Goal: Task Accomplishment & Management: Complete application form

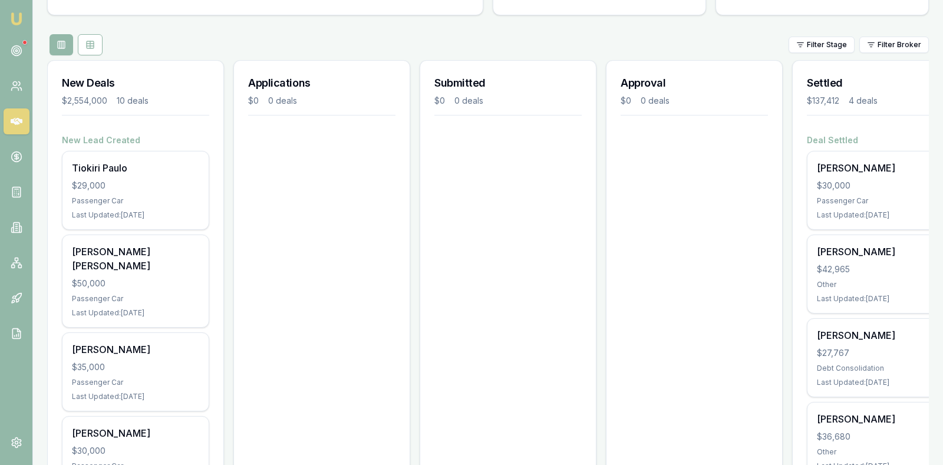
scroll to position [118, 0]
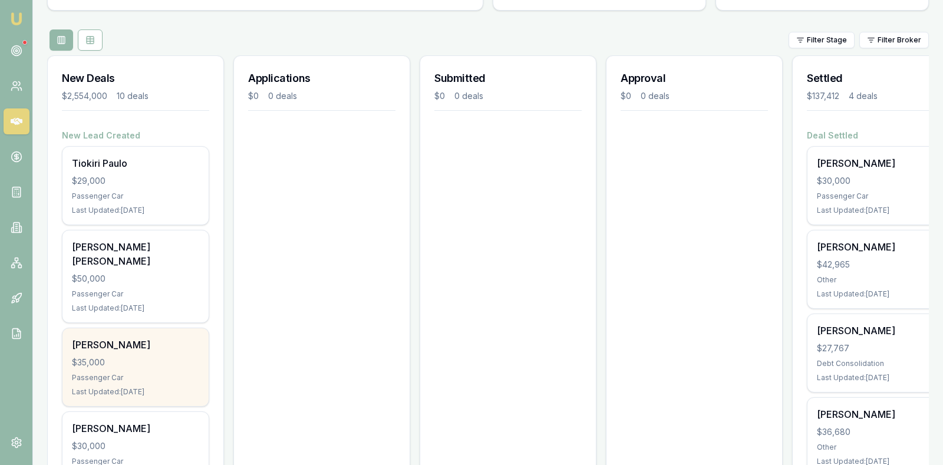
click at [143, 357] on div "$35,000" at bounding box center [135, 363] width 127 height 12
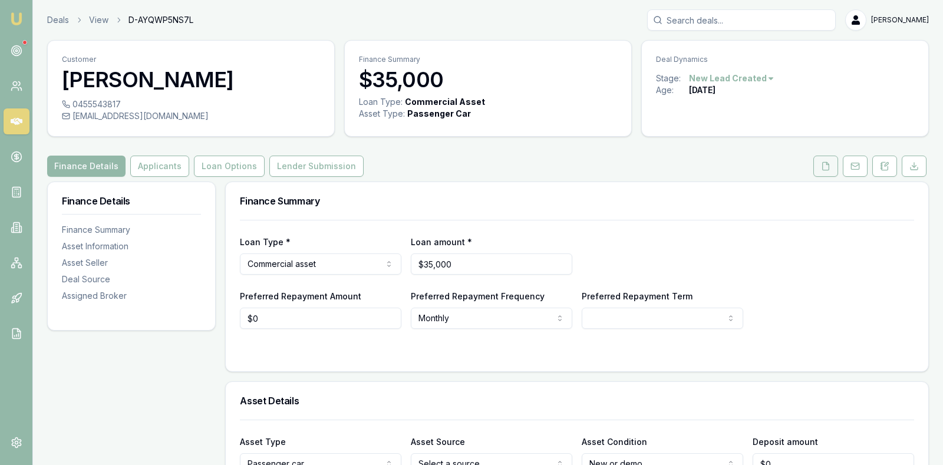
click at [827, 162] on icon at bounding box center [826, 166] width 6 height 8
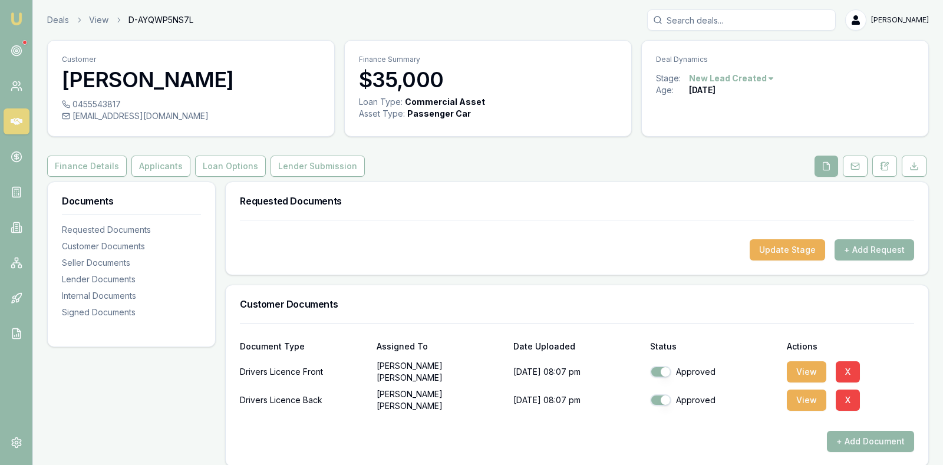
click at [685, 303] on h3 "Customer Documents" at bounding box center [577, 304] width 674 height 9
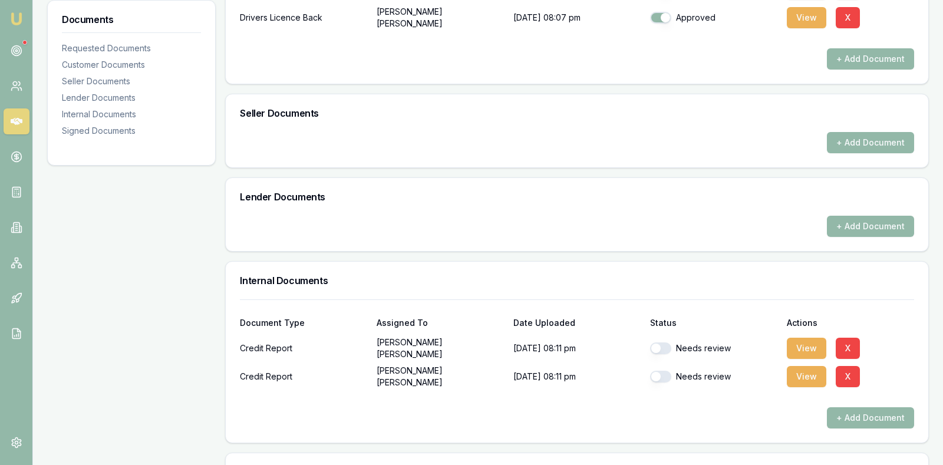
scroll to position [383, 0]
click at [659, 344] on button "button" at bounding box center [660, 348] width 21 height 12
checkbox input "false"
checkbox input "true"
click at [848, 370] on button "X" at bounding box center [848, 376] width 24 height 21
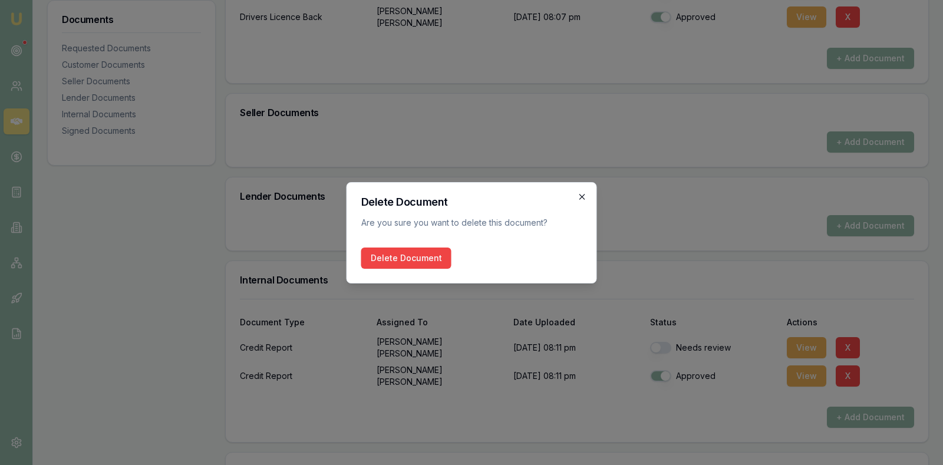
click at [582, 196] on icon "button" at bounding box center [582, 196] width 5 height 5
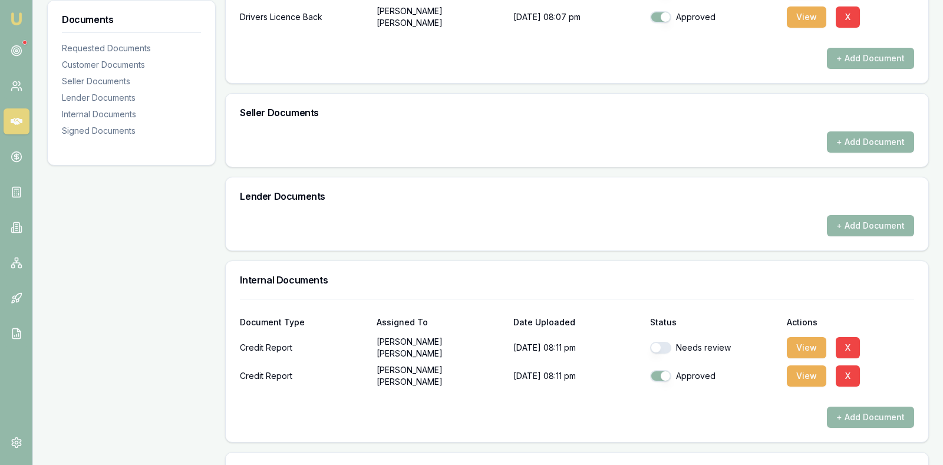
click at [658, 345] on button "button" at bounding box center [660, 348] width 21 height 12
checkbox input "true"
click at [745, 403] on div at bounding box center [577, 397] width 674 height 19
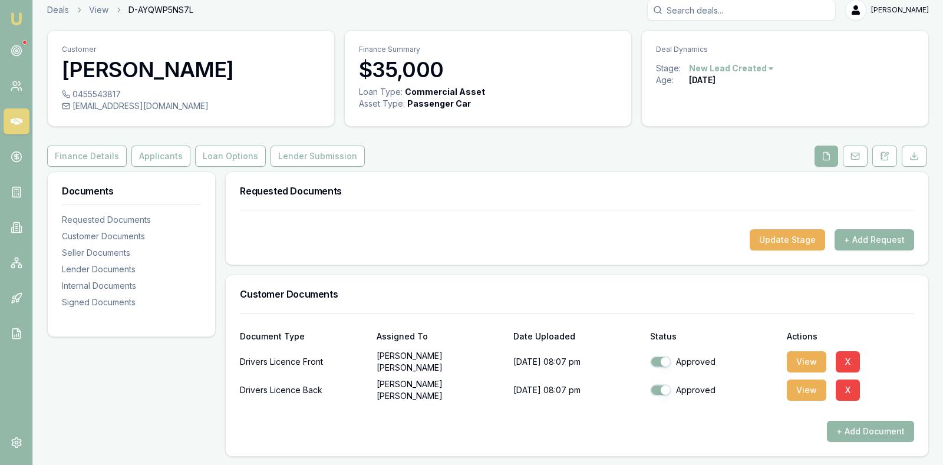
scroll to position [0, 0]
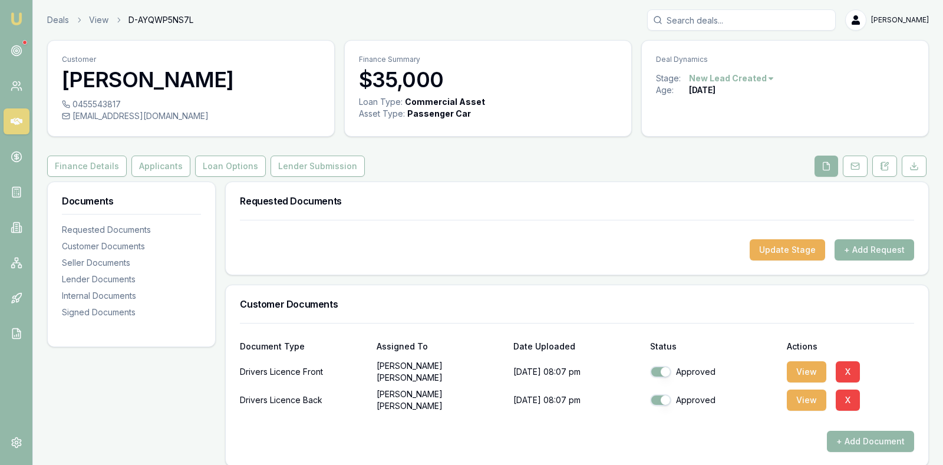
click at [884, 246] on button "+ Add Request" at bounding box center [875, 249] width 80 height 21
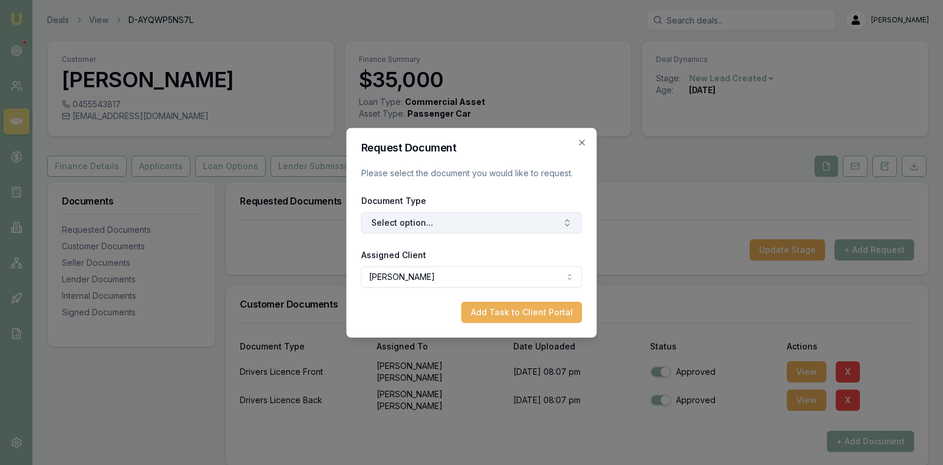
click at [556, 225] on button "Select option..." at bounding box center [471, 222] width 221 height 21
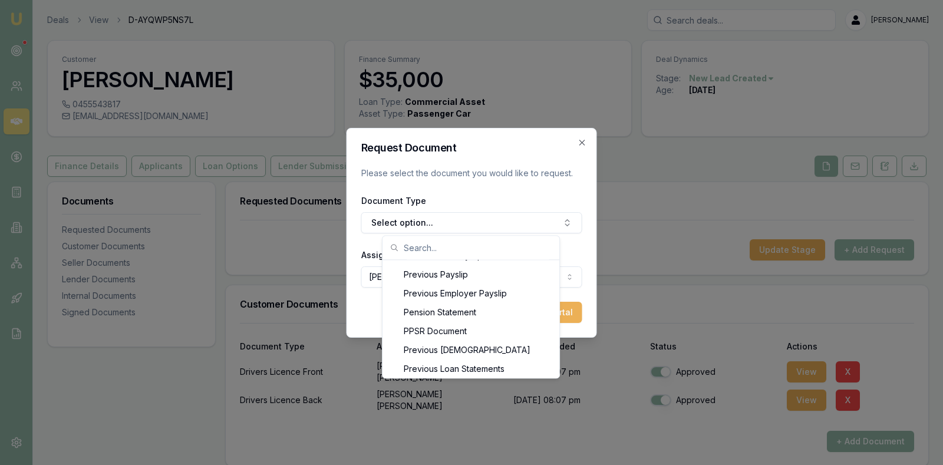
scroll to position [1054, 0]
click at [584, 144] on icon "button" at bounding box center [582, 142] width 5 height 5
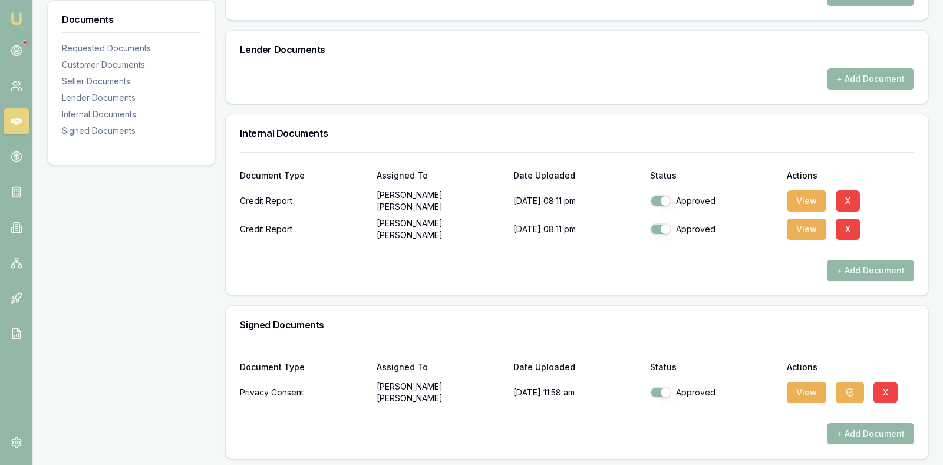
scroll to position [531, 0]
click at [802, 387] on button "View" at bounding box center [807, 391] width 40 height 21
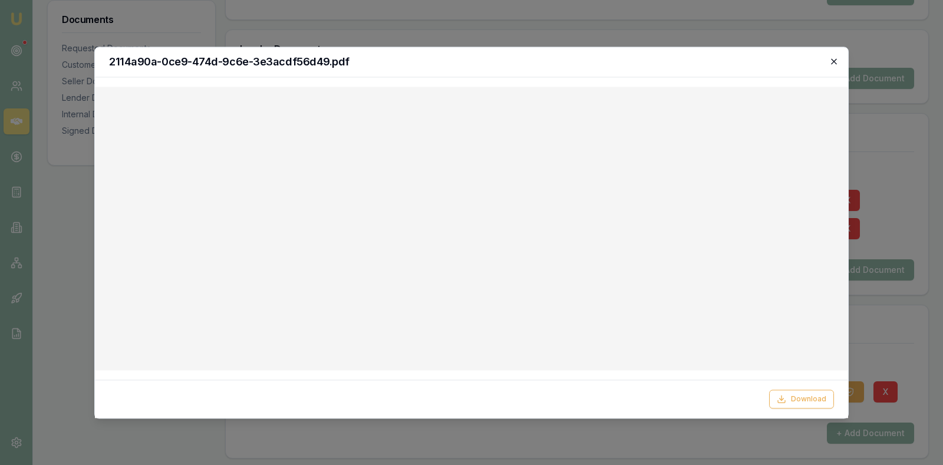
click at [832, 60] on icon "button" at bounding box center [834, 61] width 9 height 9
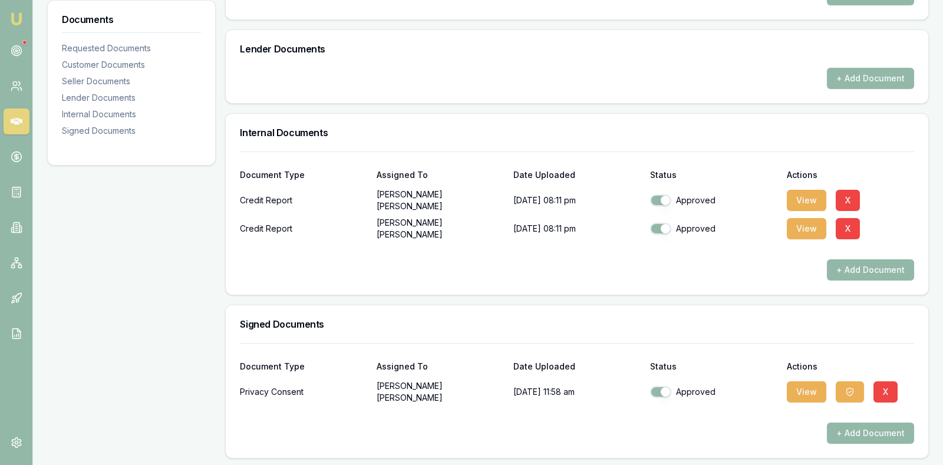
click at [743, 321] on h3 "Signed Documents" at bounding box center [577, 324] width 674 height 9
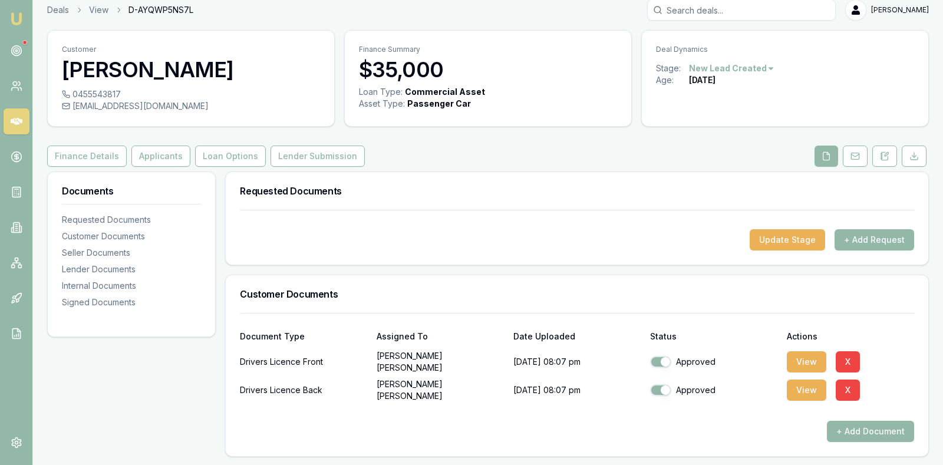
scroll to position [0, 0]
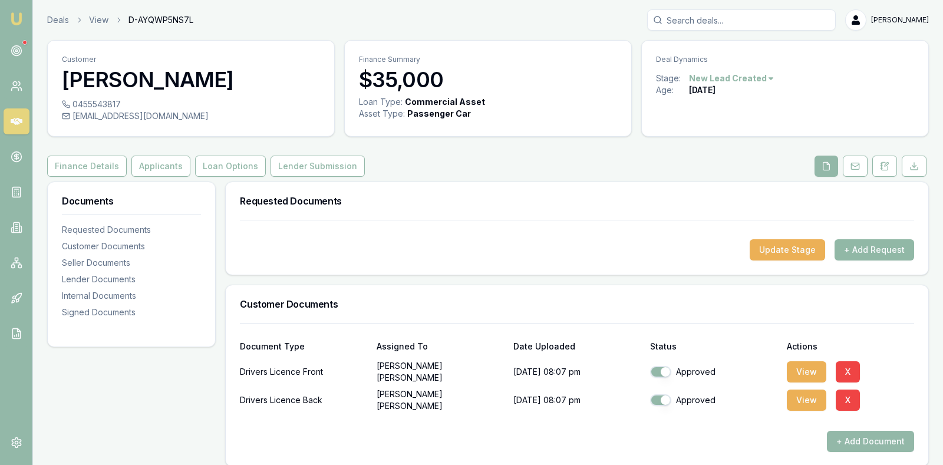
click at [874, 246] on button "+ Add Request" at bounding box center [875, 249] width 80 height 21
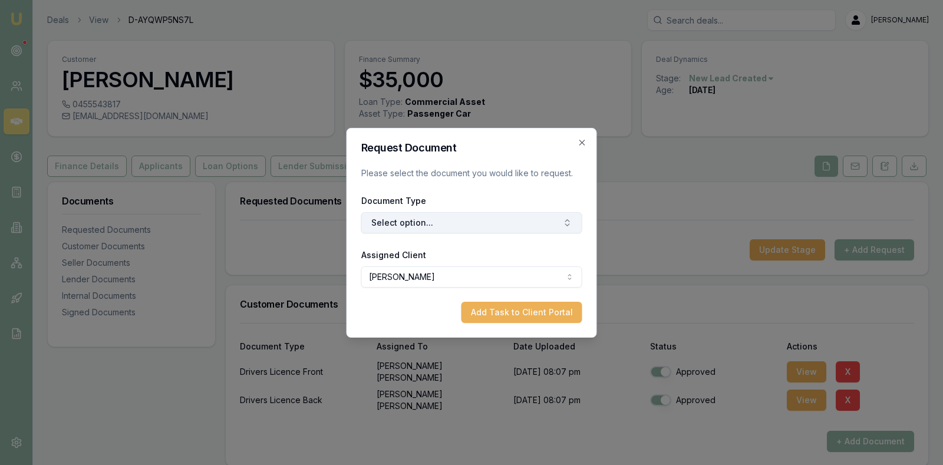
click at [547, 221] on button "Select option..." at bounding box center [471, 222] width 221 height 21
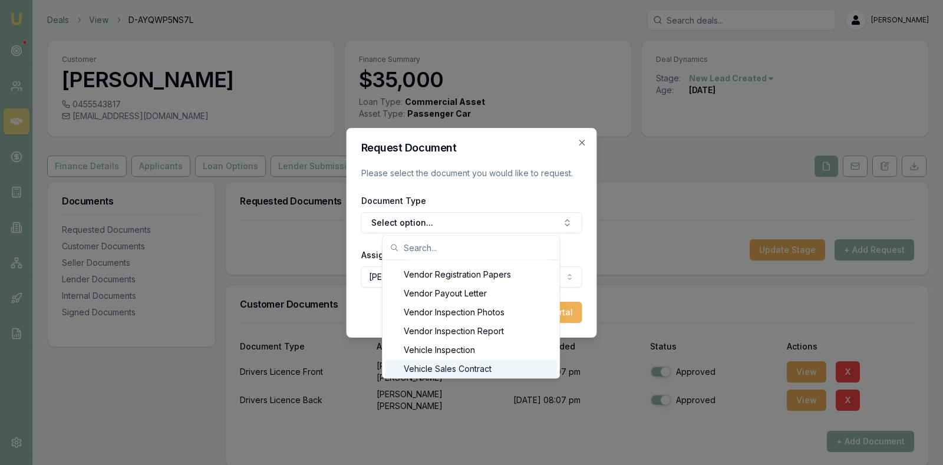
scroll to position [1733, 0]
click at [583, 138] on icon "button" at bounding box center [582, 142] width 9 height 9
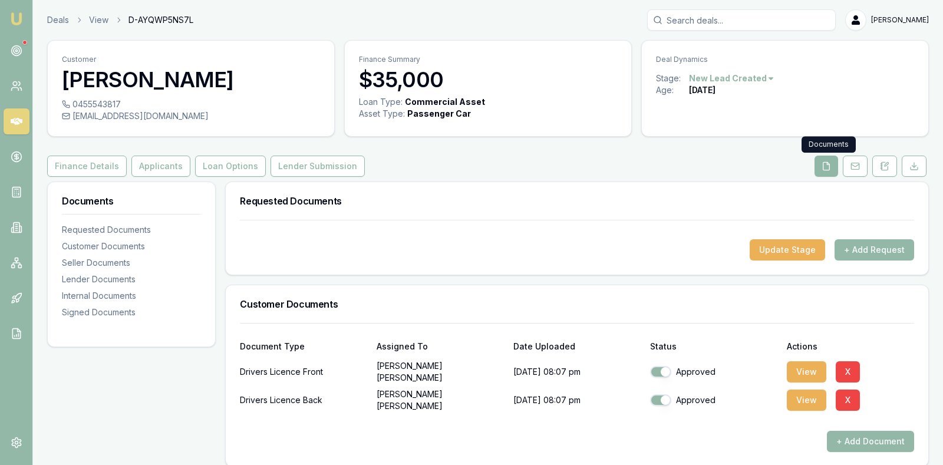
click at [824, 170] on icon at bounding box center [826, 166] width 9 height 9
click at [828, 160] on button at bounding box center [827, 166] width 24 height 21
click at [627, 209] on div "Requested Documents" at bounding box center [577, 201] width 703 height 38
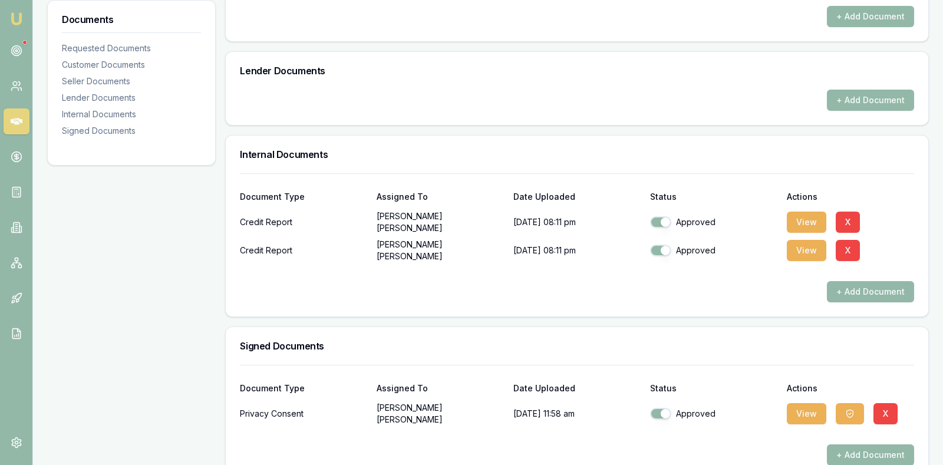
scroll to position [531, 0]
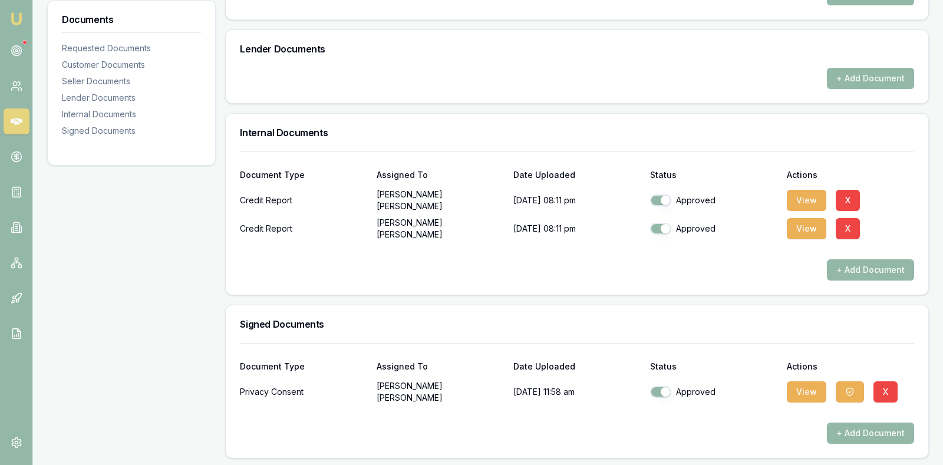
click at [509, 78] on div "+ Add Document" at bounding box center [577, 78] width 674 height 21
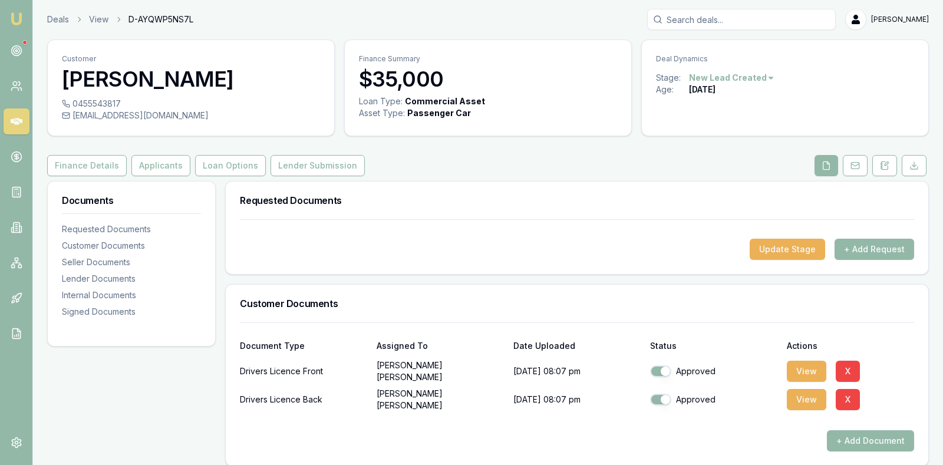
scroll to position [0, 0]
click at [98, 162] on button "Finance Details" at bounding box center [87, 166] width 80 height 21
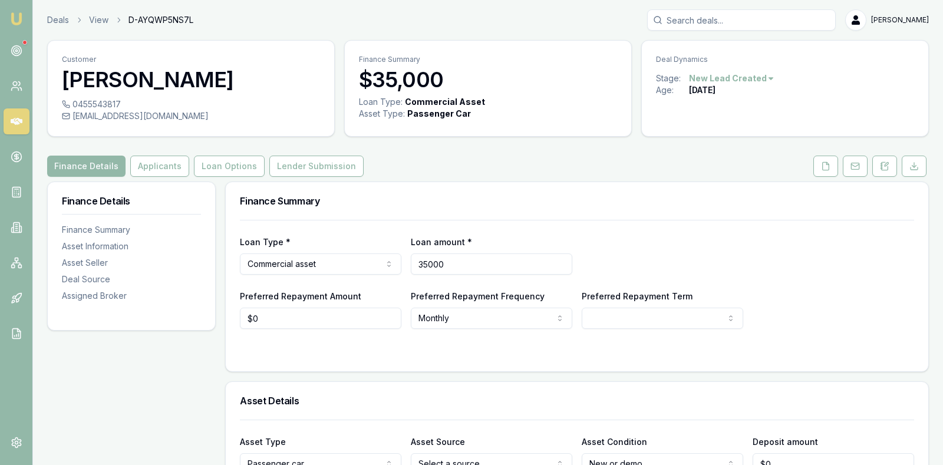
click at [483, 264] on input "35000" at bounding box center [492, 264] width 162 height 21
type input "$31,534"
click at [662, 247] on div "Loan Type * Commercial asset Consumer loan Consumer asset Commercial loan Comme…" at bounding box center [577, 255] width 674 height 40
select select "60"
click at [742, 258] on div "Loan Type * Commercial asset Consumer loan Consumer asset Commercial loan Comme…" at bounding box center [577, 255] width 674 height 40
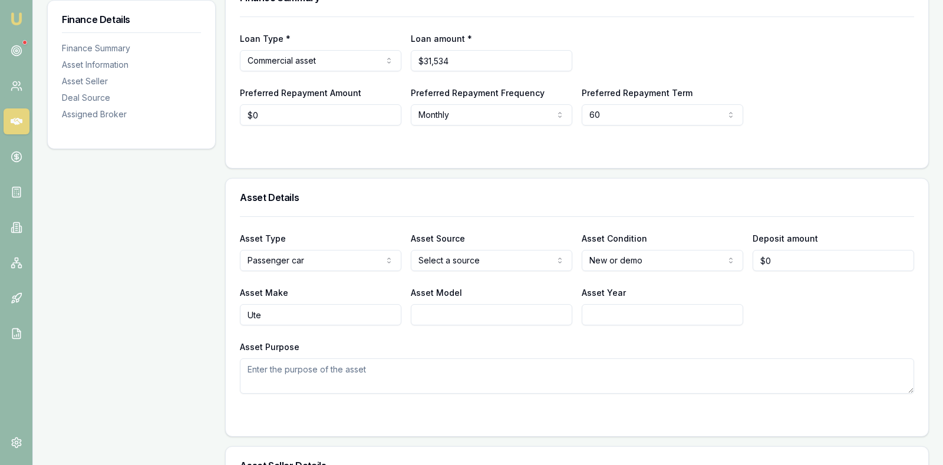
scroll to position [206, 0]
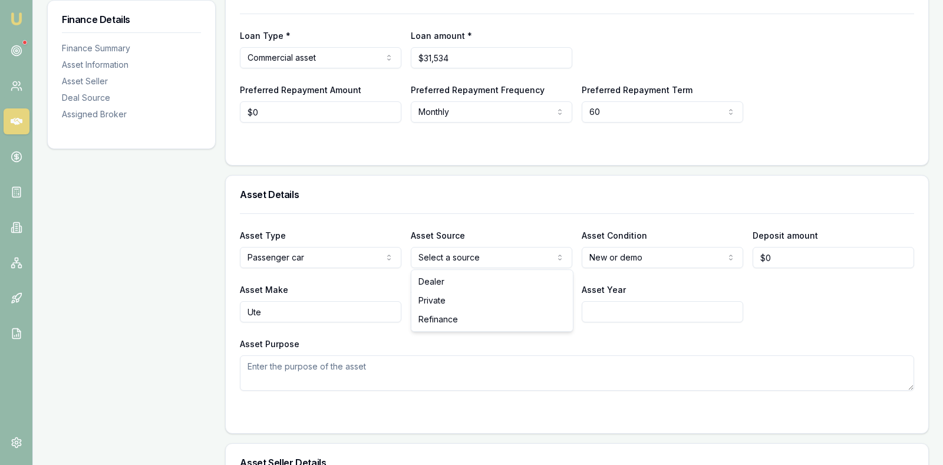
click at [515, 255] on html "Emu Broker Deals View D-AYQWP5NS7L Stevette Gelavis Toggle Menu Customer Corey …" at bounding box center [471, 26] width 943 height 465
click at [680, 256] on html "Emu Broker Deals View D-AYQWP5NS7L Stevette Gelavis Toggle Menu Customer Corey …" at bounding box center [471, 26] width 943 height 465
select select "USED"
type input "0"
click at [776, 255] on input "0" at bounding box center [834, 257] width 162 height 21
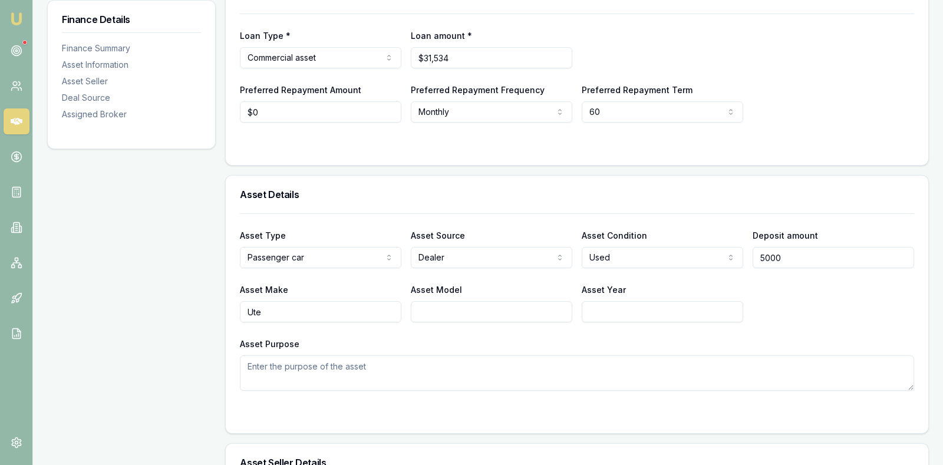
type input "$5,000"
click at [751, 374] on textarea "Asset Purpose" at bounding box center [577, 373] width 674 height 35
click at [473, 312] on input "Asset Model" at bounding box center [492, 311] width 162 height 21
type input "Isuzu DMAX"
click at [610, 312] on input "Asset Year" at bounding box center [663, 311] width 162 height 21
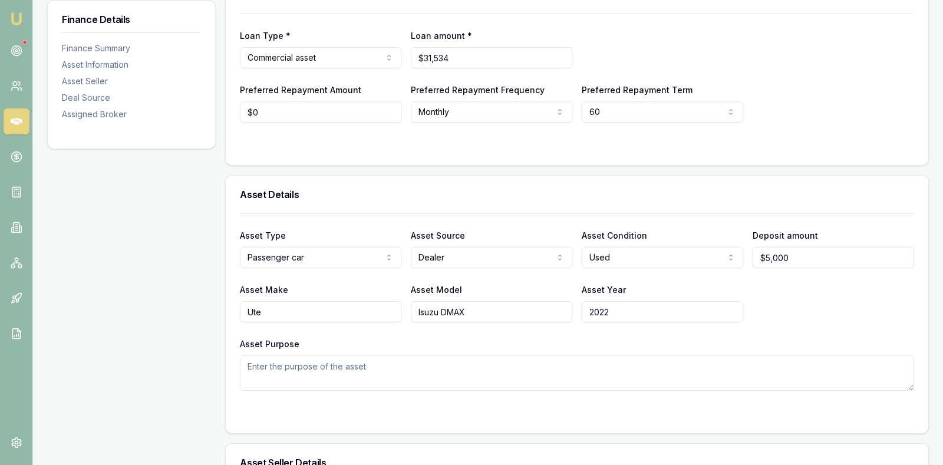
type input "2022"
click at [482, 373] on textarea "Asset Purpose" at bounding box center [577, 373] width 674 height 35
type textarea "Business Purposes"
click at [519, 410] on div at bounding box center [577, 414] width 674 height 9
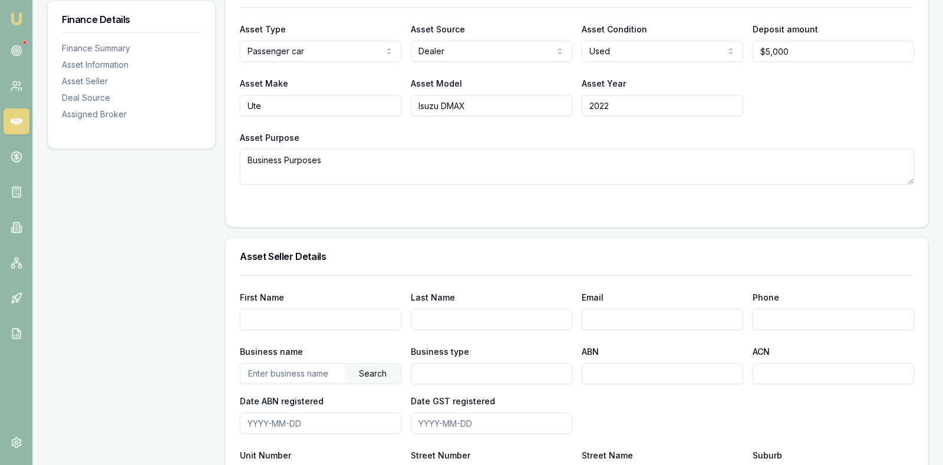
scroll to position [442, 0]
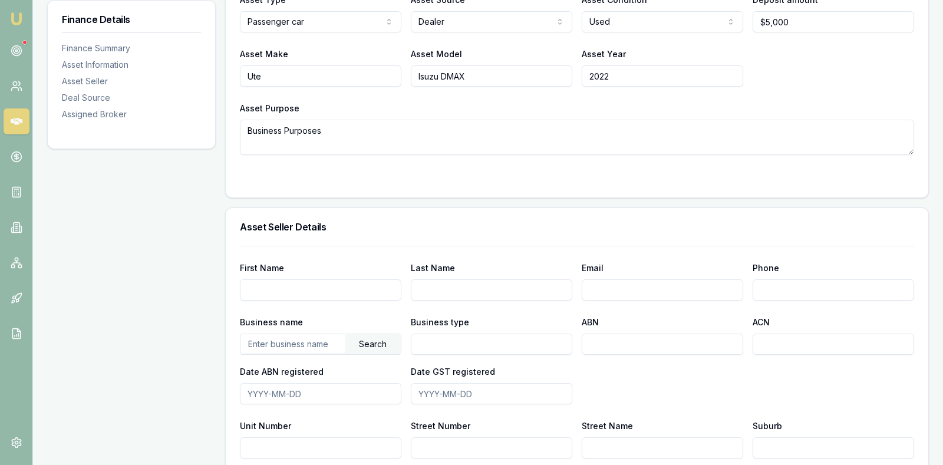
click at [323, 336] on input "text" at bounding box center [293, 343] width 104 height 19
click at [261, 339] on input "Sosuthport Car Sales" at bounding box center [293, 343] width 104 height 19
type input "Southport Car Sales"
click at [478, 341] on input "Business type" at bounding box center [492, 344] width 162 height 21
type input "Dealership"
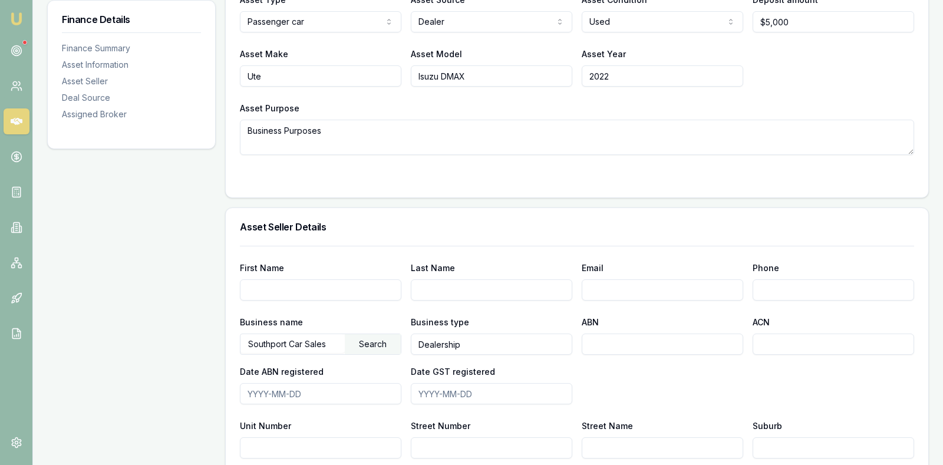
click at [615, 343] on input "ABN" at bounding box center [663, 344] width 162 height 21
type input "27938038083"
click at [778, 341] on input "ACN" at bounding box center [834, 344] width 162 height 21
click at [621, 377] on div "Business name Southport Car Sales Search Business type Dealership ABN 279380380…" at bounding box center [577, 360] width 674 height 90
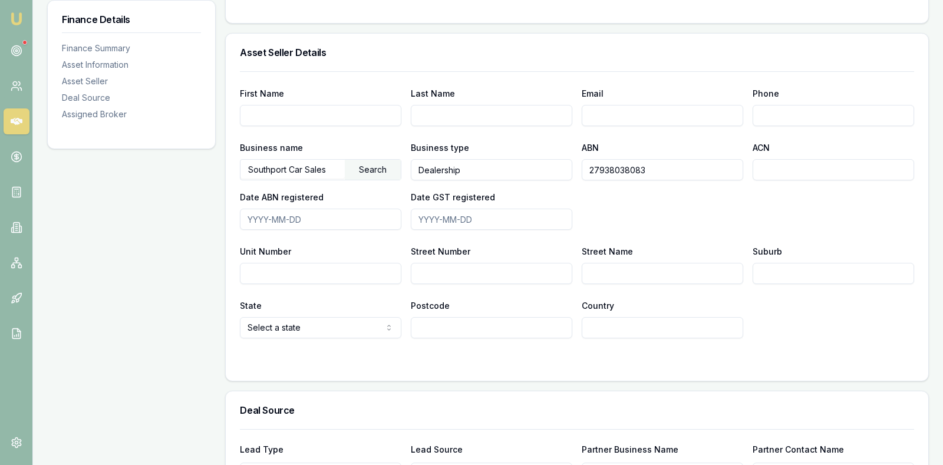
scroll to position [619, 0]
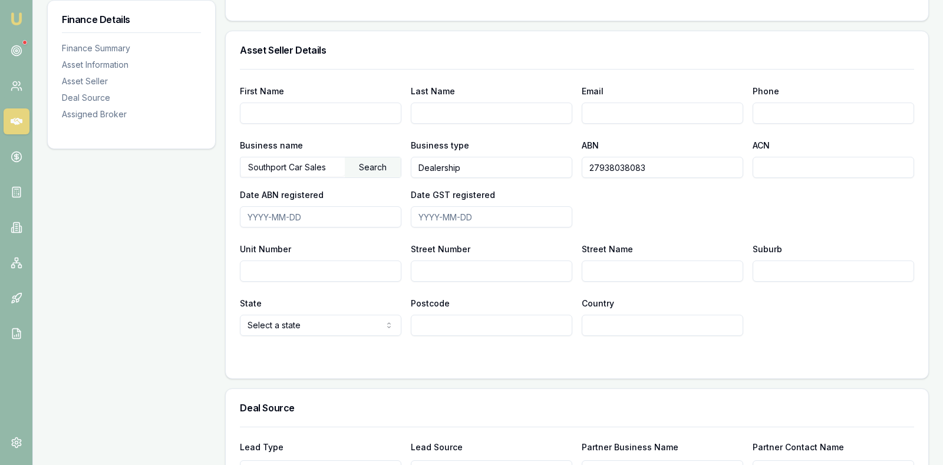
click at [456, 262] on input "Street Number" at bounding box center [492, 271] width 162 height 21
type input "9"
click at [628, 270] on input "Indy" at bounding box center [663, 271] width 162 height 21
type input "Indy Court"
click at [827, 269] on input "Suburb" at bounding box center [834, 271] width 162 height 21
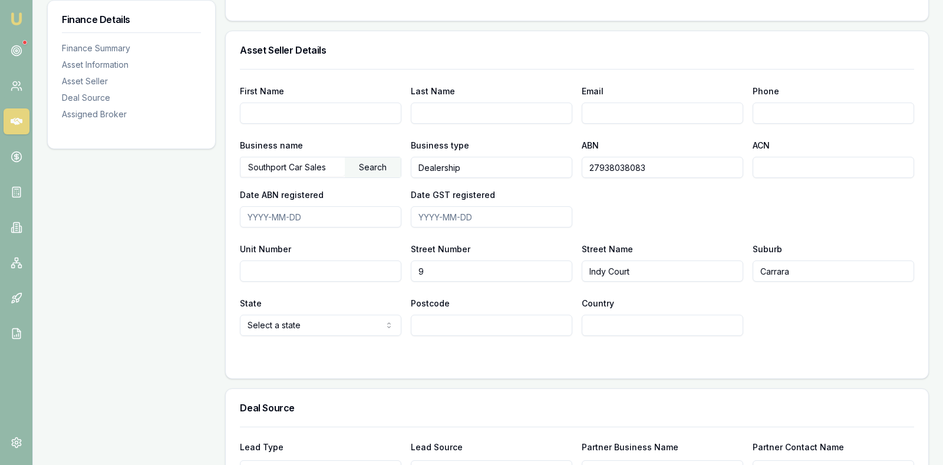
type input "Carrara"
select select "QLD"
click at [440, 321] on input "Postcode" at bounding box center [492, 325] width 162 height 21
type input "4211"
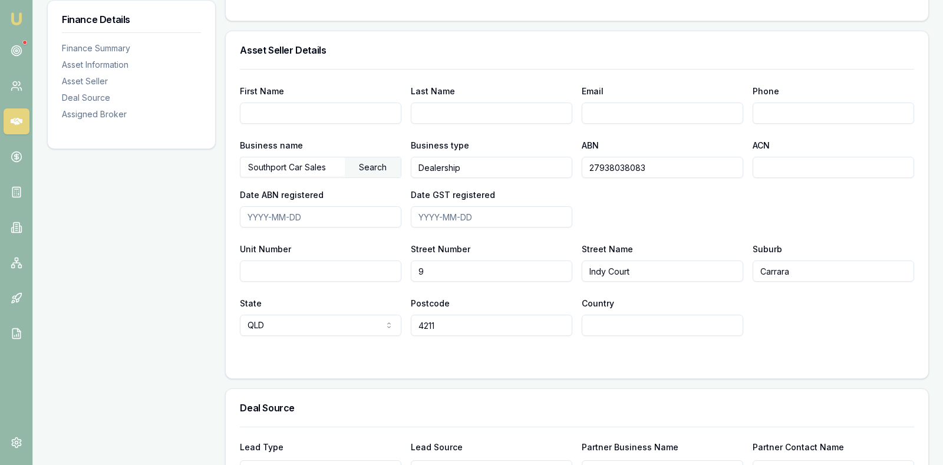
click at [654, 327] on input "Country" at bounding box center [663, 325] width 162 height 21
type input "[GEOGRAPHIC_DATA]"
click at [861, 324] on div "State QLD NSW VIC QLD SA WA TAS NT ACT Postcode 4211 Country Australia" at bounding box center [577, 316] width 674 height 40
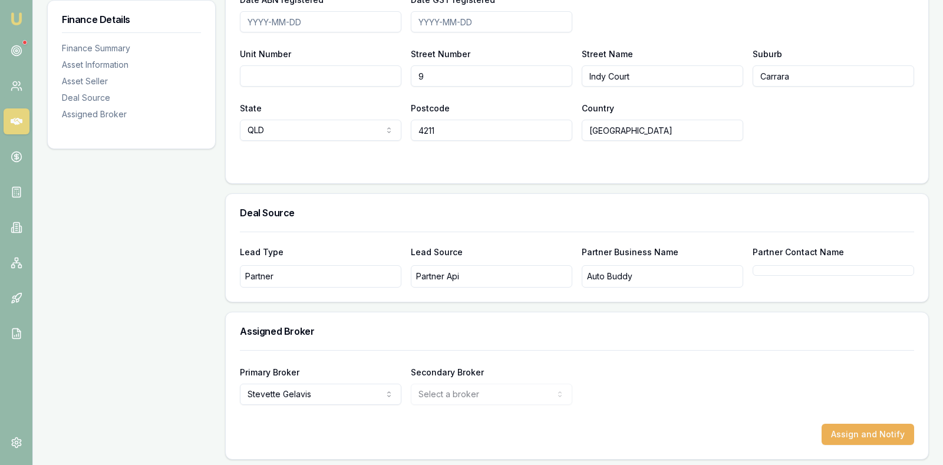
scroll to position [815, 0]
click at [749, 339] on div "Assigned Broker" at bounding box center [577, 331] width 703 height 38
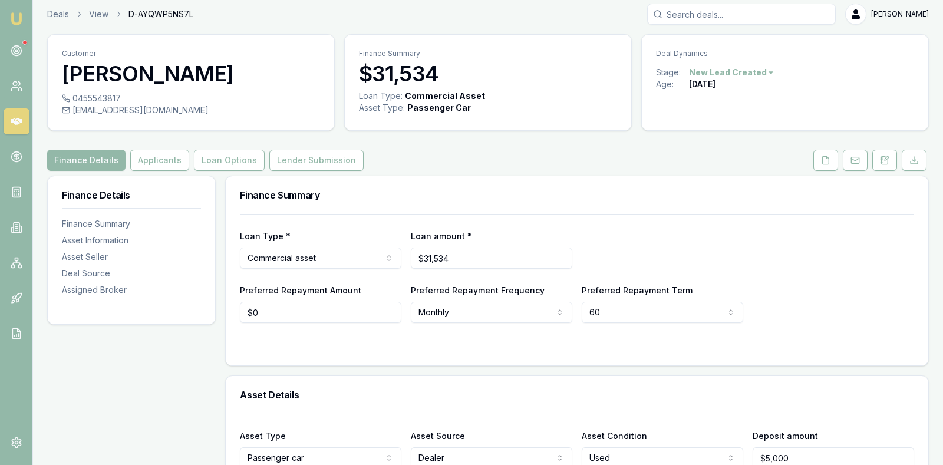
scroll to position [0, 0]
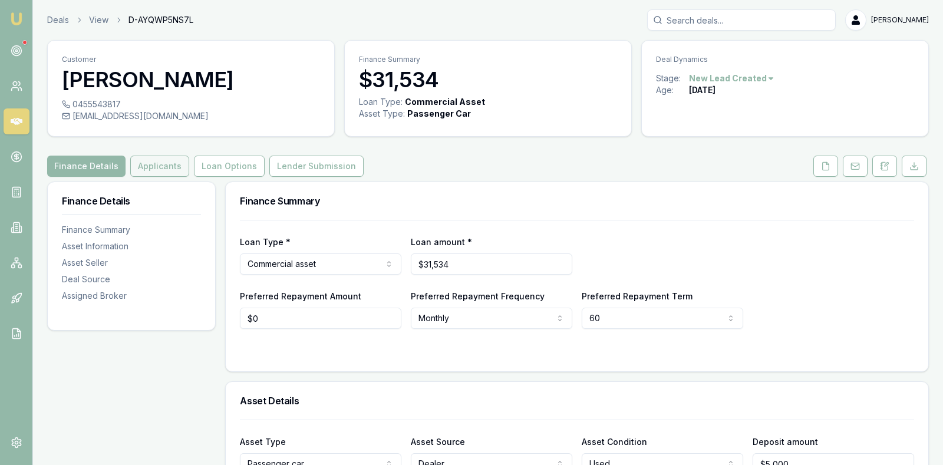
click at [162, 162] on button "Applicants" at bounding box center [159, 166] width 59 height 21
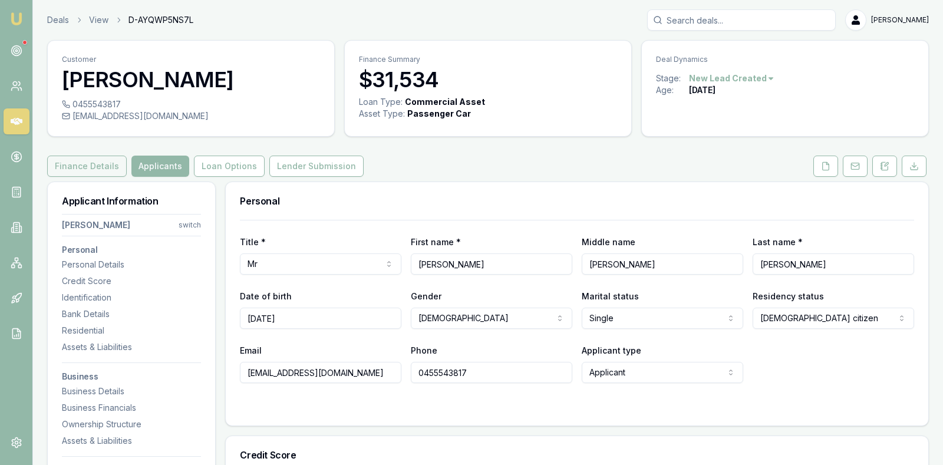
click at [94, 156] on button "Finance Details" at bounding box center [87, 166] width 80 height 21
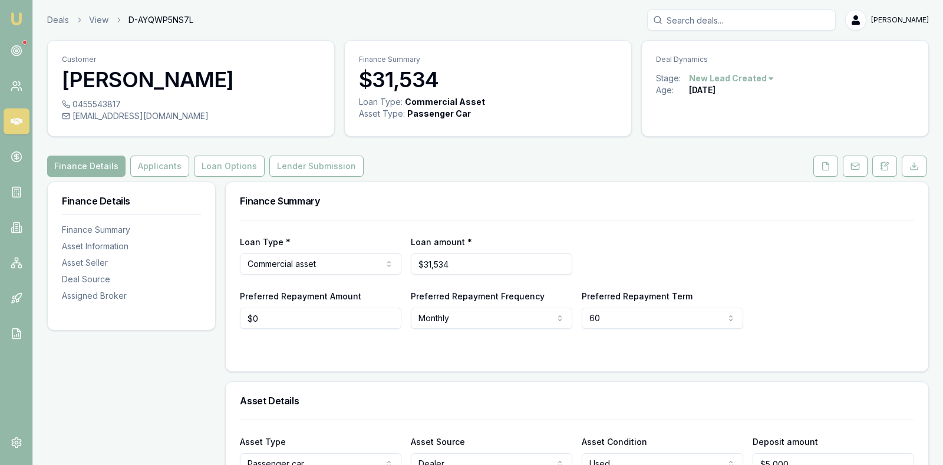
click at [826, 285] on div "Loan Type * Commercial asset Consumer loan Consumer asset Commercial loan Comme…" at bounding box center [577, 274] width 674 height 109
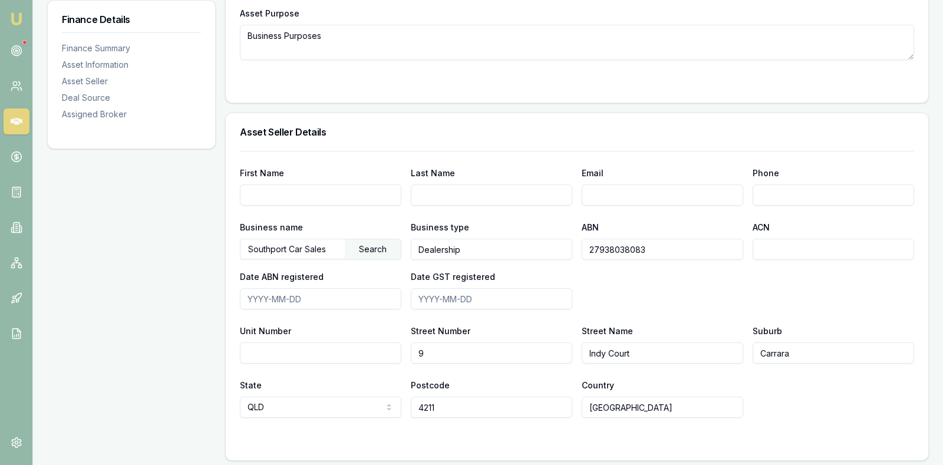
scroll to position [560, 0]
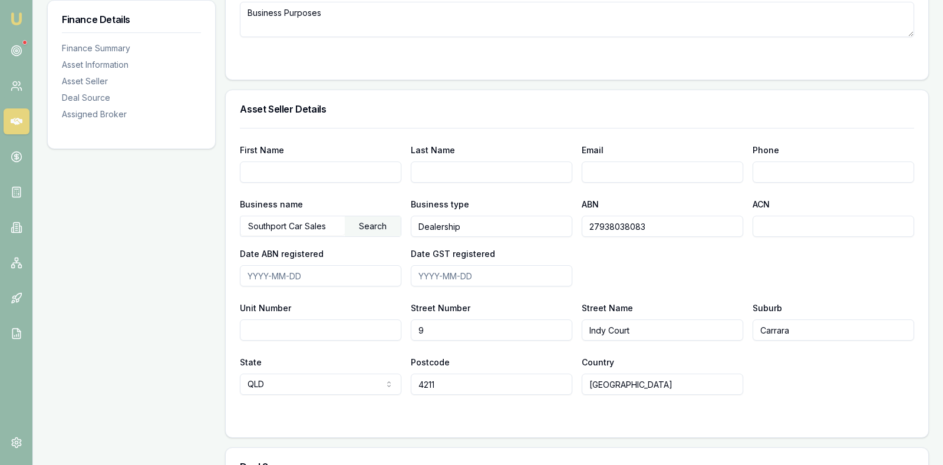
click at [662, 170] on input "Email" at bounding box center [663, 172] width 162 height 21
type input "[EMAIL_ADDRESS][DOMAIN_NAME]"
click at [776, 171] on input "Phone" at bounding box center [834, 172] width 162 height 21
click at [717, 105] on h3 "Asset Seller Details" at bounding box center [577, 108] width 674 height 9
click at [809, 281] on div "Business name Southport Car Sales Search Business type Dealership ABN 279380380…" at bounding box center [577, 242] width 674 height 90
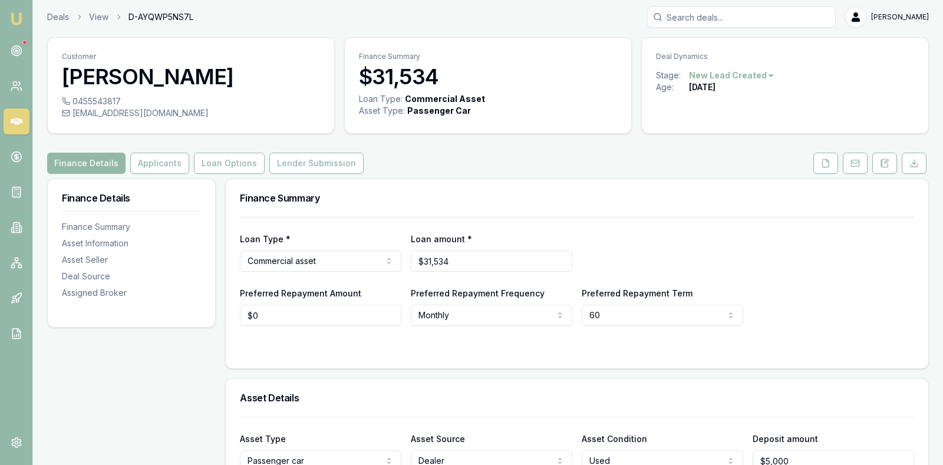
scroll to position [0, 0]
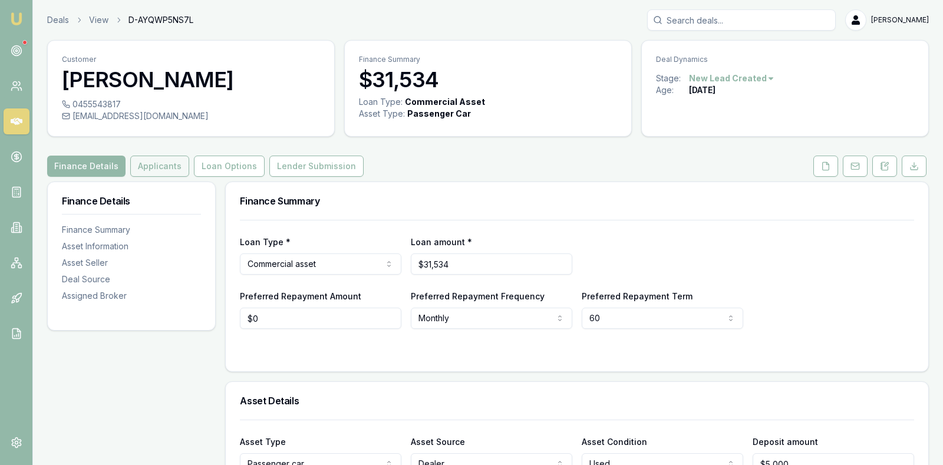
click at [149, 165] on button "Applicants" at bounding box center [159, 166] width 59 height 21
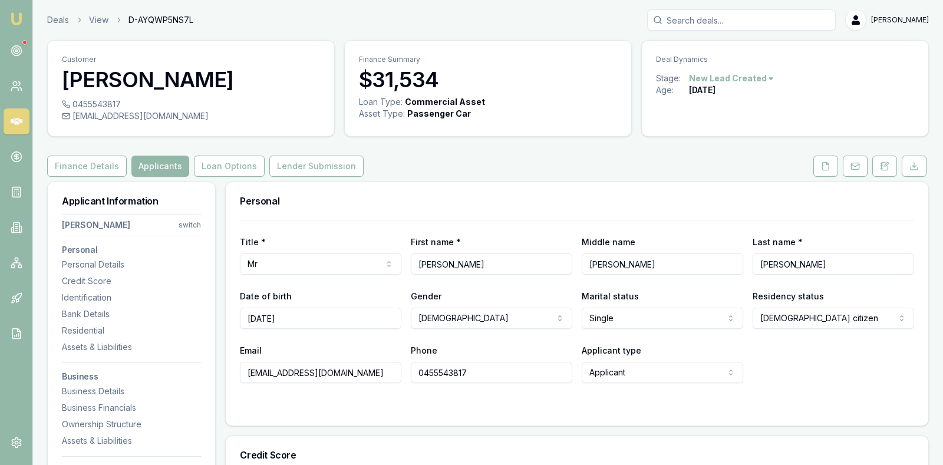
click at [411, 166] on div "Finance Details Applicants Loan Options Lender Submission" at bounding box center [488, 166] width 882 height 21
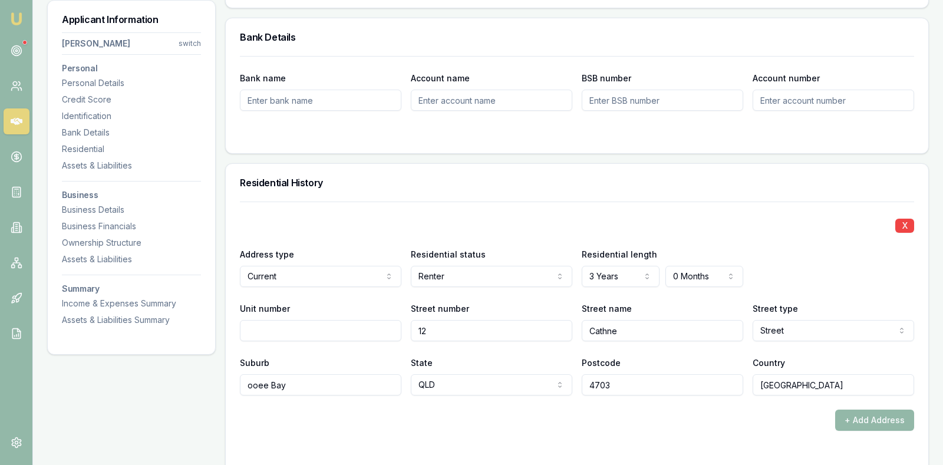
scroll to position [1002, 0]
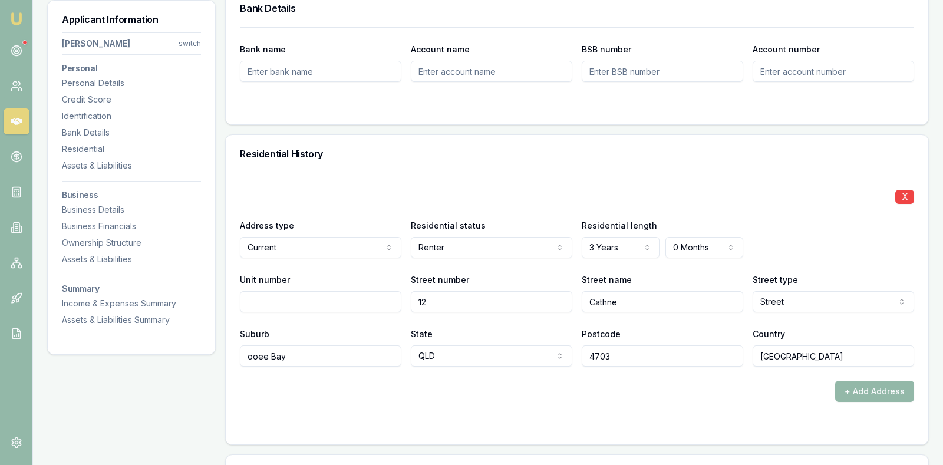
click at [248, 354] on input "ooee Bay" at bounding box center [321, 356] width 162 height 21
type input "Cooee Bay"
click at [697, 397] on div "+ Add Address" at bounding box center [577, 391] width 674 height 21
click at [745, 205] on div "X Address type Current Current Previous Residential status Renter Owner with mo…" at bounding box center [577, 270] width 674 height 194
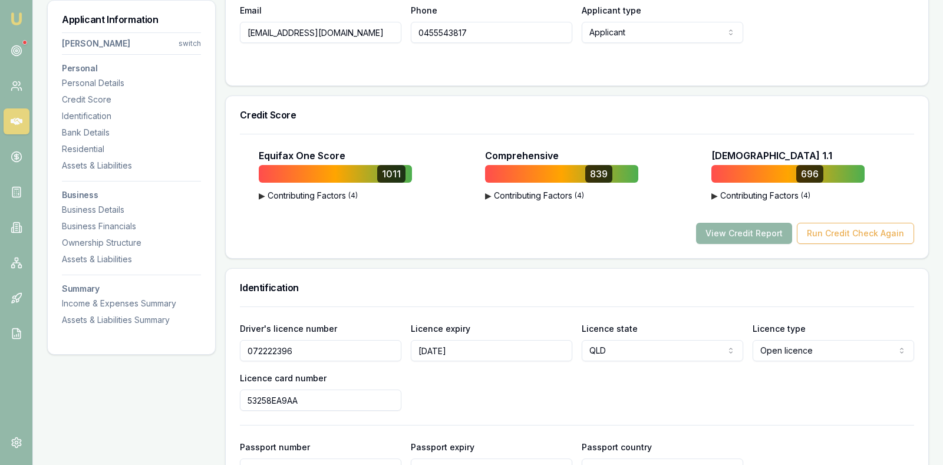
scroll to position [324, 0]
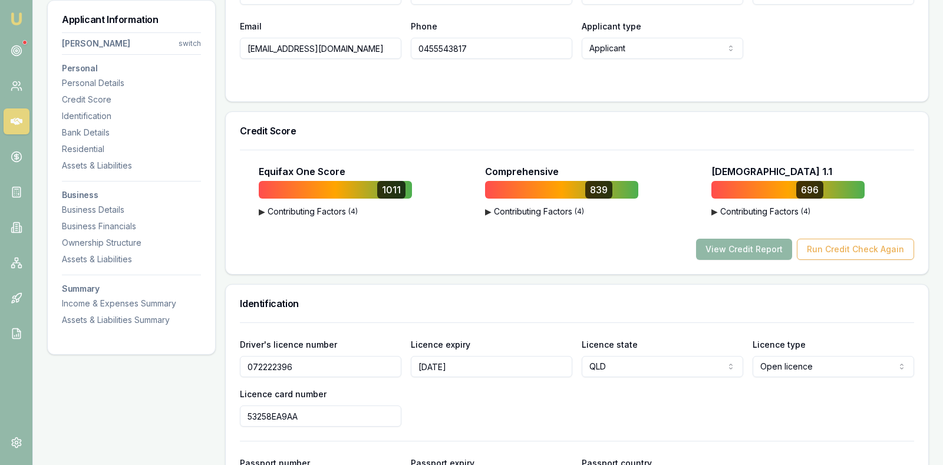
click at [745, 247] on button "View Credit Report" at bounding box center [744, 249] width 96 height 21
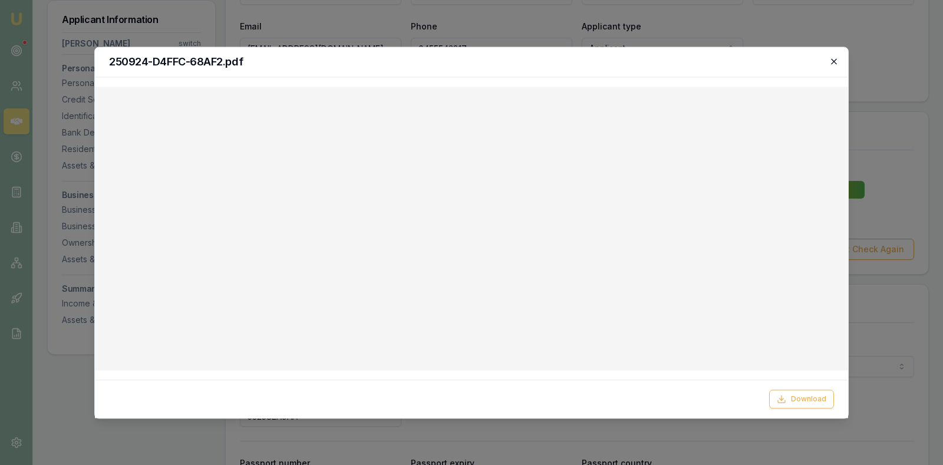
click at [832, 58] on icon "button" at bounding box center [833, 60] width 5 height 5
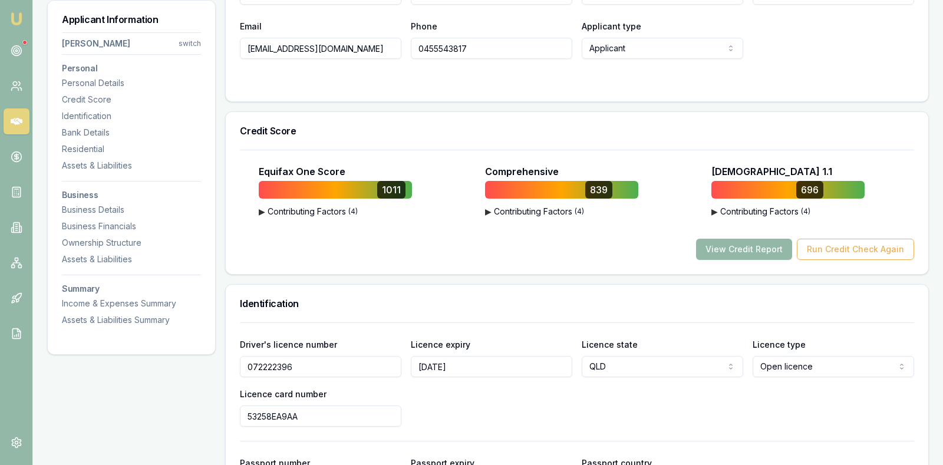
click at [762, 79] on div at bounding box center [577, 82] width 674 height 9
click at [620, 83] on div at bounding box center [577, 82] width 674 height 9
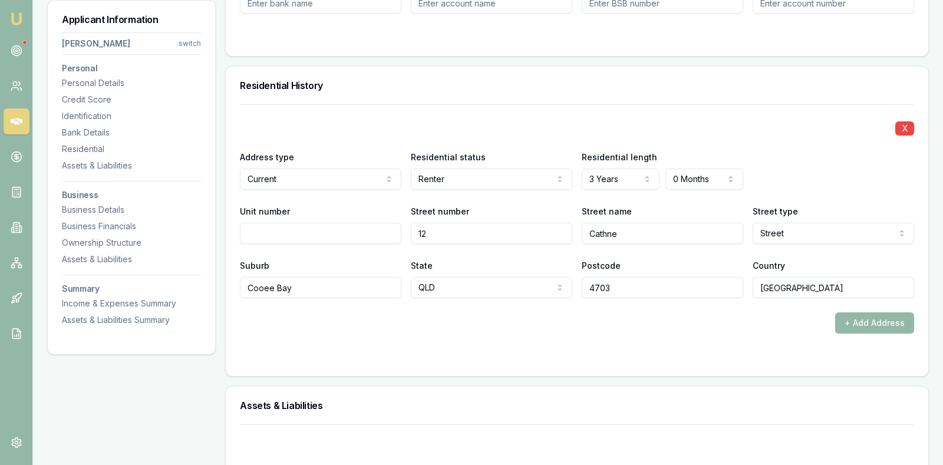
scroll to position [1061, 0]
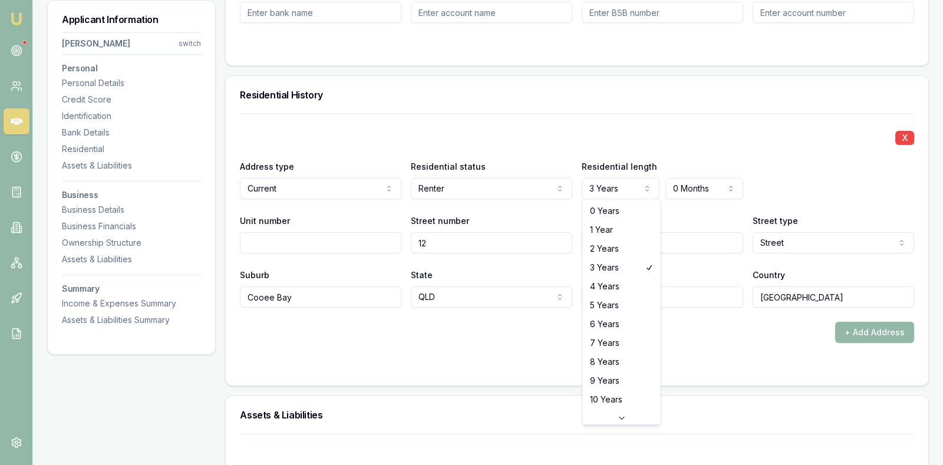
select select "2"
click at [855, 322] on button "+ Add Address" at bounding box center [874, 332] width 79 height 21
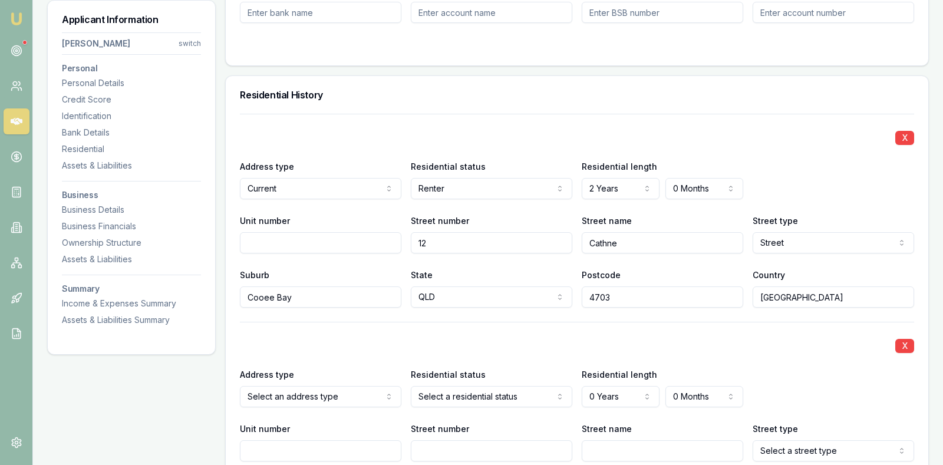
click at [673, 337] on div "X" at bounding box center [577, 345] width 674 height 17
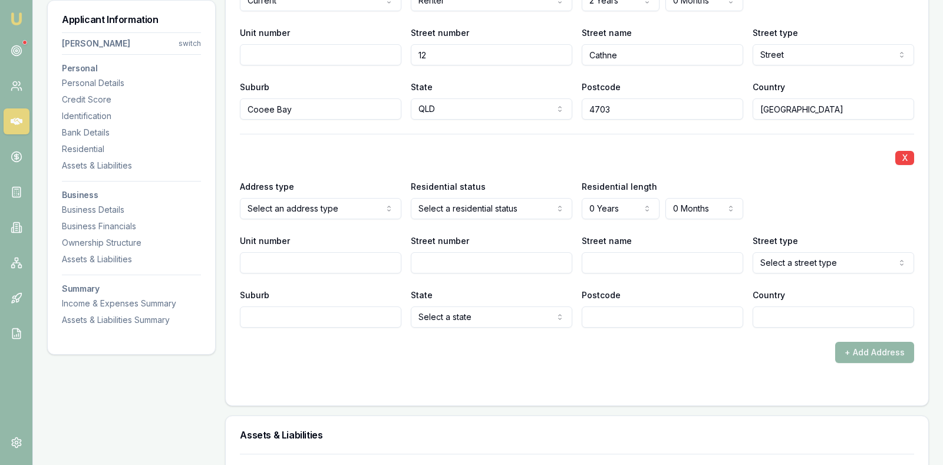
scroll to position [1268, 0]
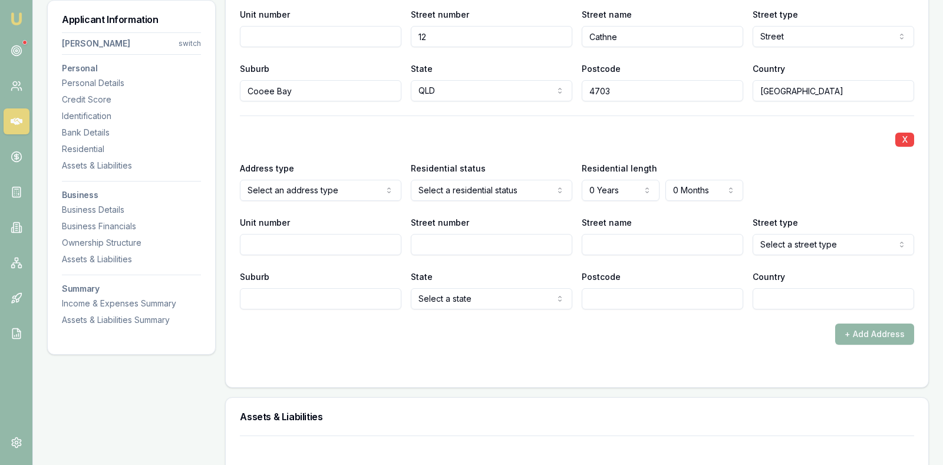
select select "PREVIOUS"
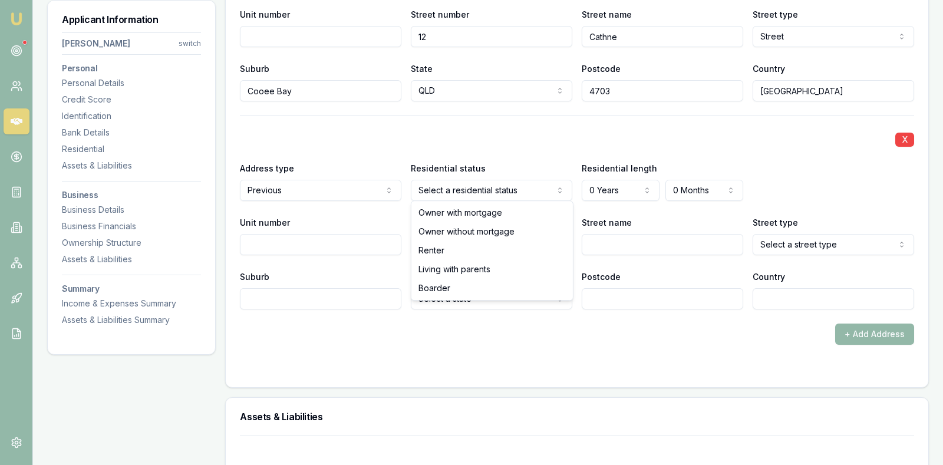
select select "LIVING_WITH_PARENTS"
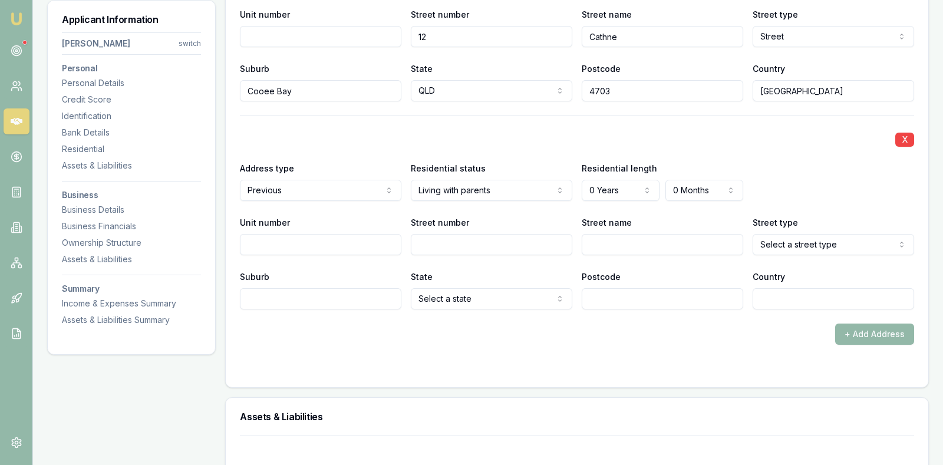
select select "5"
click at [497, 246] on input "Street number" at bounding box center [492, 244] width 162 height 21
type input "109"
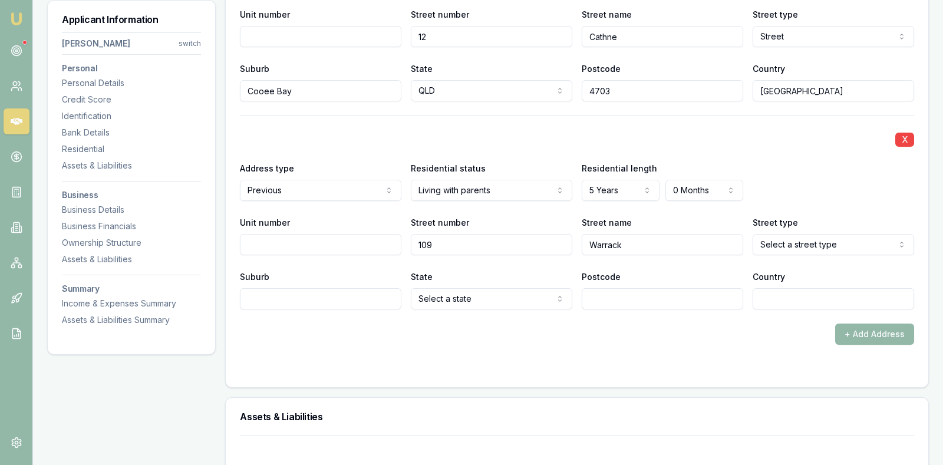
type input "Warrack"
select select "Street"
click at [297, 289] on input "Suburb" at bounding box center [321, 298] width 162 height 21
type input "[GEOGRAPHIC_DATA]"
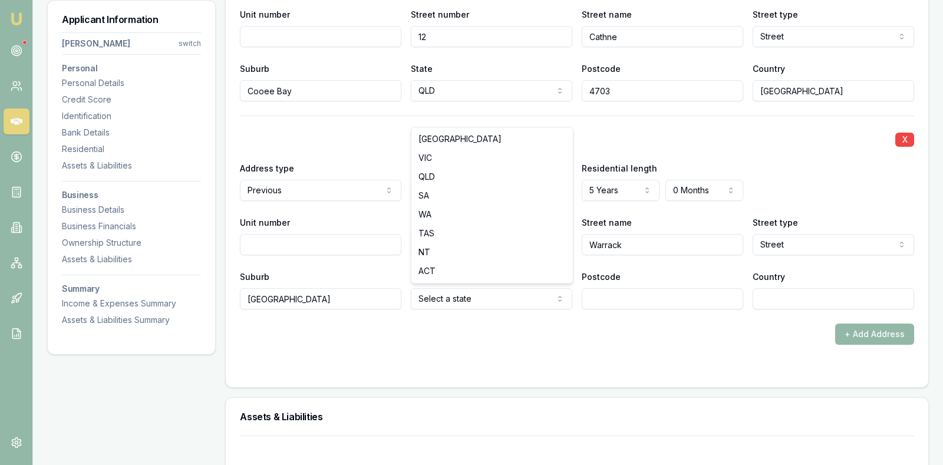
select select "QLD"
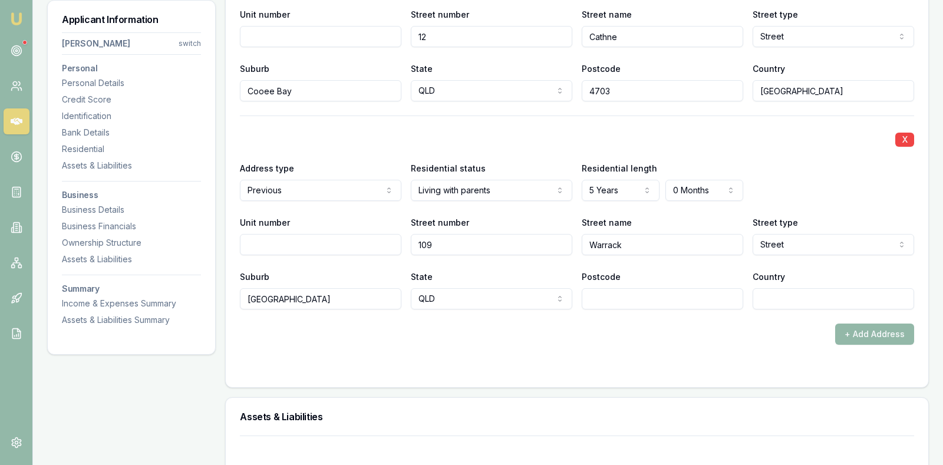
click at [610, 294] on input "Postcode" at bounding box center [663, 298] width 162 height 21
type input "4573"
click at [740, 341] on div "+ Add Address" at bounding box center [577, 334] width 674 height 21
select select "3"
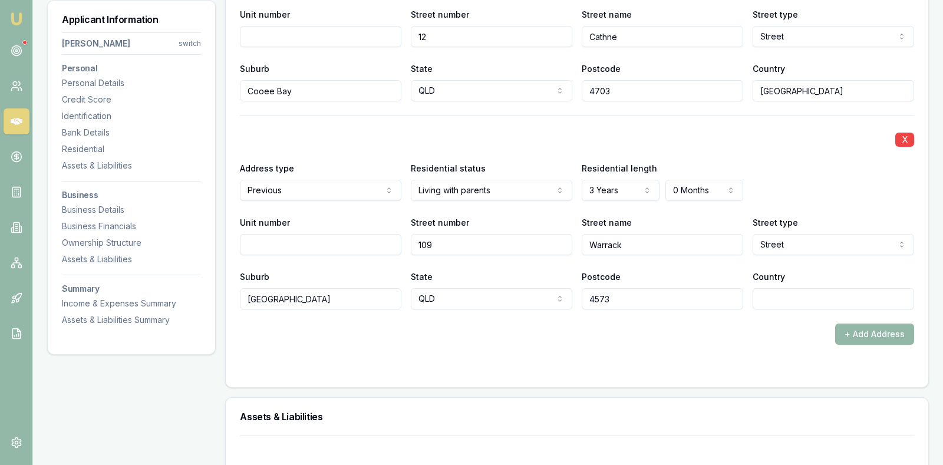
click at [623, 348] on form "X Address type Current Current Previous Residential status Renter Owner with mo…" at bounding box center [577, 140] width 674 height 466
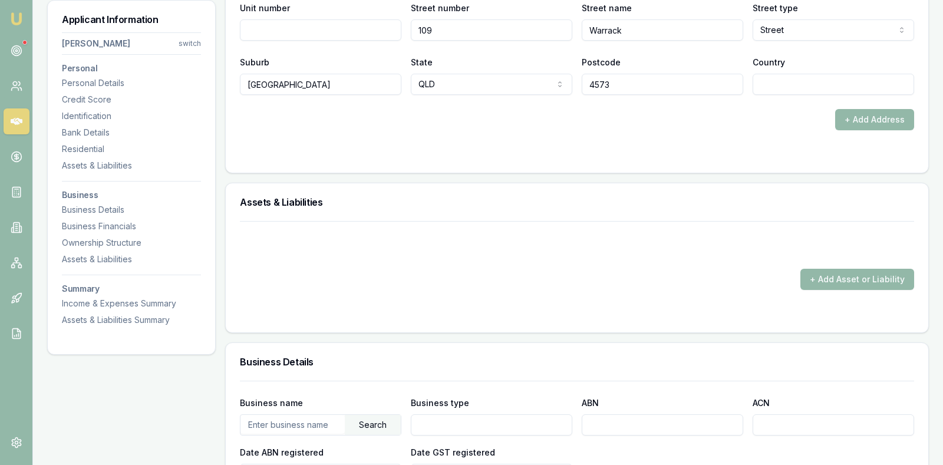
scroll to position [1503, 0]
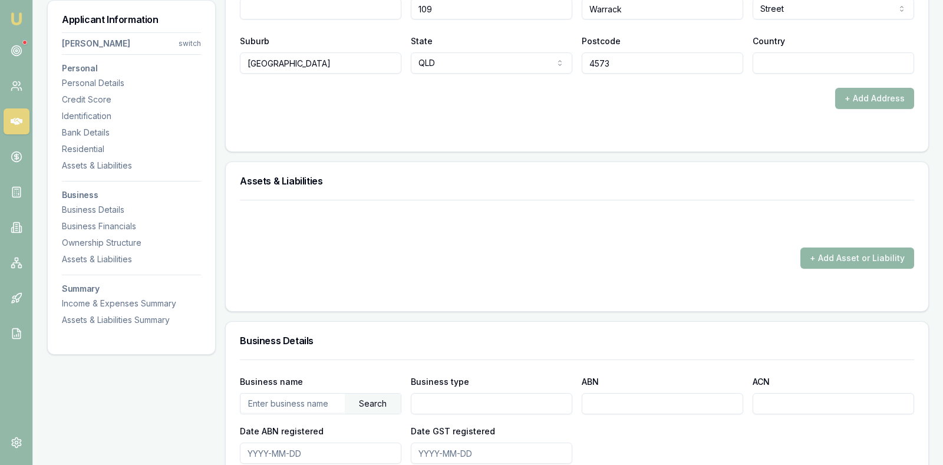
click at [869, 248] on button "+ Add Asset or Liability" at bounding box center [858, 258] width 114 height 21
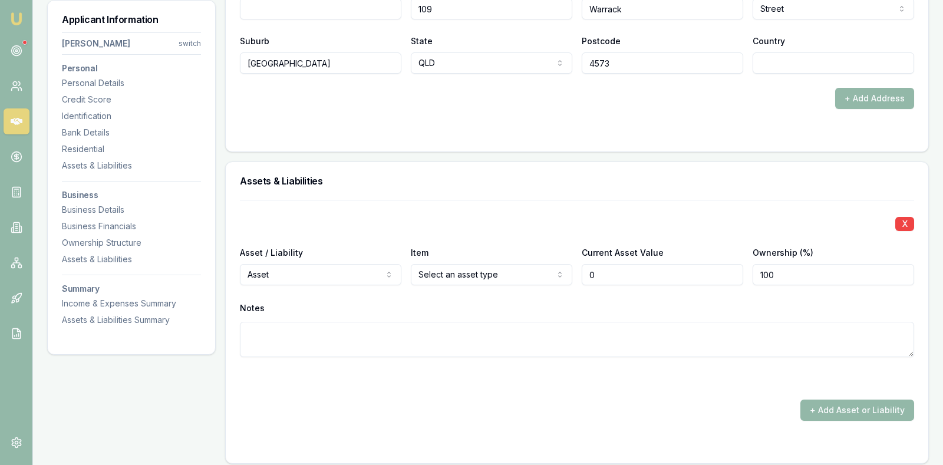
type input "$0"
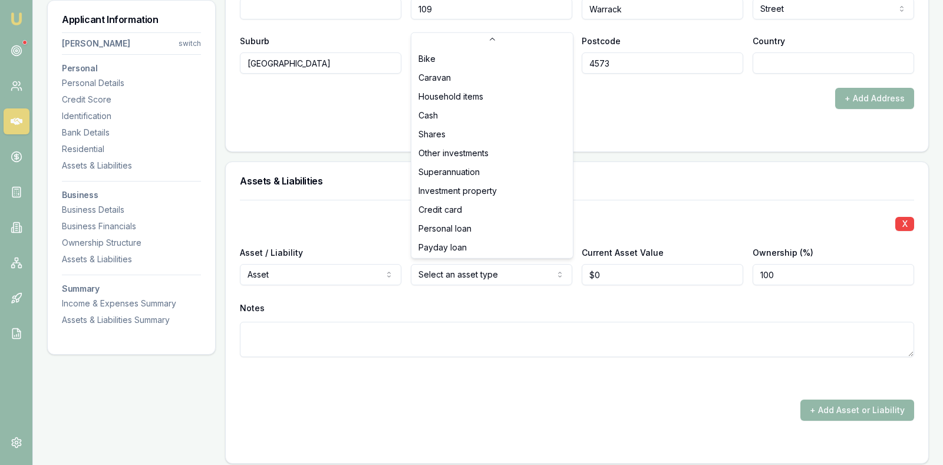
scroll to position [75, 0]
select select "CREDIT_CARD"
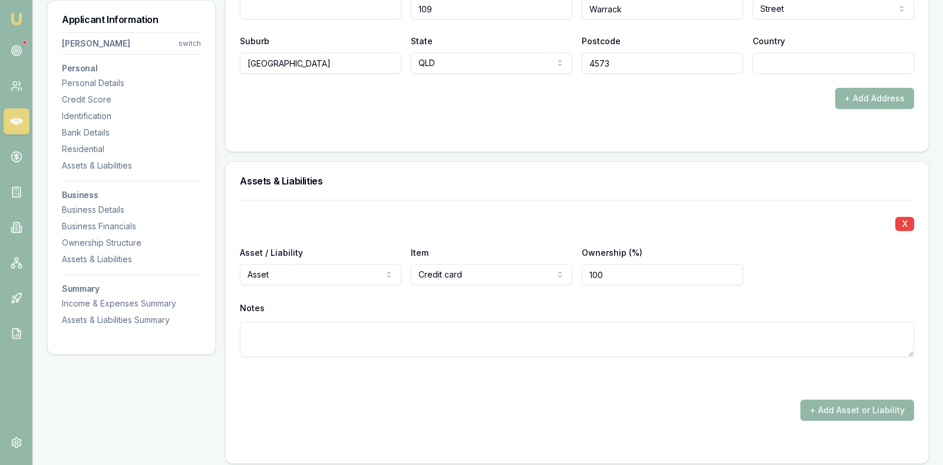
click at [424, 336] on textarea at bounding box center [577, 339] width 674 height 35
type textarea "C"
click at [849, 403] on button "+ Add Asset or Liability" at bounding box center [858, 410] width 114 height 21
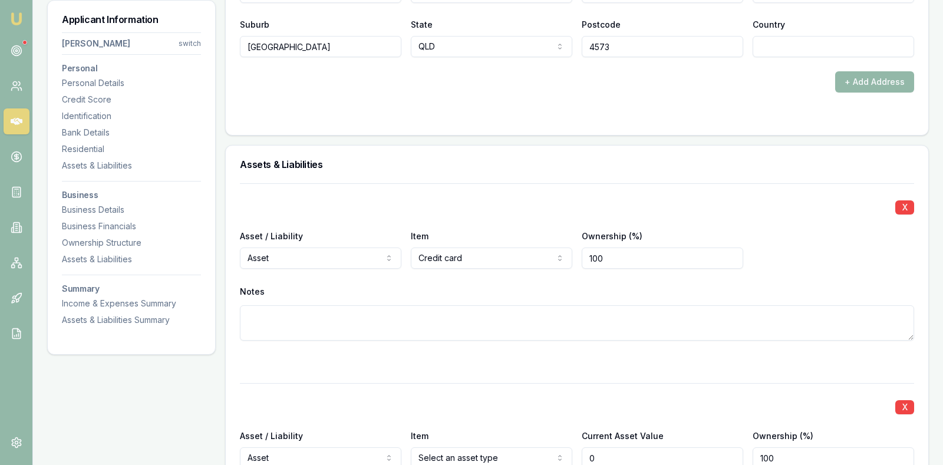
type input "$0"
click at [777, 345] on div "X Asset / Liability Asset Asset Liability Item Credit card Home Car Boat Bike C…" at bounding box center [577, 276] width 674 height 186
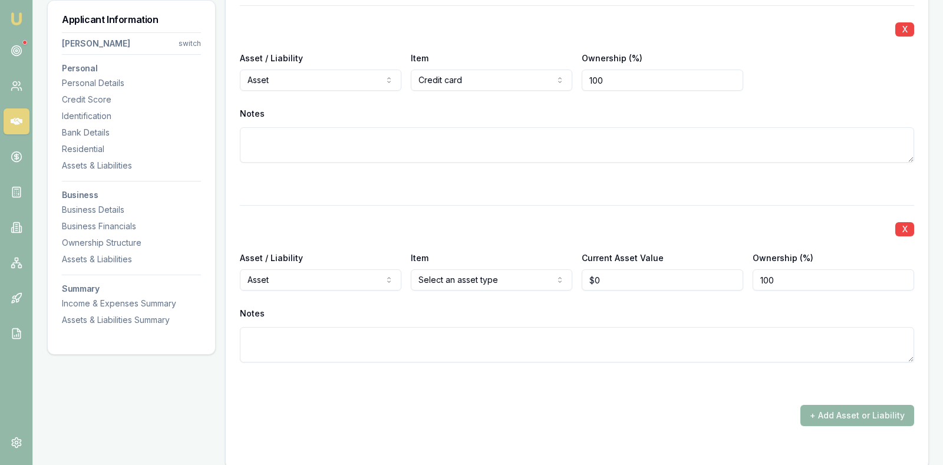
scroll to position [1726, 0]
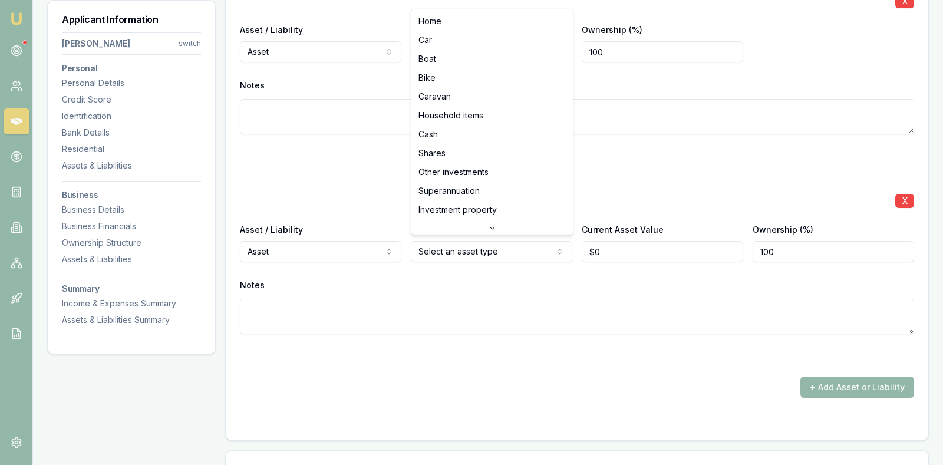
select select "CAR"
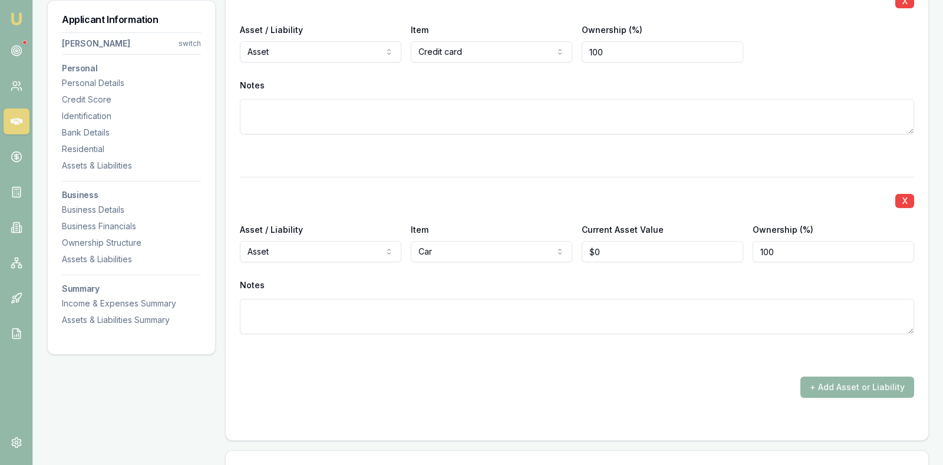
type input "0"
click at [627, 251] on input "0" at bounding box center [663, 251] width 162 height 21
type input "$15,000"
click at [637, 304] on textarea at bounding box center [577, 316] width 674 height 35
click at [814, 378] on button "+ Add Asset or Liability" at bounding box center [858, 387] width 114 height 21
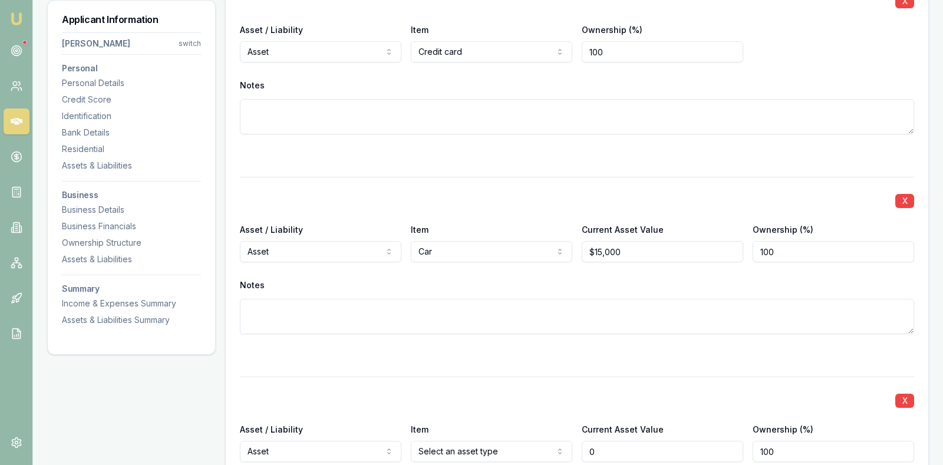
type input "$0"
click at [537, 351] on div at bounding box center [577, 355] width 674 height 14
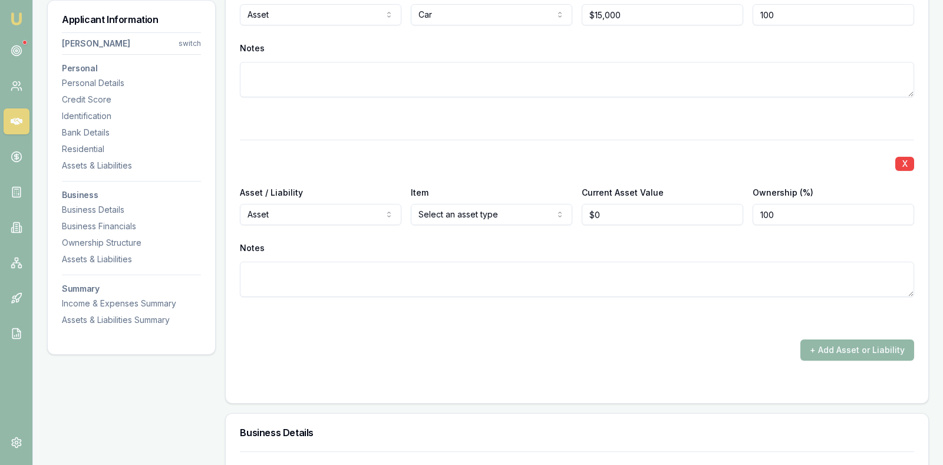
scroll to position [1992, 0]
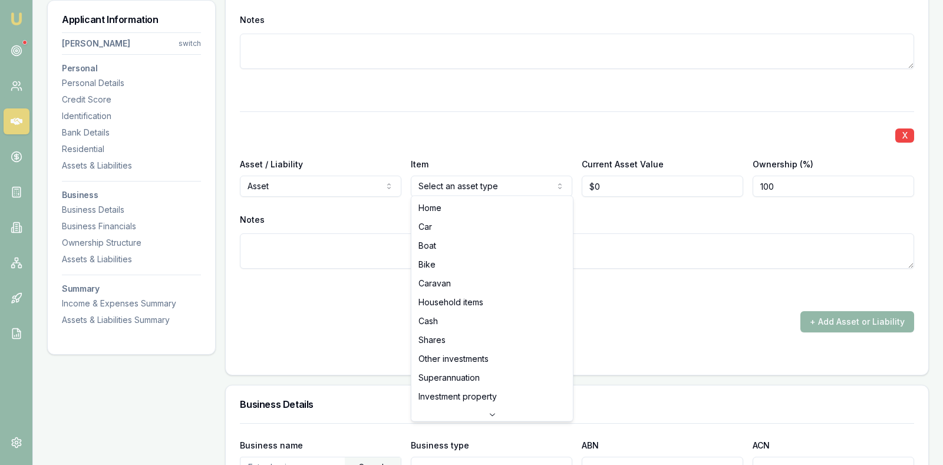
select select "CASH"
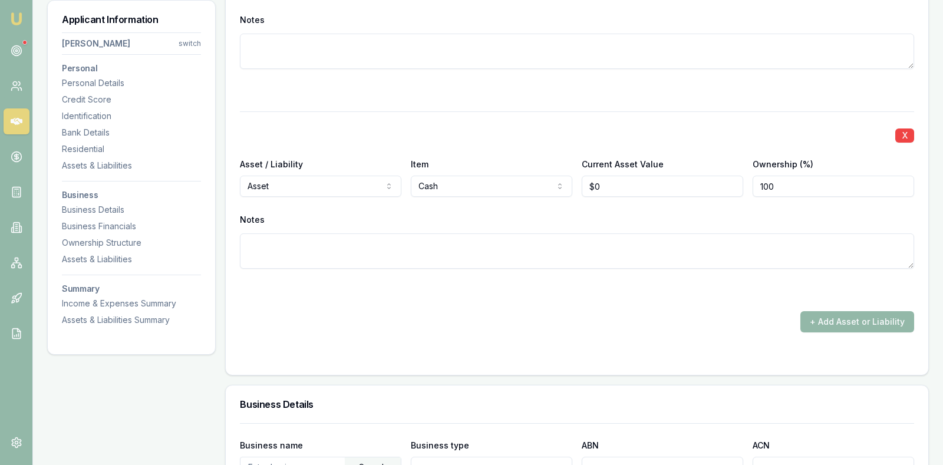
type input "0"
click at [638, 178] on input "0" at bounding box center [663, 186] width 162 height 21
type input "$9,000"
click at [638, 205] on div "X Asset / Liability Asset Asset Liability Item Cash Home Car Boat Bike Caravan …" at bounding box center [577, 204] width 674 height 186
click at [851, 317] on button "+ Add Asset or Liability" at bounding box center [858, 321] width 114 height 21
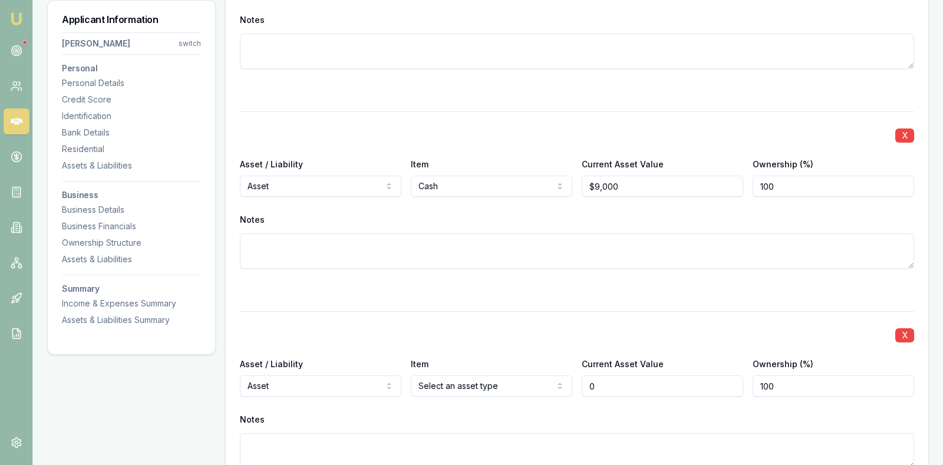
type input "$0"
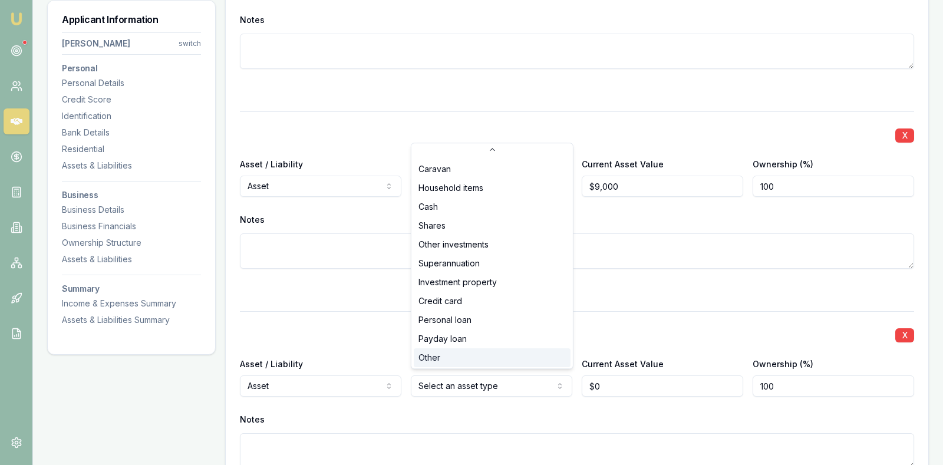
scroll to position [75, 0]
select select "OTHER"
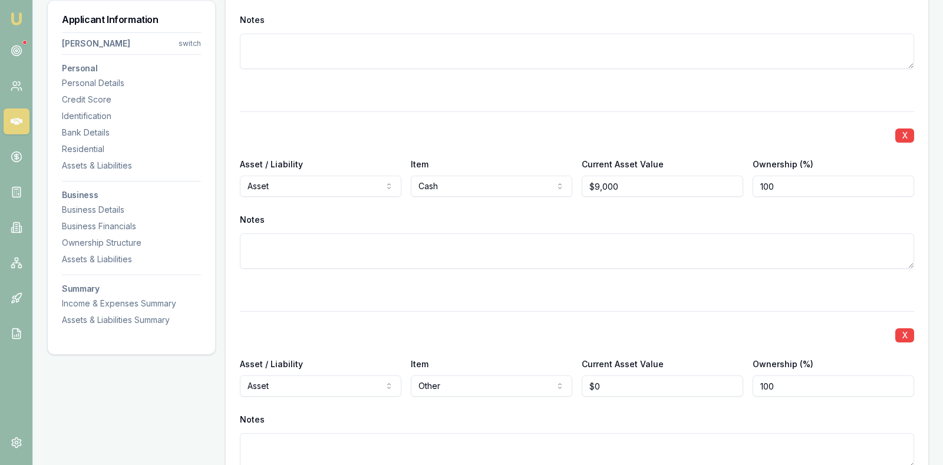
click at [497, 329] on div "X" at bounding box center [577, 334] width 674 height 17
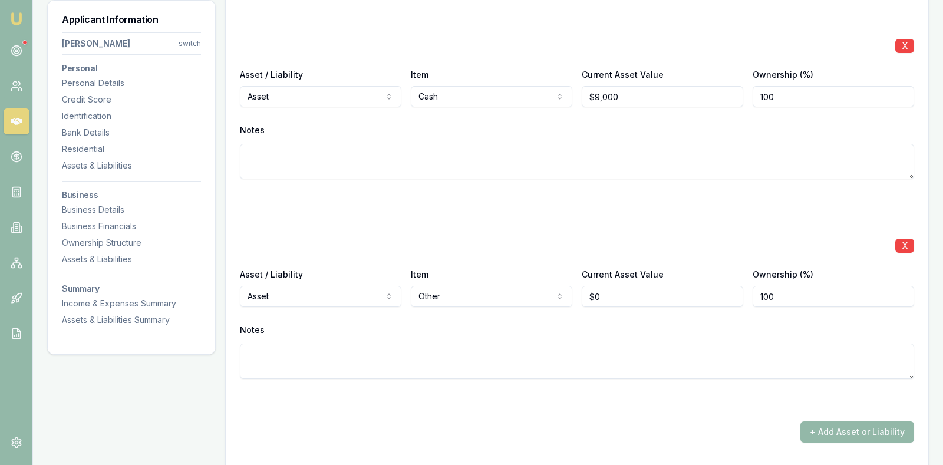
scroll to position [2110, 0]
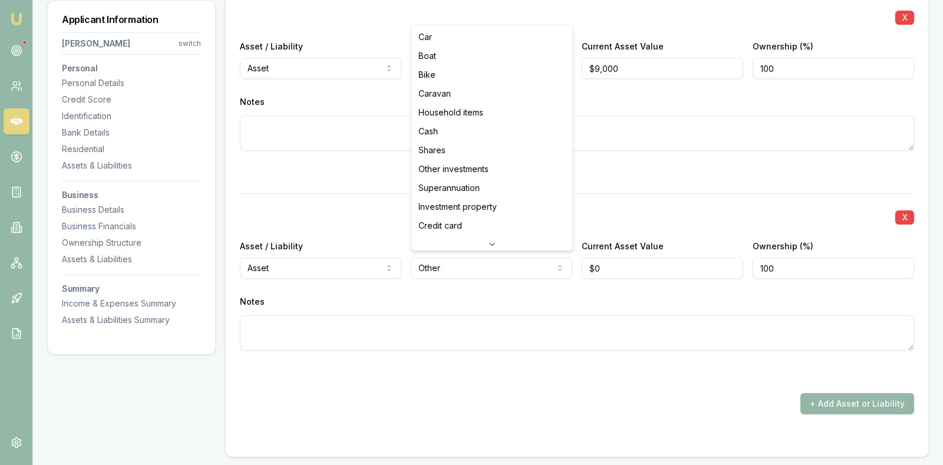
scroll to position [0, 0]
select select "HOUSEHOLD_ITEMS"
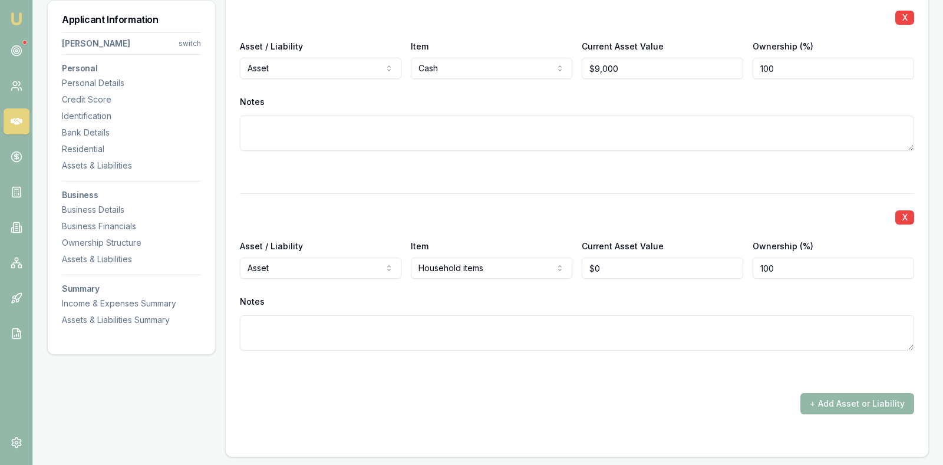
type input "0"
click at [638, 265] on input "0" at bounding box center [663, 268] width 162 height 21
type input "$35,000"
click at [619, 333] on textarea at bounding box center [577, 332] width 674 height 35
click at [373, 319] on textarea "Personal items such as furniture, laptop, desktop, jewellery," at bounding box center [577, 332] width 674 height 35
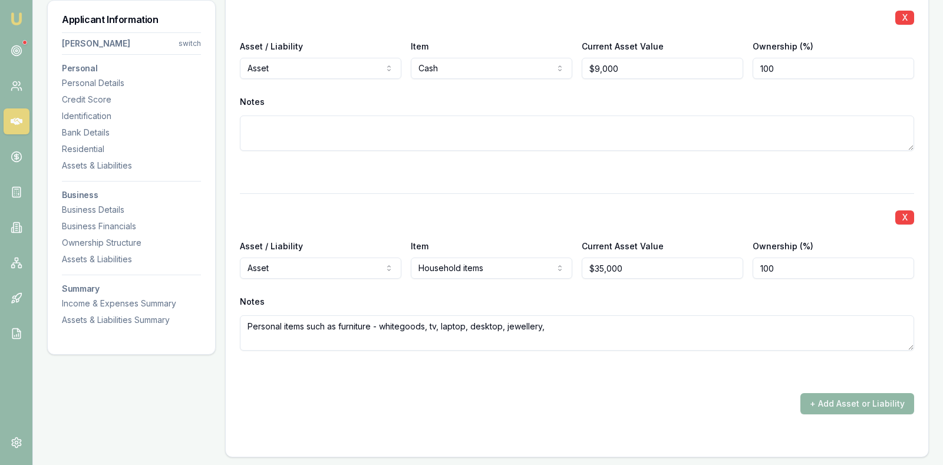
type textarea "Personal items such as furniture - whitegoods, tv, laptop, desktop, jewellery,"
click at [881, 398] on button "+ Add Asset or Liability" at bounding box center [858, 403] width 114 height 21
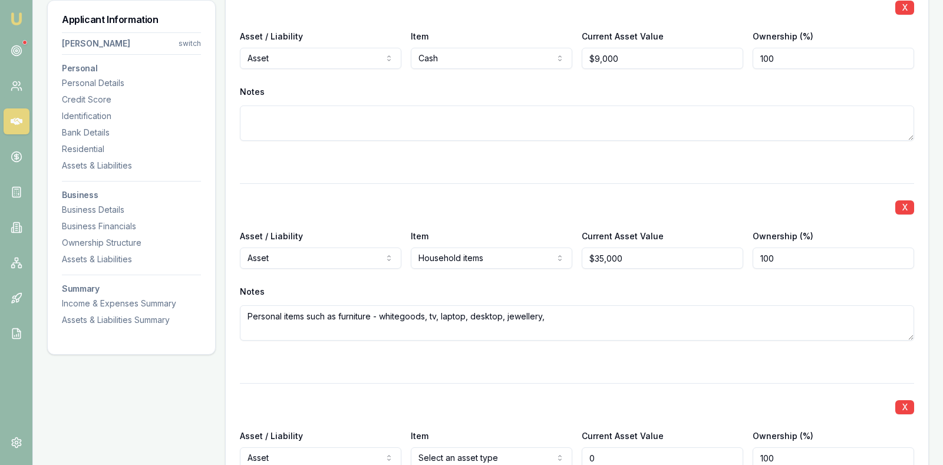
type input "$0"
click at [793, 362] on div at bounding box center [577, 362] width 674 height 14
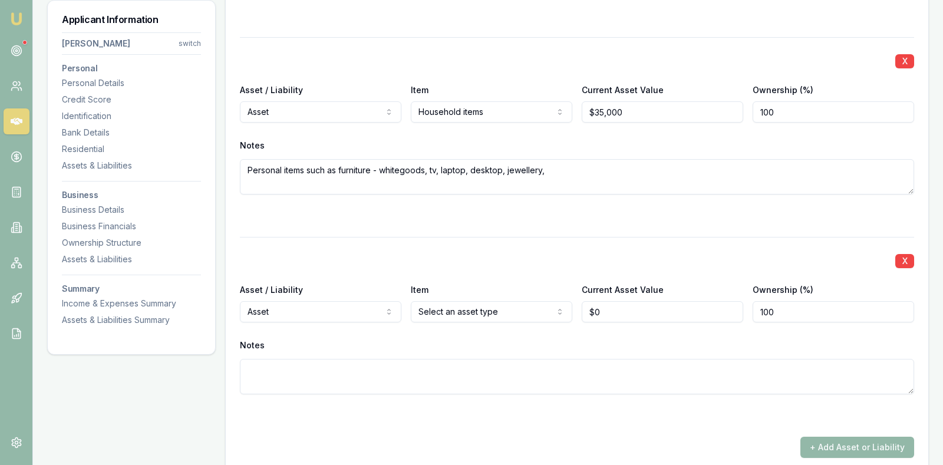
scroll to position [2267, 0]
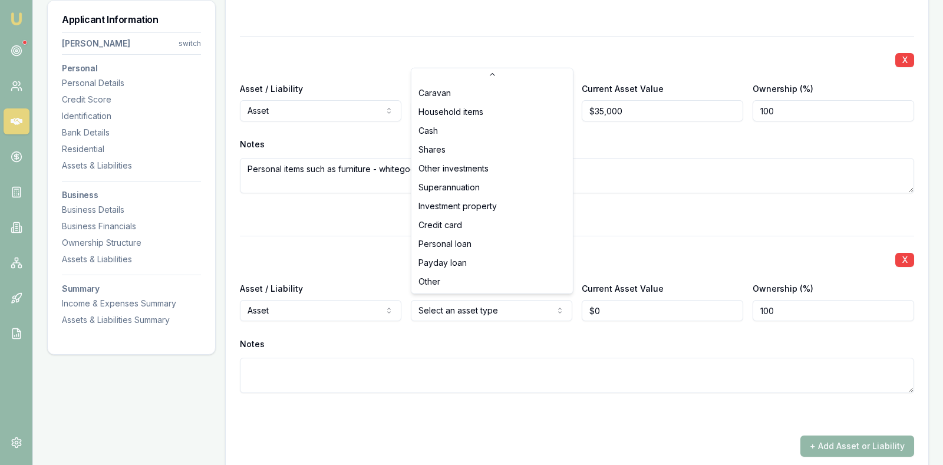
scroll to position [75, 0]
select select "OTHER"
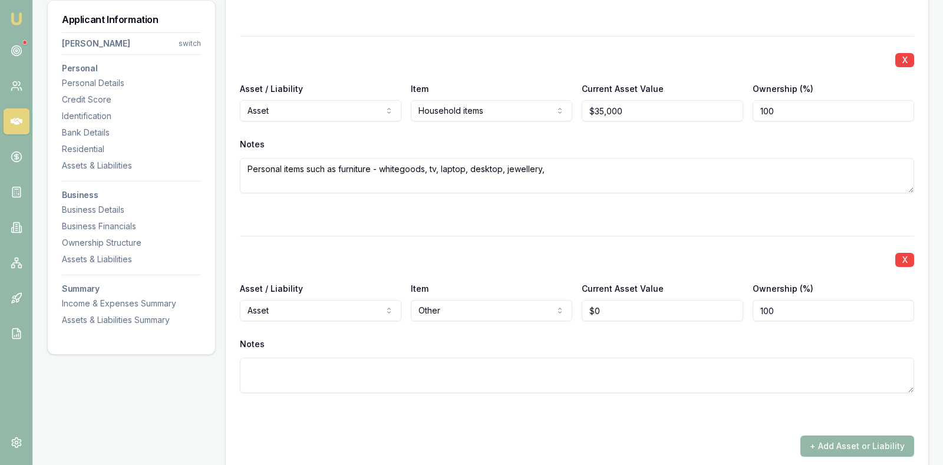
type input "0"
click at [632, 308] on input "0" at bounding box center [663, 310] width 162 height 21
type input "$30,000"
click at [520, 368] on textarea at bounding box center [577, 375] width 674 height 35
type textarea "Tools of trade"
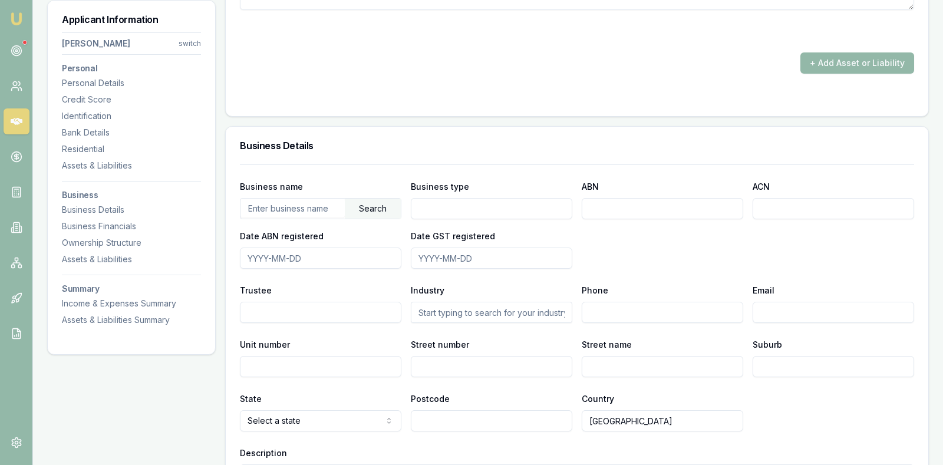
scroll to position [2680, 0]
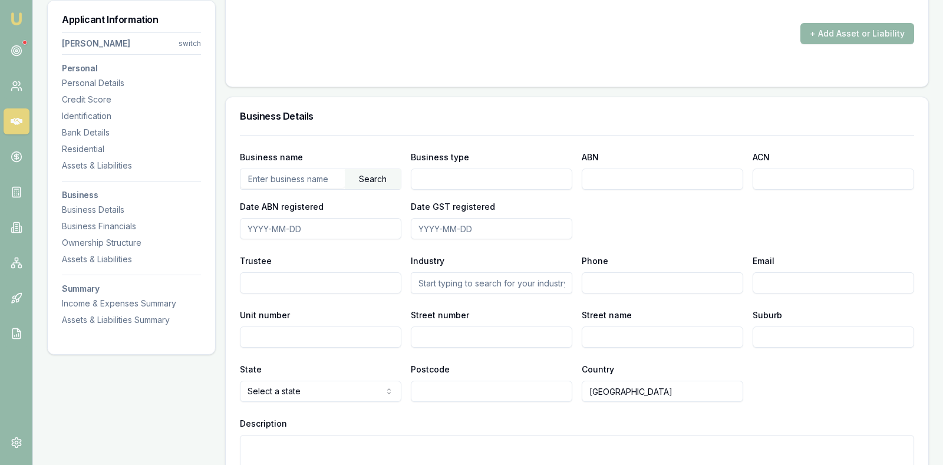
click at [500, 177] on input "Business type" at bounding box center [492, 179] width 162 height 21
type input "Construction"
click at [648, 179] on input "ABN" at bounding box center [663, 179] width 162 height 21
type input "81463528030"
click at [616, 219] on div "Business name Search Business type Construction ABN 81463528030 ACN Date ABN re…" at bounding box center [577, 195] width 674 height 90
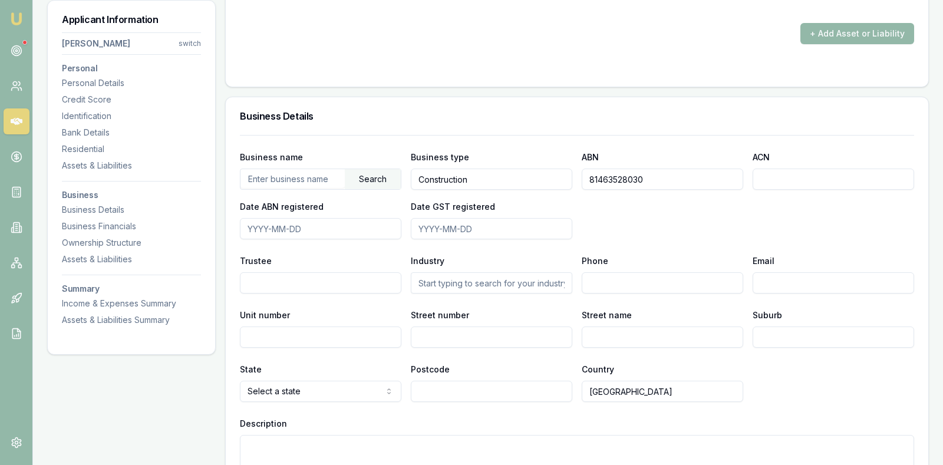
click at [258, 227] on input "Date ABN registered" at bounding box center [321, 228] width 162 height 21
drag, startPoint x: 335, startPoint y: 226, endPoint x: 130, endPoint y: 229, distance: 204.6
type input "1"
type input "[DATE]"
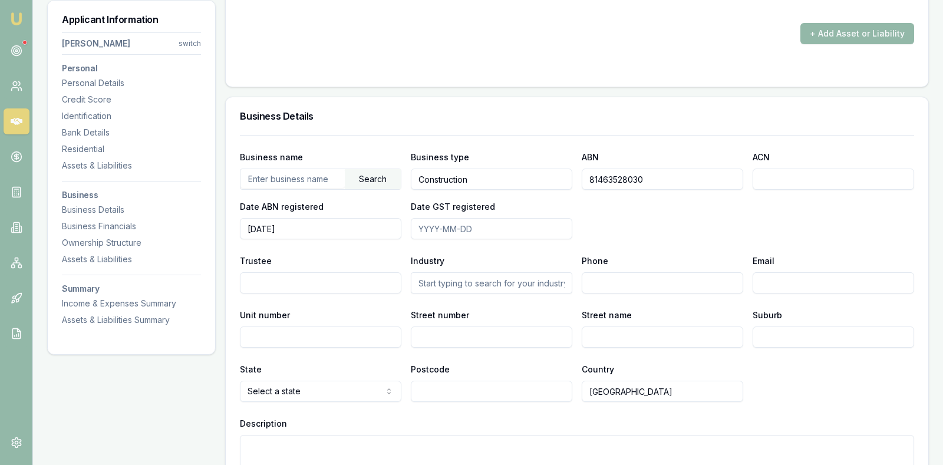
click at [423, 223] on input "Date GST registered" at bounding box center [492, 228] width 162 height 21
type input "[DATE]"
click at [360, 272] on input "Trustee" at bounding box center [321, 282] width 162 height 21
type input "[PERSON_NAME]"
click at [498, 279] on input "text" at bounding box center [492, 282] width 162 height 21
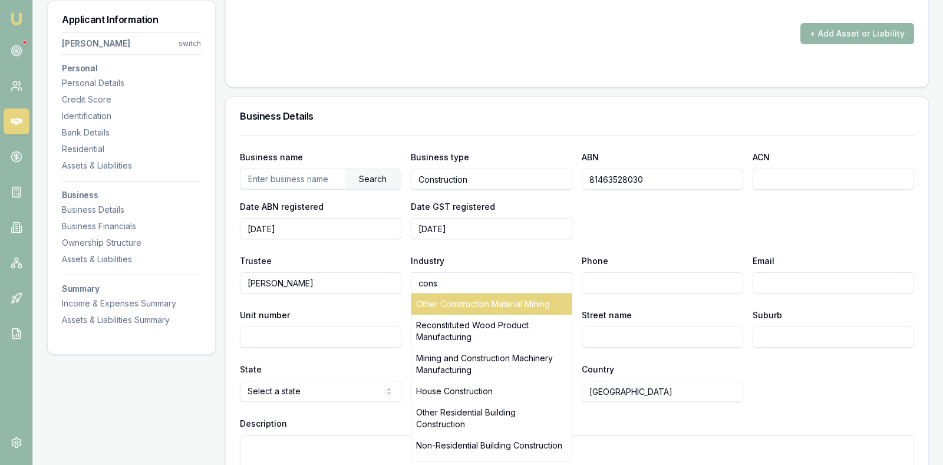
click at [509, 300] on div "Other Construction Material Mining" at bounding box center [492, 304] width 160 height 21
type input "Other Construction Material Mining"
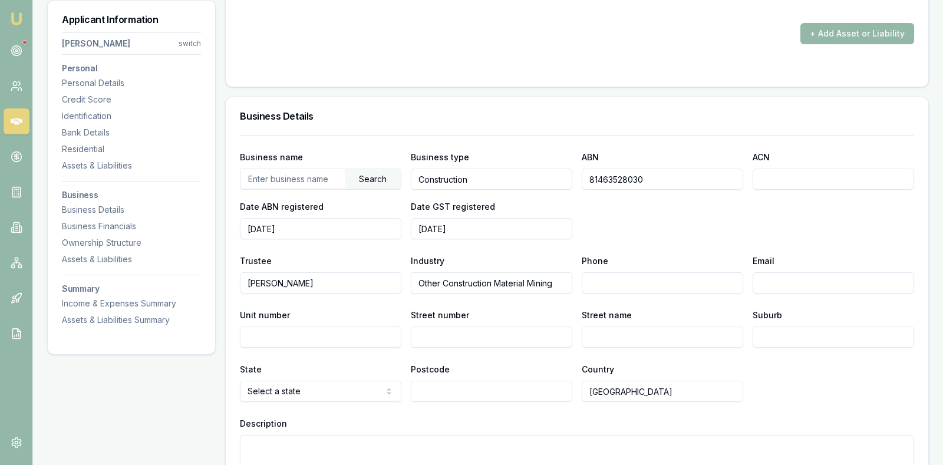
click at [501, 281] on input "Other Construction Material Mining" at bounding box center [492, 282] width 162 height 21
drag, startPoint x: 552, startPoint y: 276, endPoint x: 368, endPoint y: 278, distance: 184.0
click at [368, 278] on div "Trustee Corey Symes Industry Other Construction Material Mining Phone Email" at bounding box center [577, 274] width 674 height 40
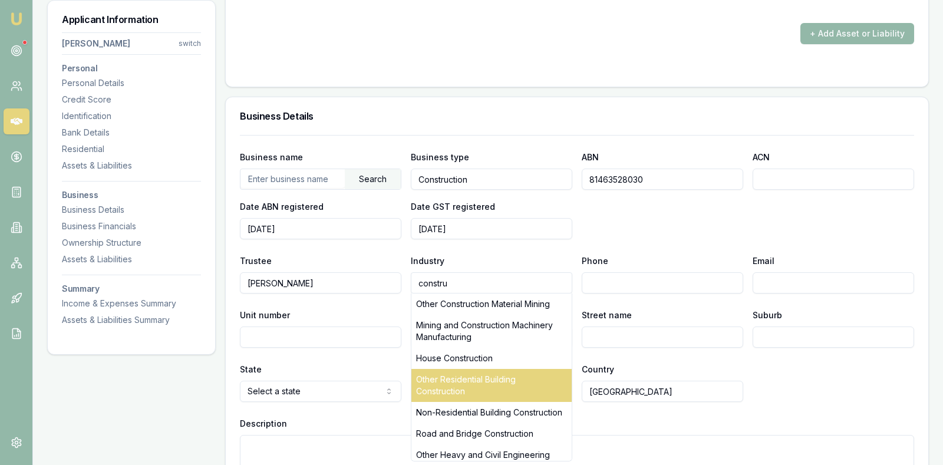
click at [473, 380] on div "Other Residential Building Construction" at bounding box center [492, 385] width 160 height 33
type input "Other Residential Building Construction"
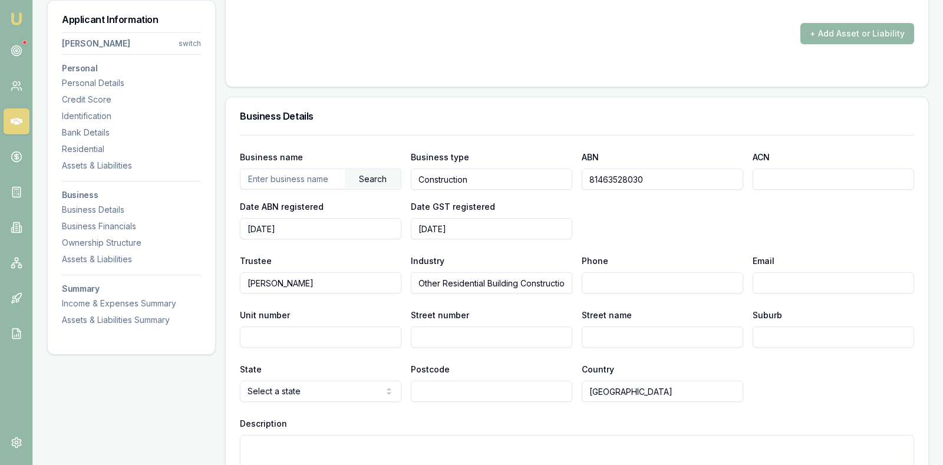
click at [660, 280] on input "Phone" at bounding box center [663, 282] width 162 height 21
type input "0455 543 817"
click at [649, 216] on div "Business name Search Business type Construction ABN 81463528030 ACN Date ABN re…" at bounding box center [577, 195] width 674 height 90
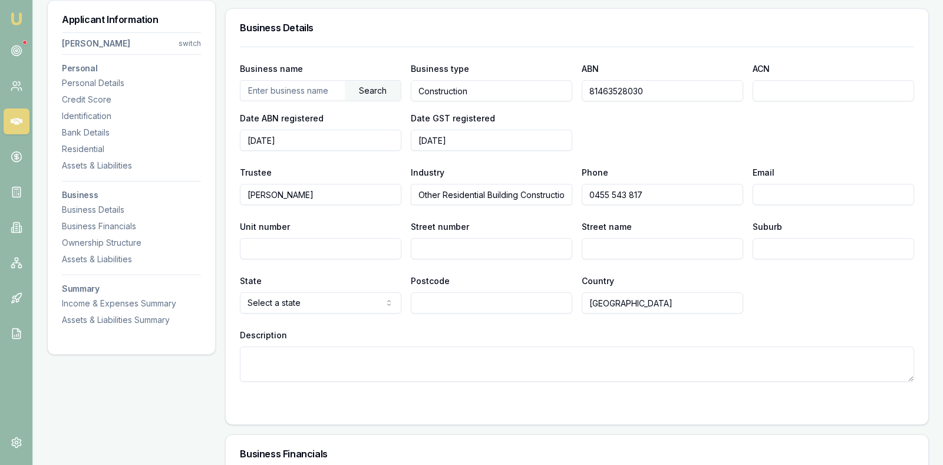
scroll to position [2798, 0]
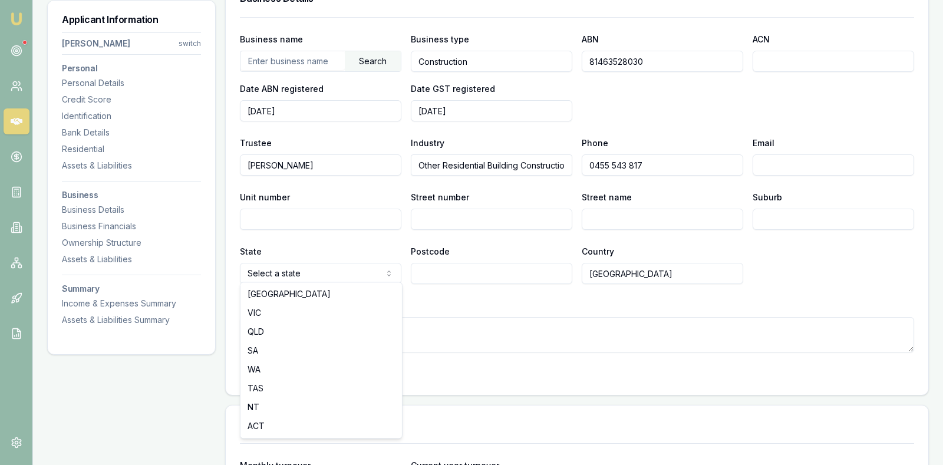
select select "QLD"
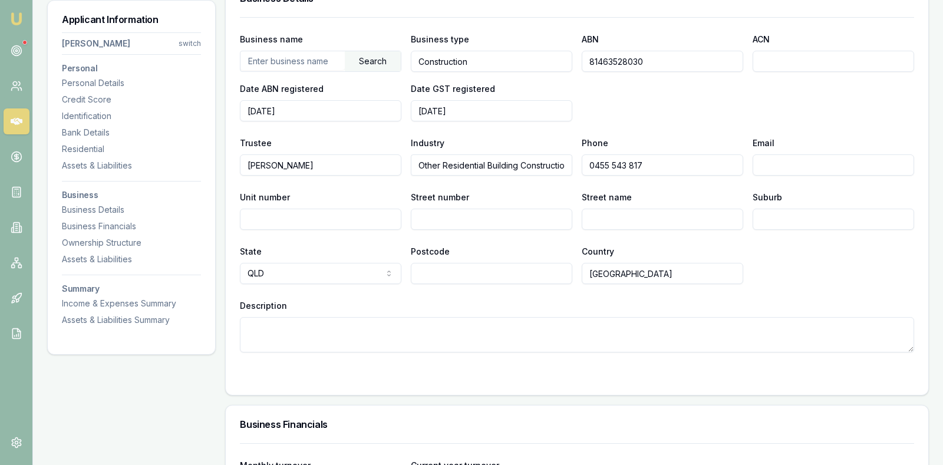
click at [433, 269] on input "Postcode" at bounding box center [492, 273] width 162 height 21
type input "4852"
type input "9"
type input "Buccaneer"
type input "South Mission Beach"
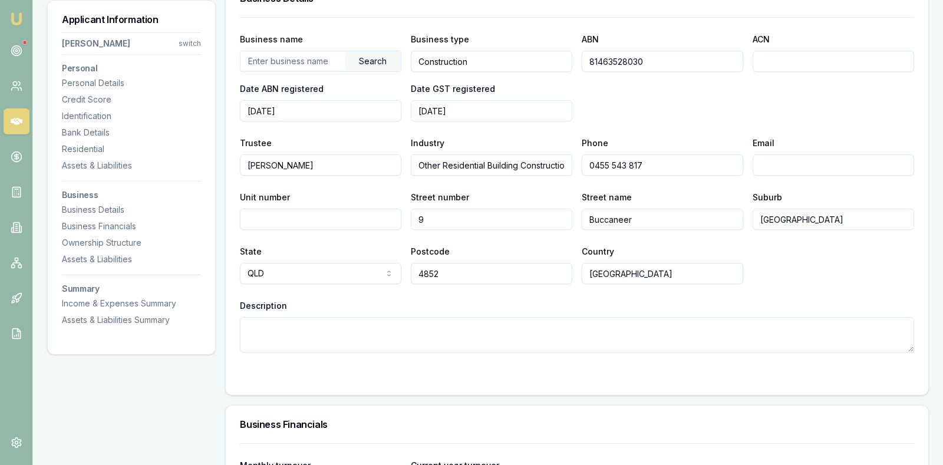
select select "VIC"
click at [528, 271] on input "4852" at bounding box center [492, 273] width 162 height 21
type input "4703"
click at [705, 244] on div "Country Australia" at bounding box center [663, 264] width 162 height 40
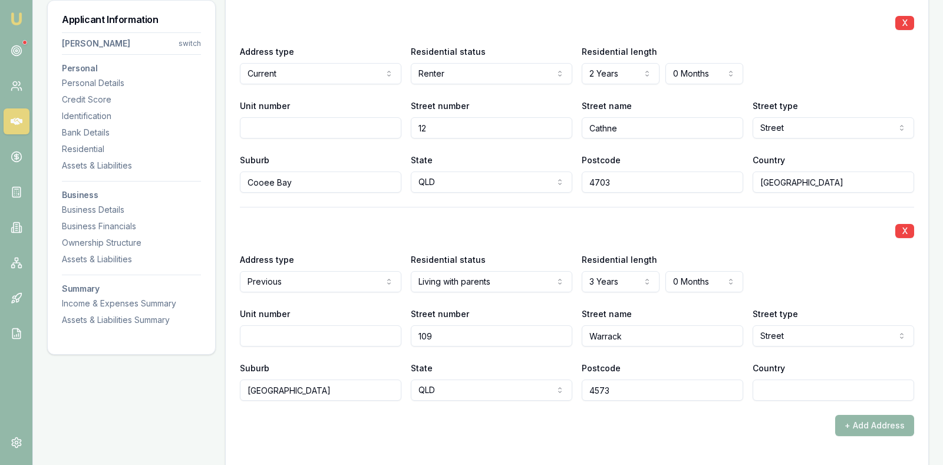
scroll to position [1147, 0]
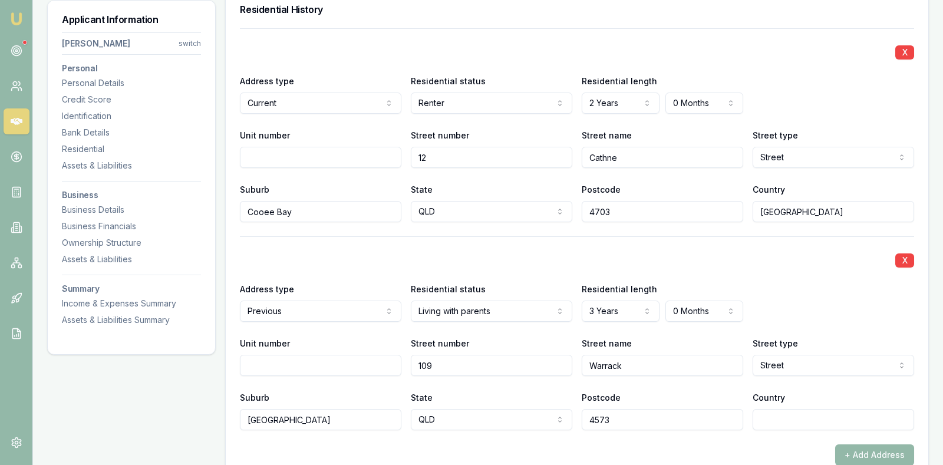
click at [841, 304] on div "Address type Previous Current Previous Residential status Living with parents O…" at bounding box center [577, 302] width 674 height 40
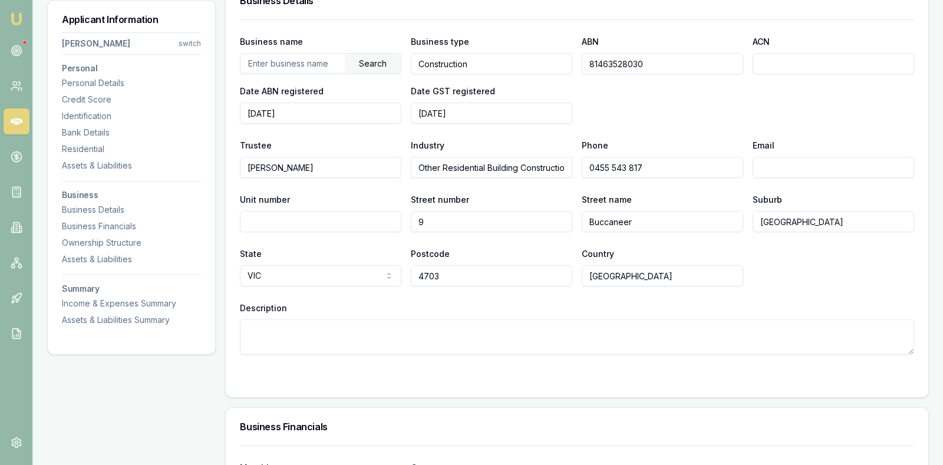
scroll to position [2827, 0]
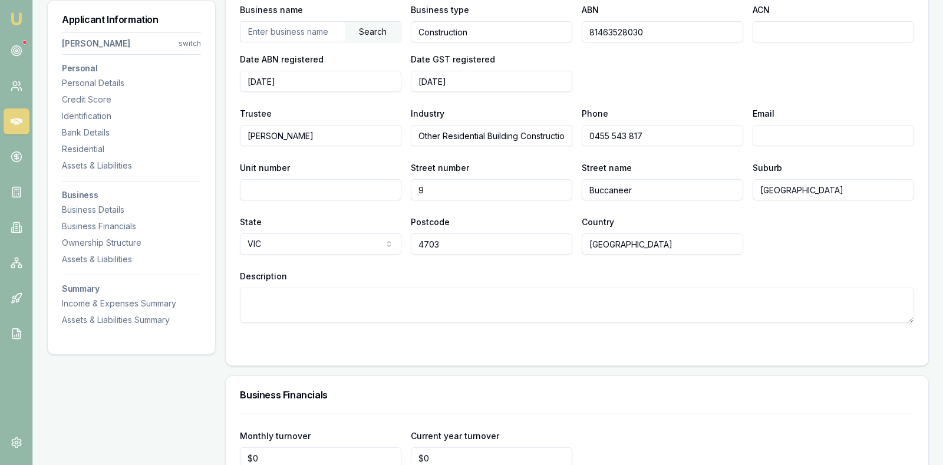
click at [473, 192] on input "9" at bounding box center [492, 189] width 162 height 21
type input "12 Cathne Street, Cooee Bay QLD, Australia"
drag, startPoint x: 460, startPoint y: 185, endPoint x: 604, endPoint y: 179, distance: 144.0
click at [604, 179] on div "Unit number Street number 12 Cathne Street, Cooee Bay QLD, Australia Street nam…" at bounding box center [577, 180] width 674 height 40
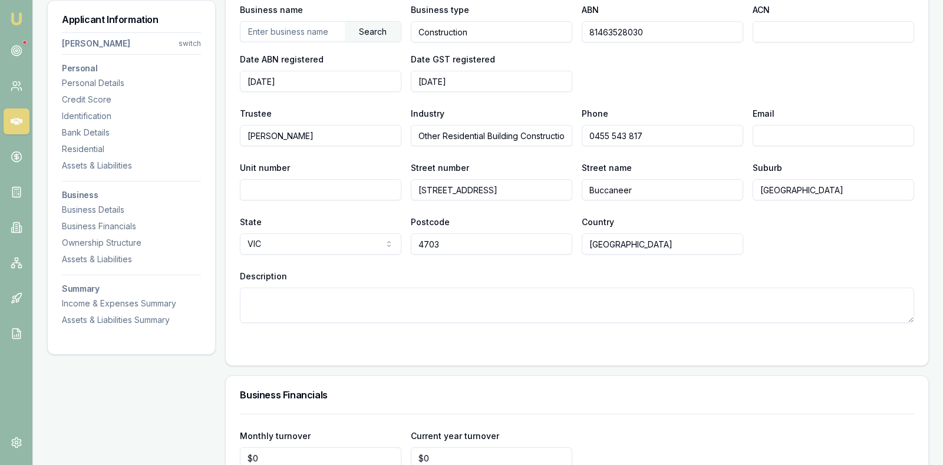
click at [566, 187] on input "12 Cathne Street, Cooee Bay QLD, Australia" at bounding box center [492, 189] width 162 height 21
drag, startPoint x: 566, startPoint y: 187, endPoint x: 417, endPoint y: 182, distance: 148.7
click at [417, 182] on input "12 Cathne Street, Cooee Bay QLD, Australia" at bounding box center [492, 189] width 162 height 21
type input "12"
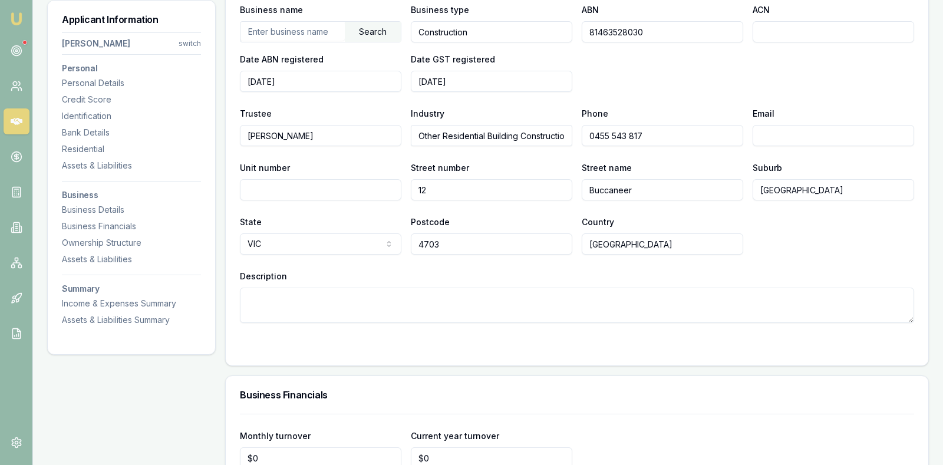
click at [686, 189] on input "Buccaneer" at bounding box center [663, 189] width 162 height 21
type input "B"
type input "[GEOGRAPHIC_DATA]"
click at [888, 179] on input "South Mission Beach" at bounding box center [834, 189] width 162 height 21
type input "Cooee Bay"
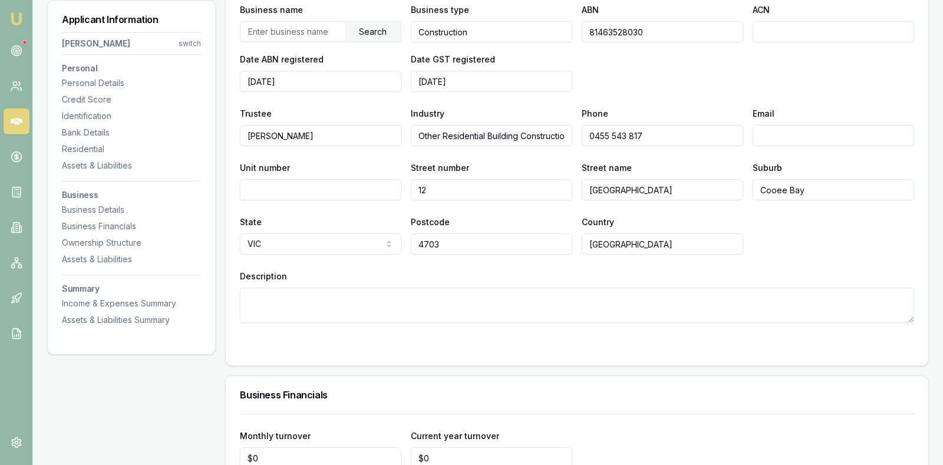
click at [514, 247] on input "4703" at bounding box center [492, 243] width 162 height 21
click at [800, 249] on div "State VIC NSW VIC QLD SA WA TAS NT ACT Postcode 4703 Country Australia" at bounding box center [577, 235] width 674 height 40
click at [437, 304] on textarea "Description" at bounding box center [577, 305] width 674 height 35
type textarea "Residential and Business Address"
click at [570, 342] on div at bounding box center [577, 346] width 674 height 9
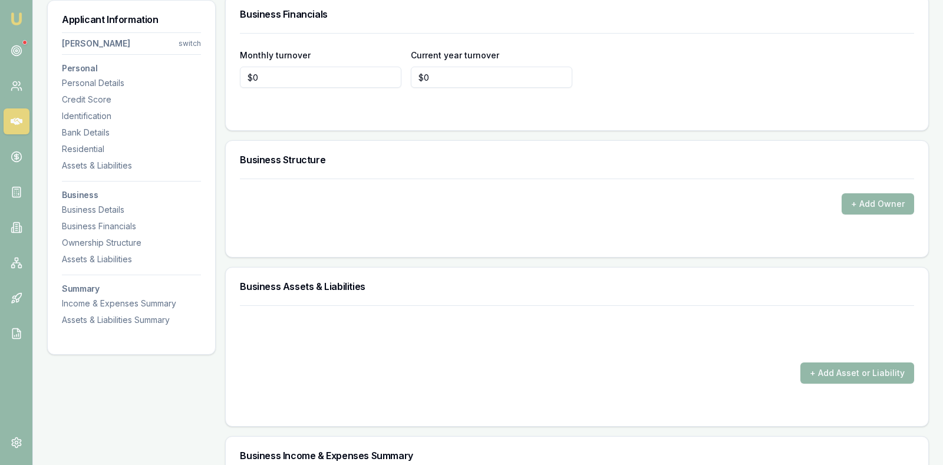
scroll to position [3240, 0]
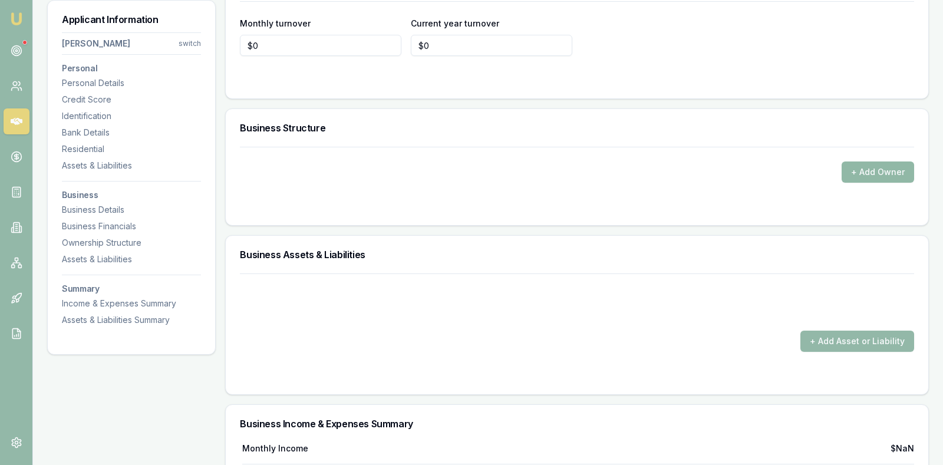
click at [871, 170] on button "+ Add Owner" at bounding box center [878, 172] width 73 height 21
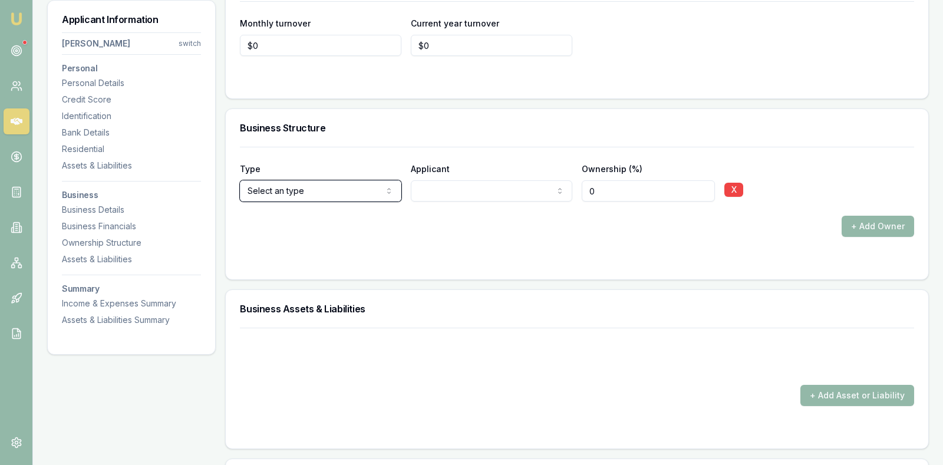
click at [419, 82] on div "Monthly turnover $0 Current year turnover $0" at bounding box center [577, 49] width 703 height 97
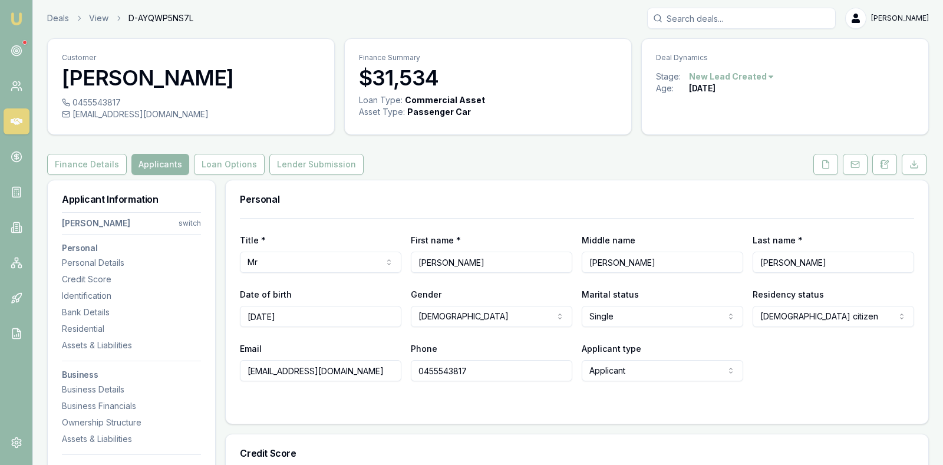
scroll to position [0, 0]
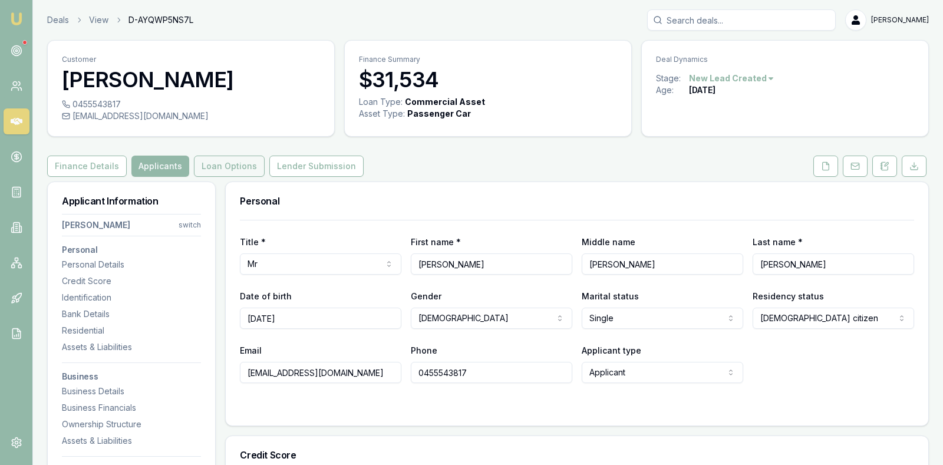
click at [221, 169] on button "Loan Options" at bounding box center [229, 166] width 71 height 21
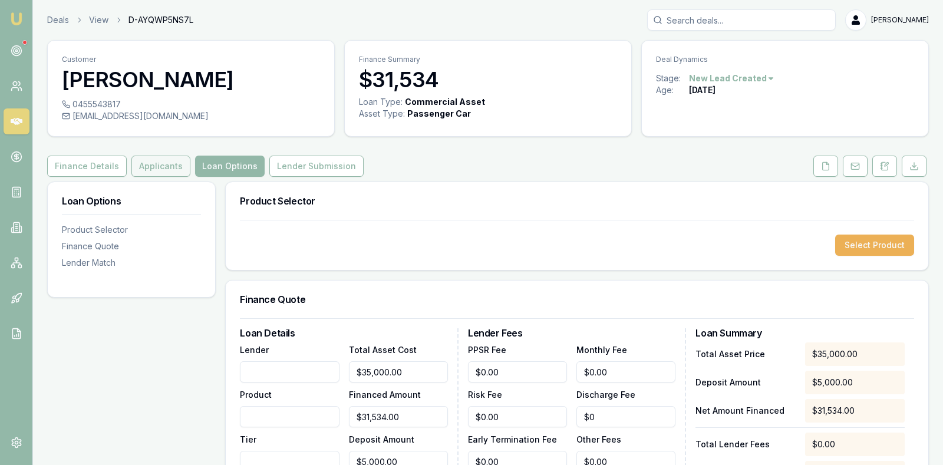
click at [147, 165] on button "Applicants" at bounding box center [160, 166] width 59 height 21
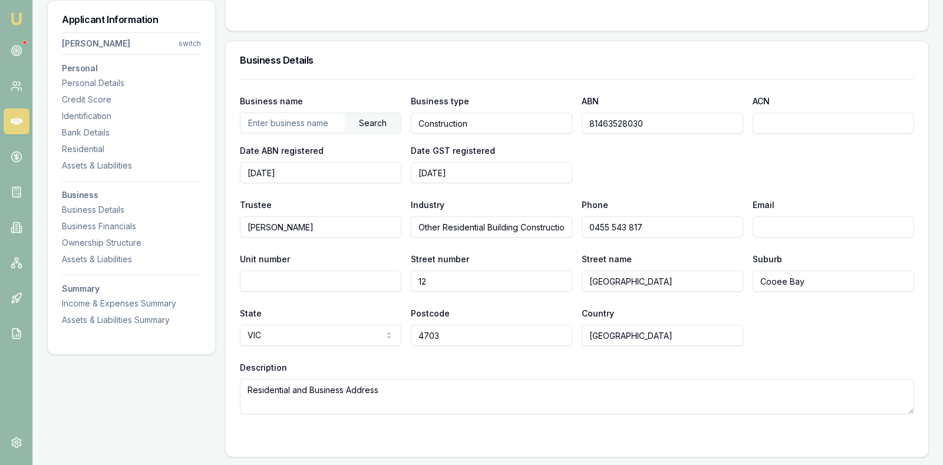
scroll to position [2723, 0]
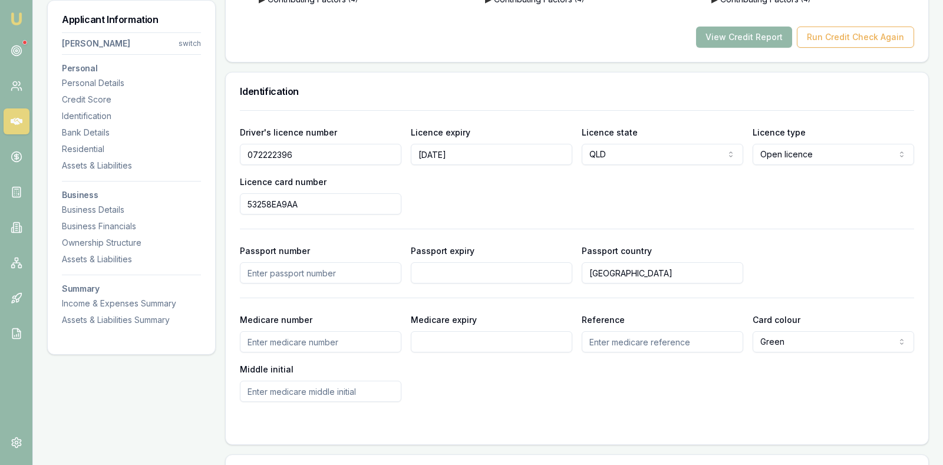
scroll to position [0, 0]
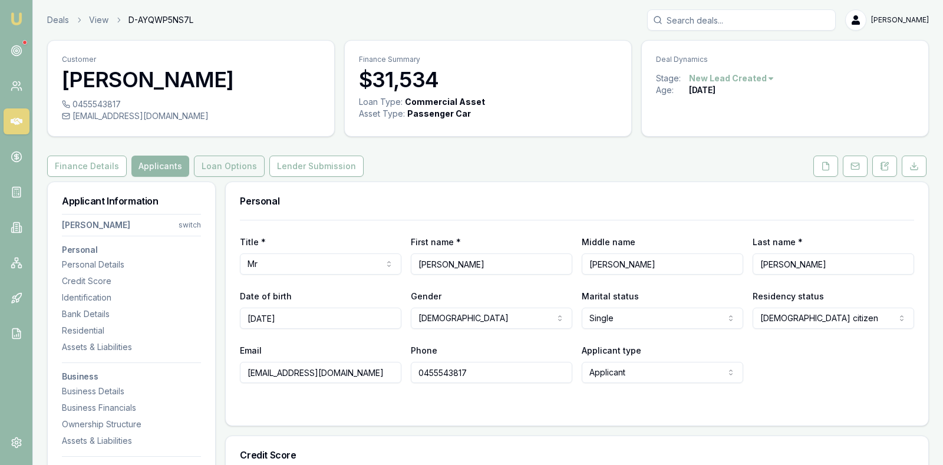
click at [225, 163] on button "Loan Options" at bounding box center [229, 166] width 71 height 21
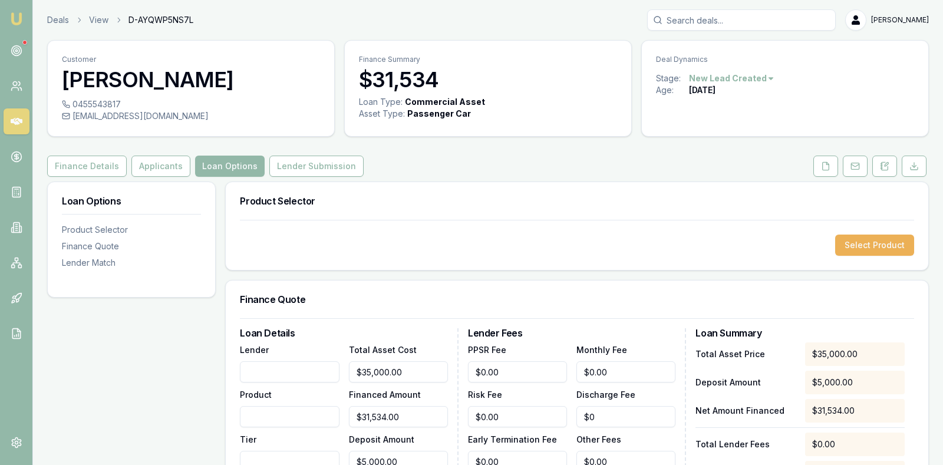
click at [481, 242] on div "Select Product" at bounding box center [577, 245] width 674 height 21
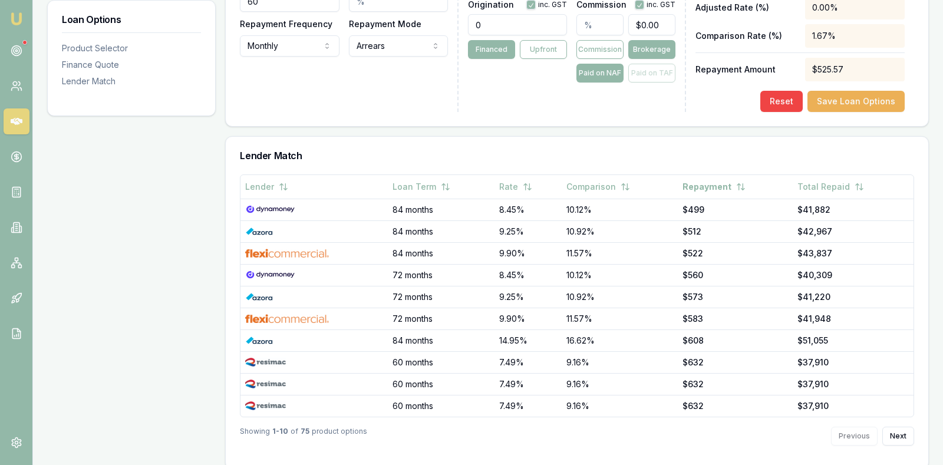
scroll to position [593, 0]
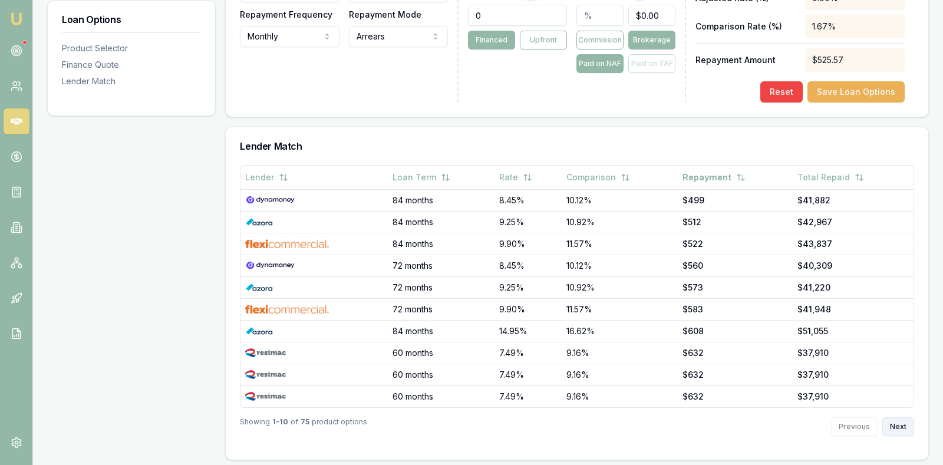
click at [892, 419] on button "Next" at bounding box center [899, 426] width 32 height 19
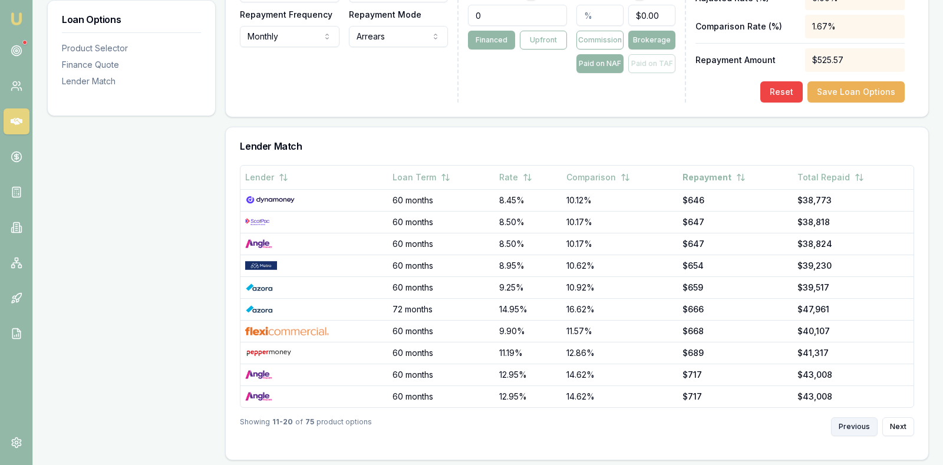
click at [855, 422] on button "Previous" at bounding box center [854, 426] width 47 height 19
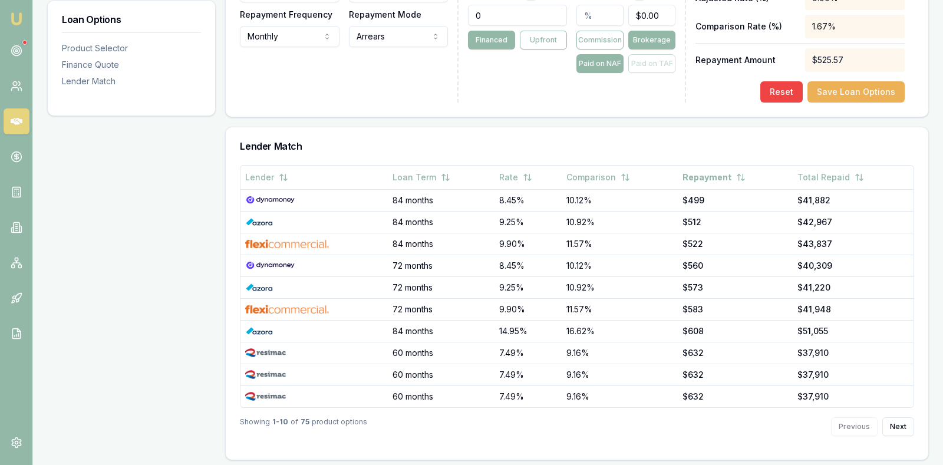
click at [855, 422] on div "Previous Next" at bounding box center [872, 426] width 83 height 19
click at [894, 419] on button "Next" at bounding box center [899, 426] width 32 height 19
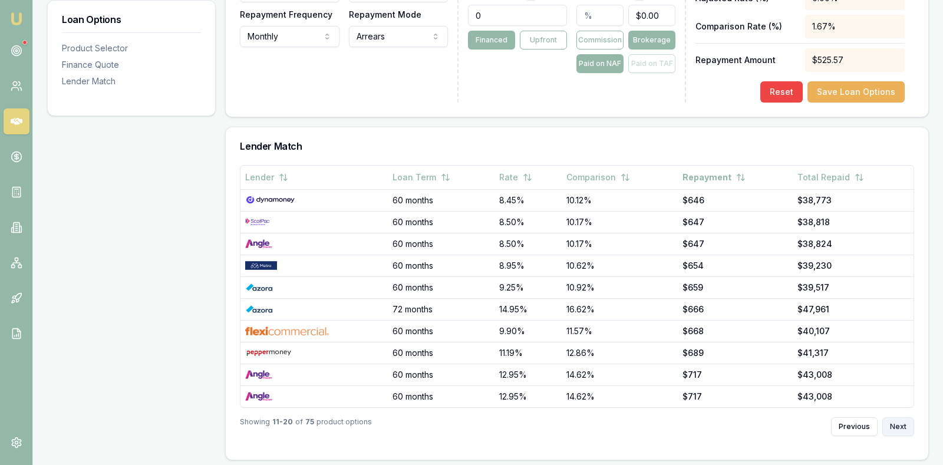
click at [894, 419] on button "Next" at bounding box center [899, 426] width 32 height 19
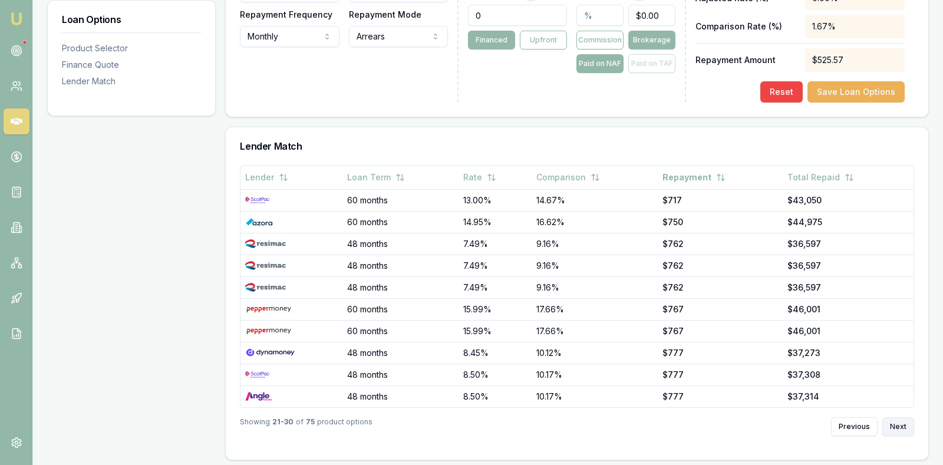
click at [894, 419] on button "Next" at bounding box center [899, 426] width 32 height 19
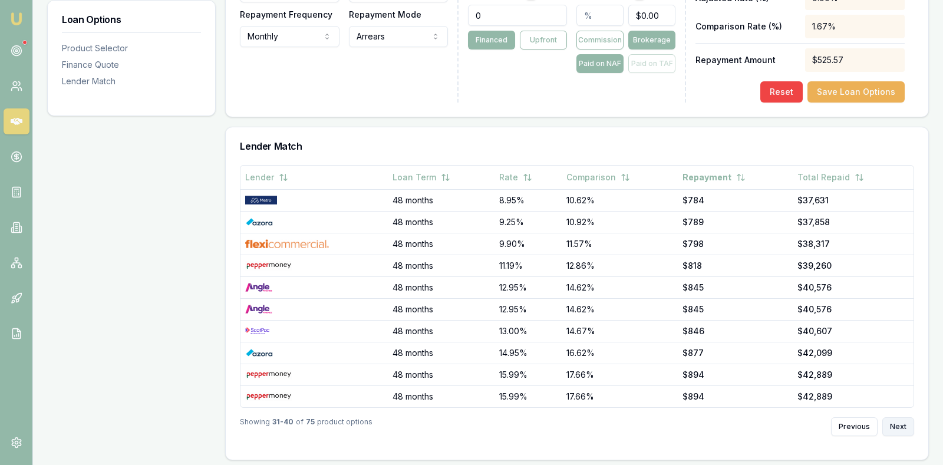
click at [894, 419] on button "Next" at bounding box center [899, 426] width 32 height 19
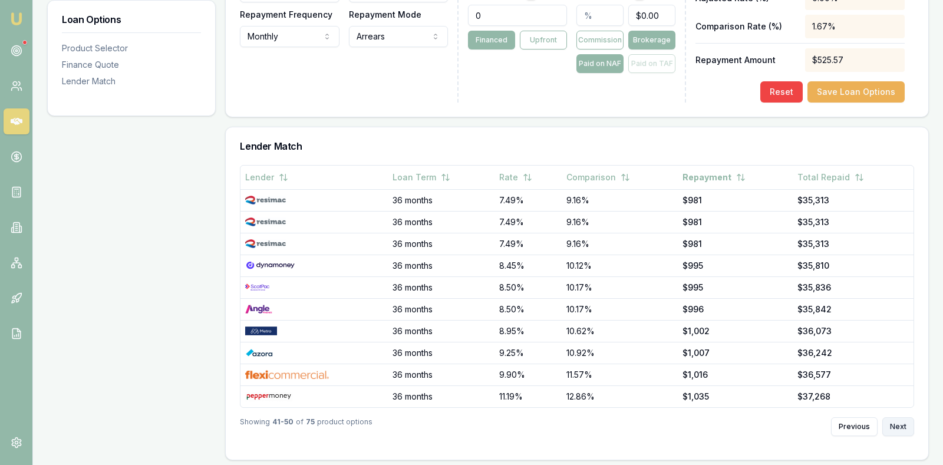
click at [894, 419] on button "Next" at bounding box center [899, 426] width 32 height 19
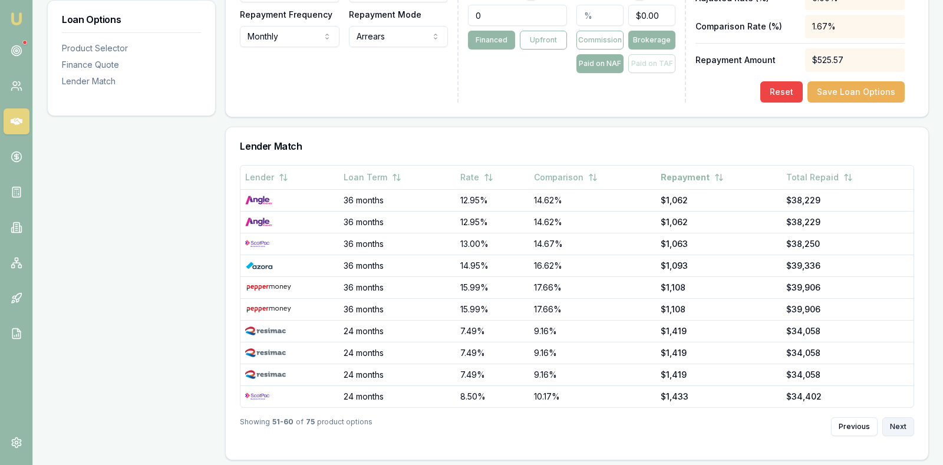
click at [894, 419] on button "Next" at bounding box center [899, 426] width 32 height 19
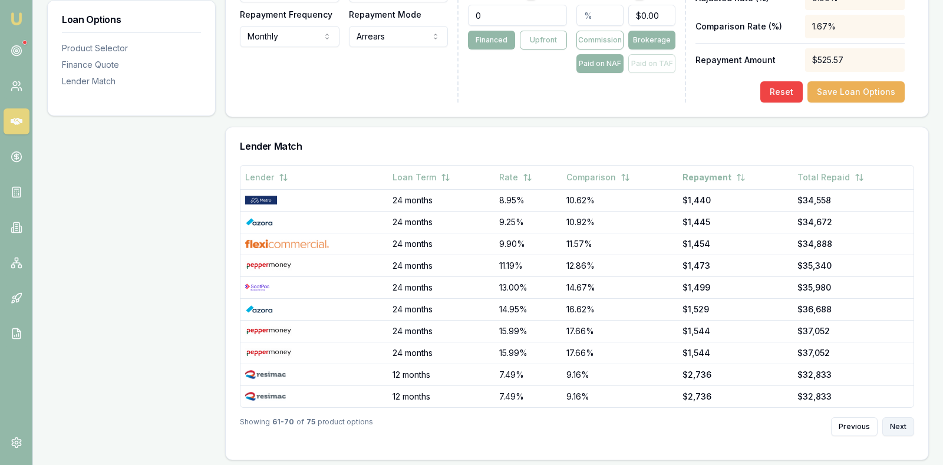
click at [894, 419] on button "Next" at bounding box center [899, 426] width 32 height 19
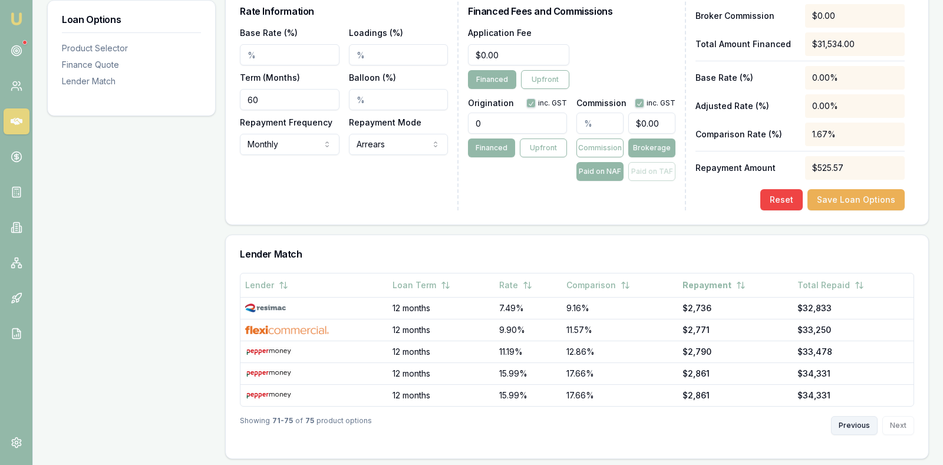
click at [856, 420] on button "Previous" at bounding box center [854, 425] width 47 height 19
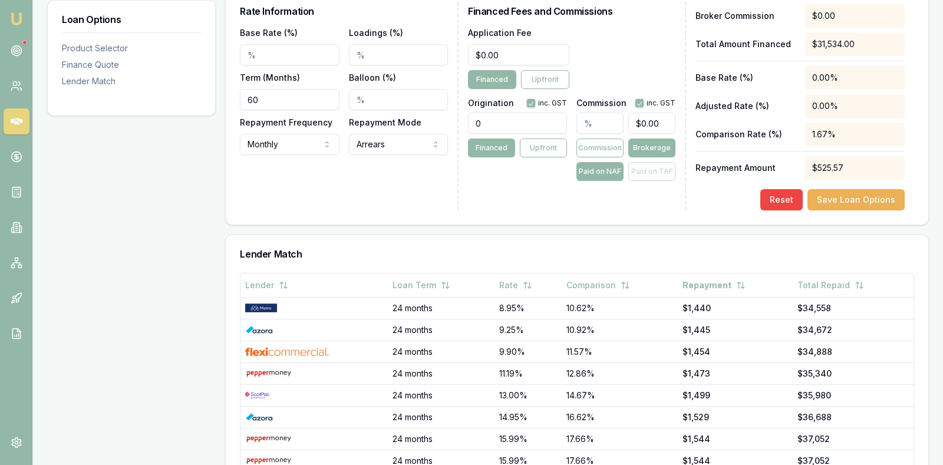
click at [856, 420] on td "$36,688" at bounding box center [853, 417] width 121 height 22
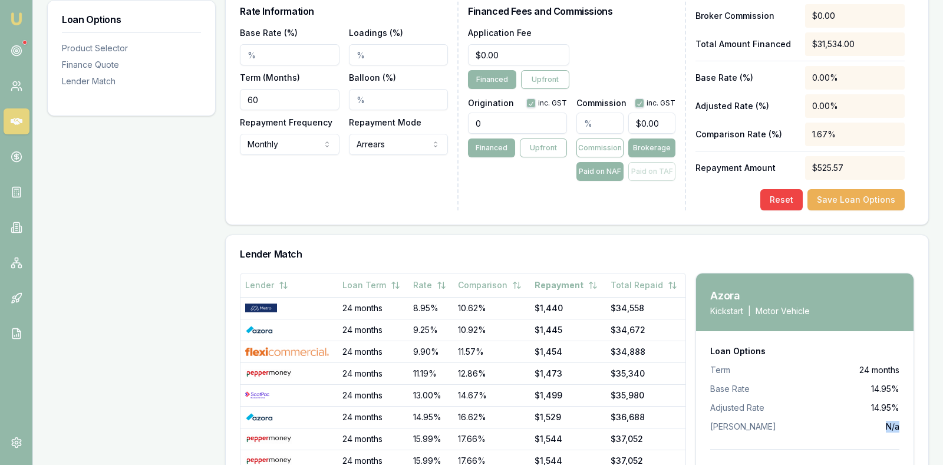
click at [856, 421] on li "Max Balloon N/a" at bounding box center [804, 427] width 189 height 12
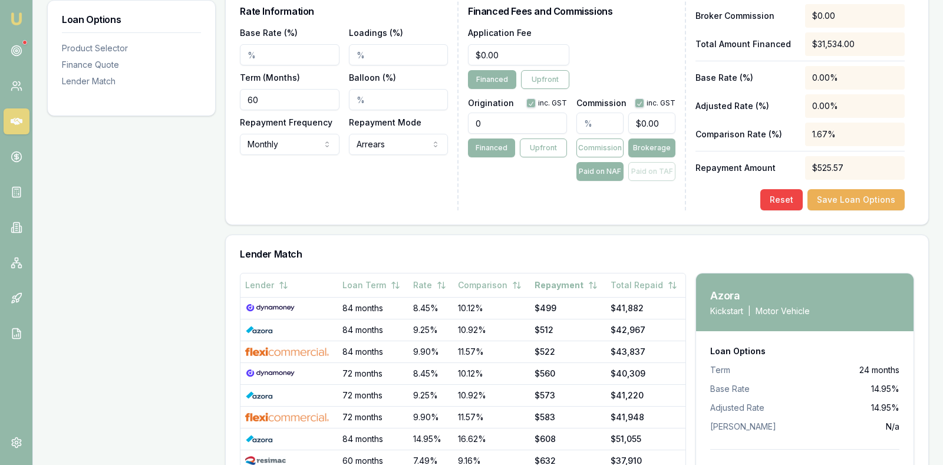
click at [498, 125] on input "0" at bounding box center [517, 123] width 99 height 21
type input "990.00"
click at [390, 183] on div "Loan Details Lender Product Tier Total Asset Cost $35,000.00 Financed Amount $3…" at bounding box center [349, 26] width 219 height 367
click at [607, 119] on input "text" at bounding box center [600, 123] width 47 height 21
type input "5"
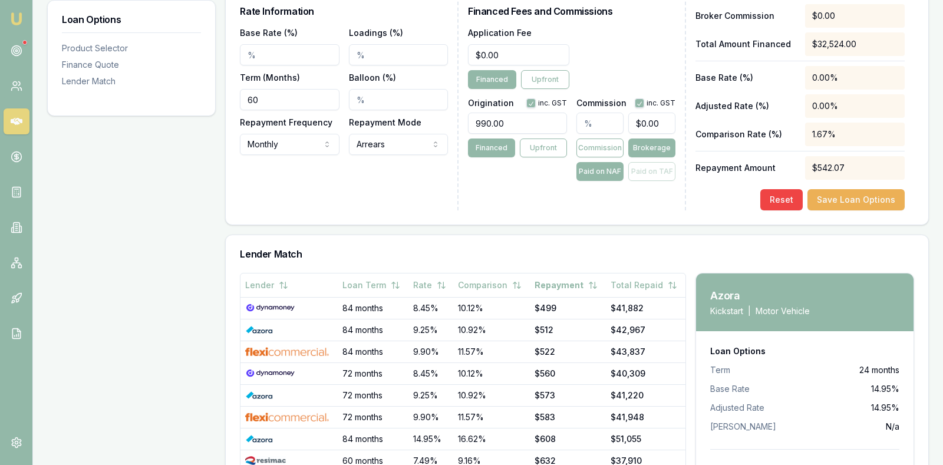
type input "$1,576.70"
type input "5.00%"
click at [504, 195] on div "Lender Fees PPSR Fee $0.00 Monthly Fee $0.00 Risk Fee $0.00 Discharge Fee $0 Ea…" at bounding box center [577, 26] width 219 height 367
click at [403, 197] on div "Loan Details Lender Product Tier Total Asset Cost $35,000.00 Financed Amount $3…" at bounding box center [349, 26] width 219 height 367
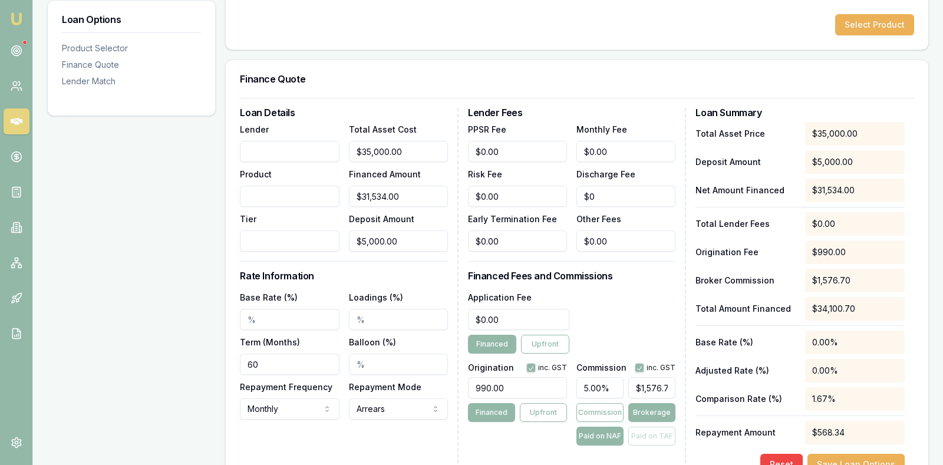
scroll to position [220, 0]
click at [305, 147] on input "Lender" at bounding box center [289, 152] width 99 height 21
type input "AutoPay"
click at [289, 200] on input "Product" at bounding box center [289, 196] width 99 height 21
click at [113, 45] on div "Product Selector" at bounding box center [131, 48] width 139 height 12
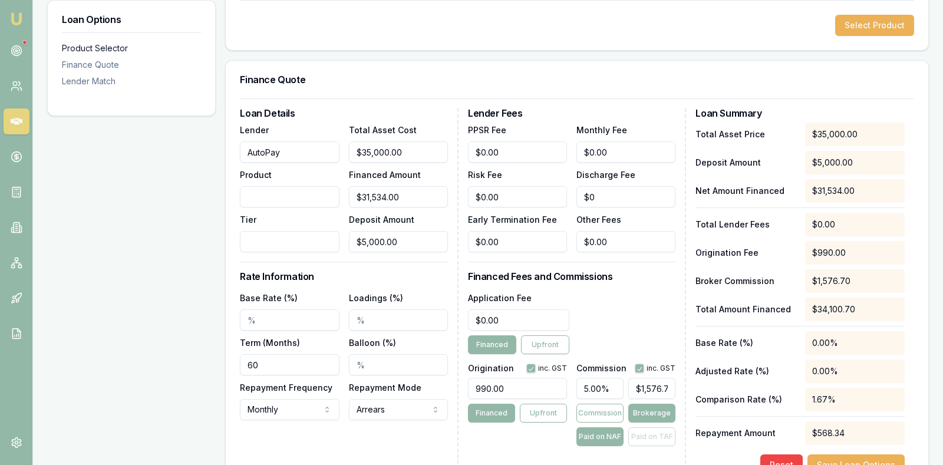
scroll to position [181, 0]
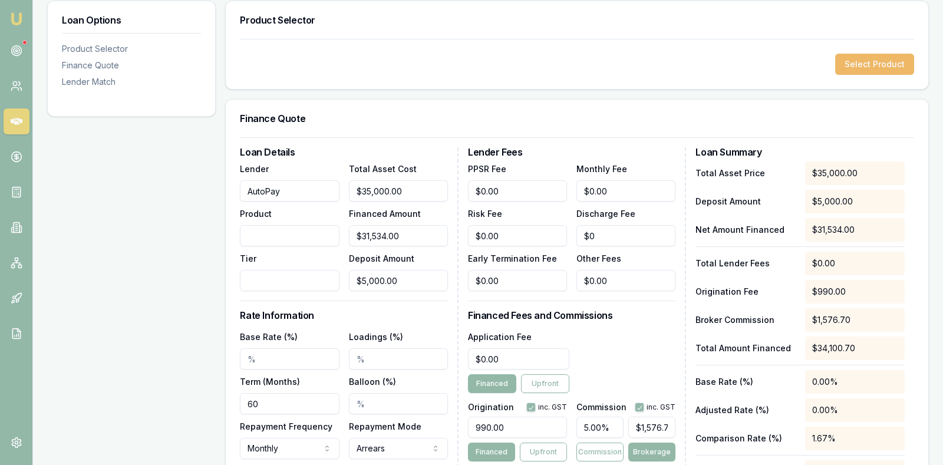
click at [893, 58] on button "Select Product" at bounding box center [874, 64] width 79 height 21
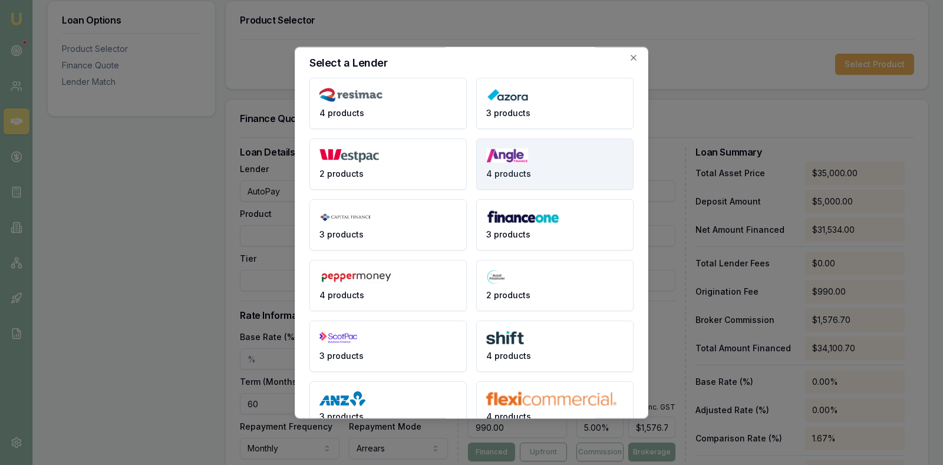
scroll to position [0, 0]
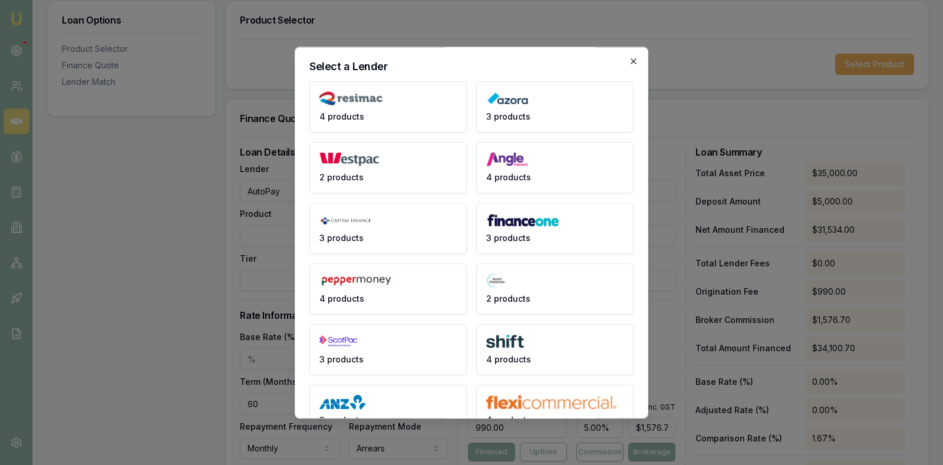
click at [635, 62] on icon "button" at bounding box center [633, 60] width 5 height 5
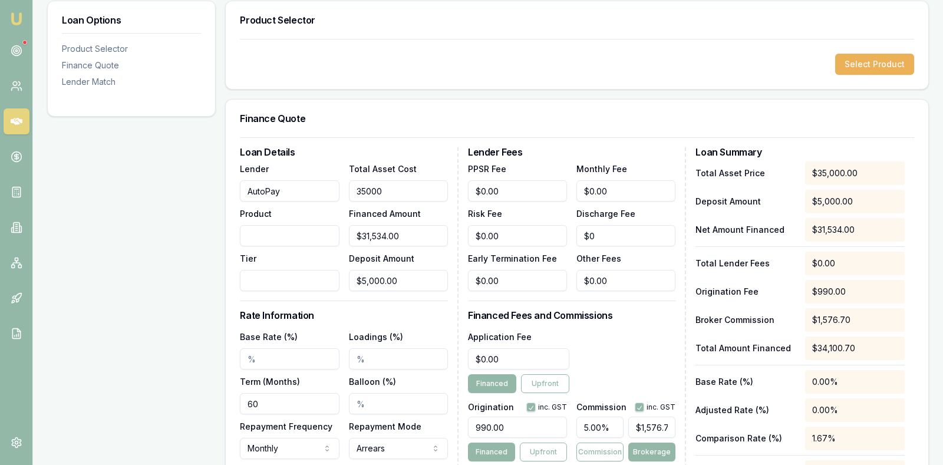
click at [416, 189] on input "35000" at bounding box center [398, 190] width 99 height 21
type input "3500"
type input "$0.00"
type input "36534"
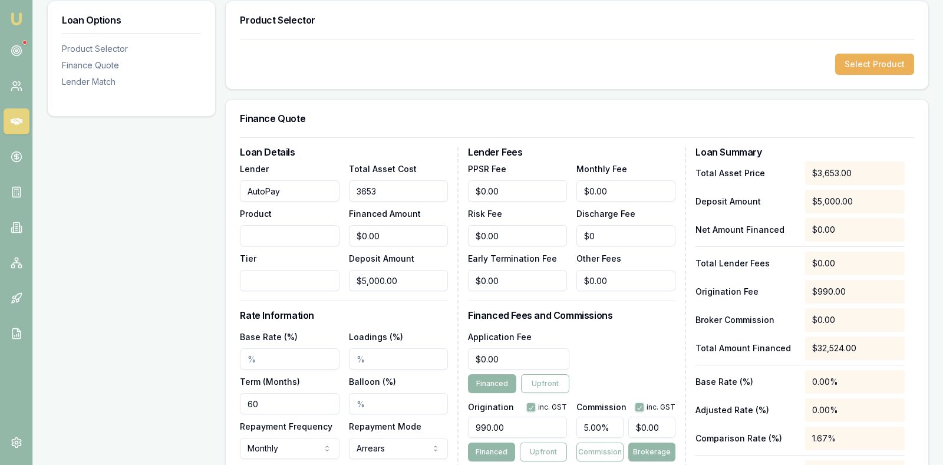
type input "$31,534.00"
type input "$1,576.70"
type input "$36,534.00"
click at [439, 105] on div "Finance Quote" at bounding box center [577, 119] width 703 height 38
click at [531, 111] on div "Finance Quote" at bounding box center [577, 119] width 703 height 38
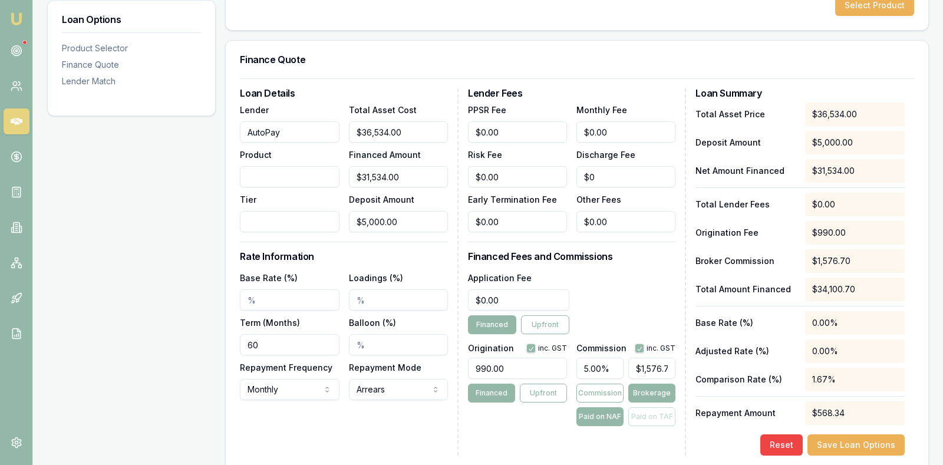
scroll to position [269, 0]
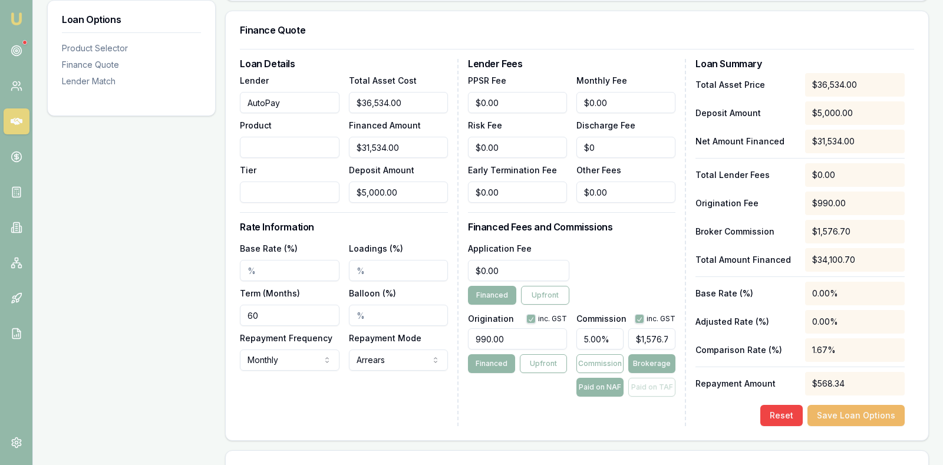
click at [850, 412] on button "Save Loan Options" at bounding box center [856, 415] width 97 height 21
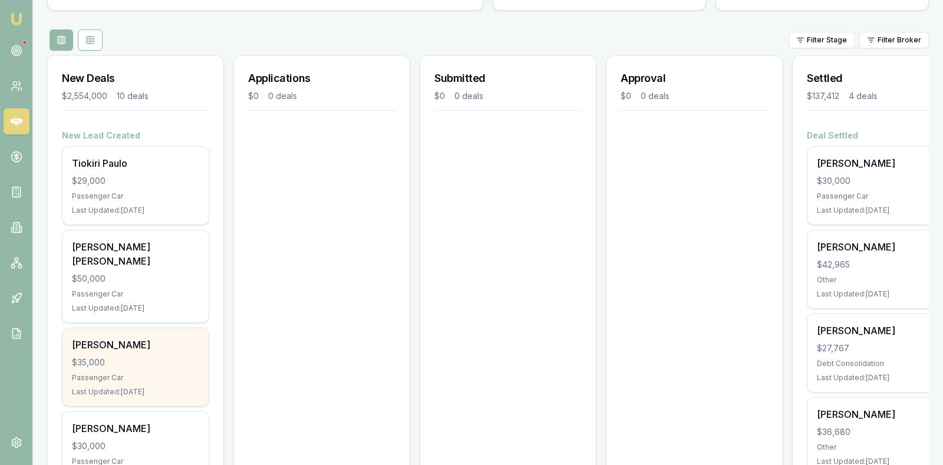
scroll to position [118, 0]
click at [140, 357] on div "$35,000" at bounding box center [135, 363] width 127 height 12
click at [130, 356] on div "Corey Symes $35,000 Passenger Car Last Updated: 4 days ago" at bounding box center [135, 367] width 146 height 78
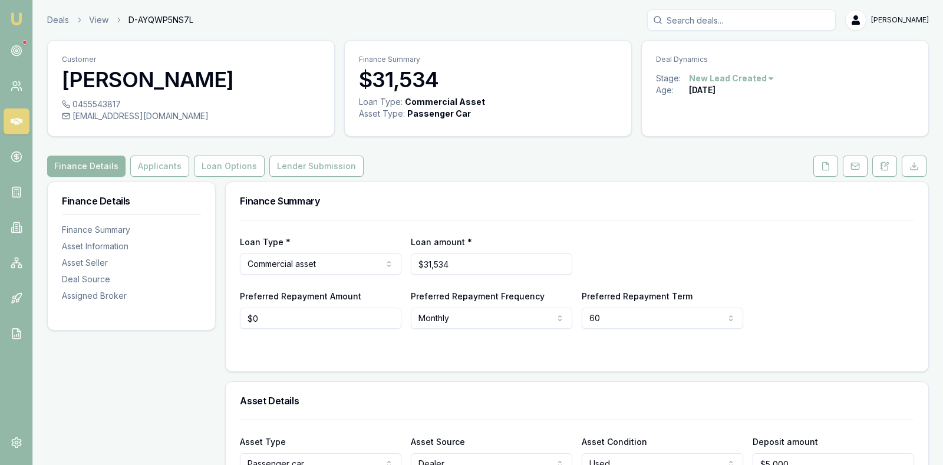
click at [847, 242] on div "Loan Type * Commercial asset Consumer loan Consumer asset Commercial loan Comme…" at bounding box center [577, 255] width 674 height 40
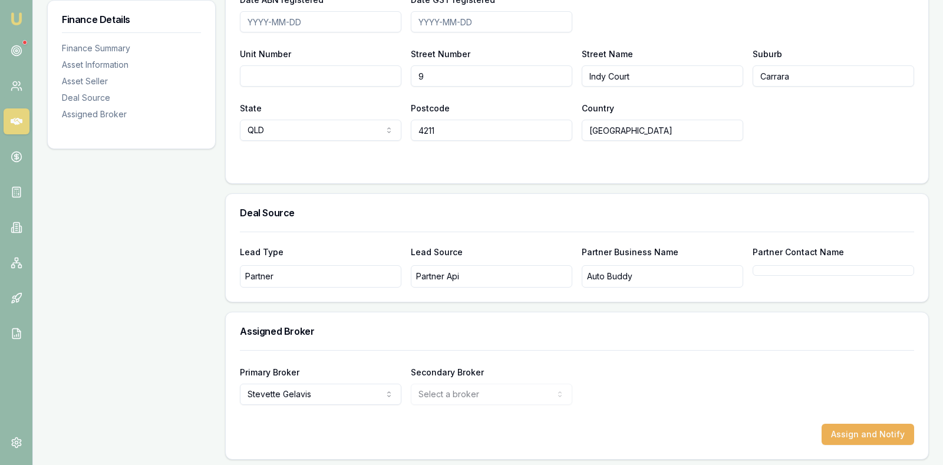
scroll to position [815, 0]
click at [883, 429] on button "Assign and Notify" at bounding box center [868, 433] width 93 height 21
drag, startPoint x: 883, startPoint y: 428, endPoint x: 834, endPoint y: 388, distance: 63.3
click at [848, 389] on form "Primary Broker Stevette Gelavis Tas Tzimos Stevette Gelavis Rachael Connors Kri…" at bounding box center [577, 397] width 674 height 95
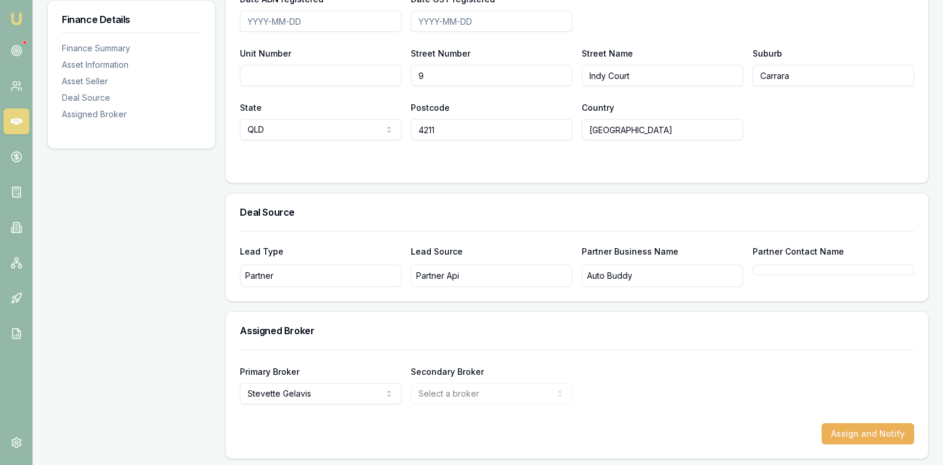
click at [18, 120] on icon at bounding box center [17, 121] width 12 height 7
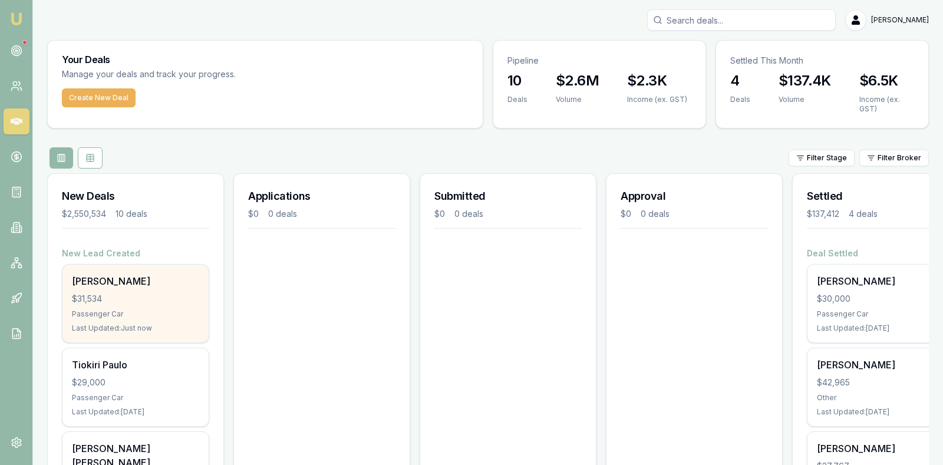
click at [139, 298] on div "$31,534" at bounding box center [135, 299] width 127 height 12
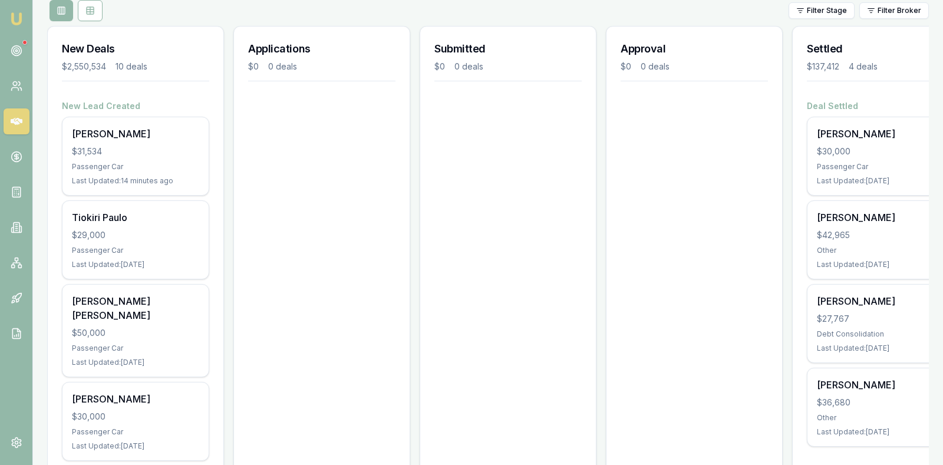
scroll to position [177, 0]
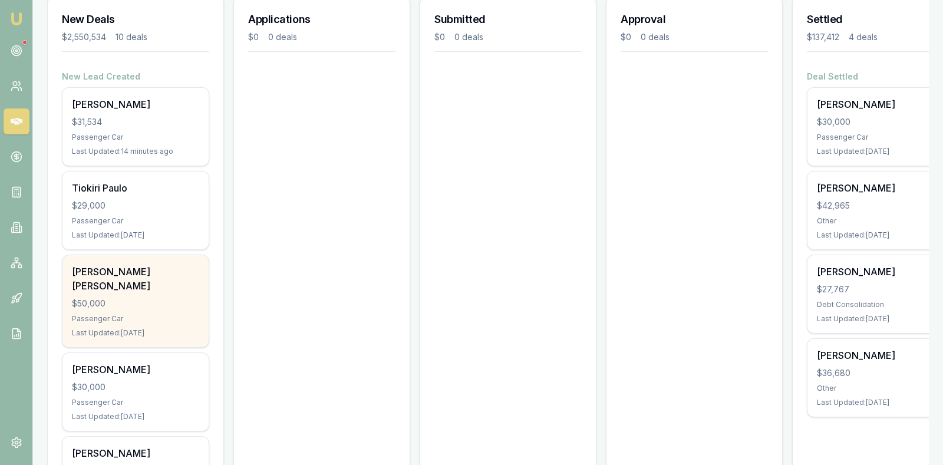
click at [115, 298] on div "$50,000" at bounding box center [135, 304] width 127 height 12
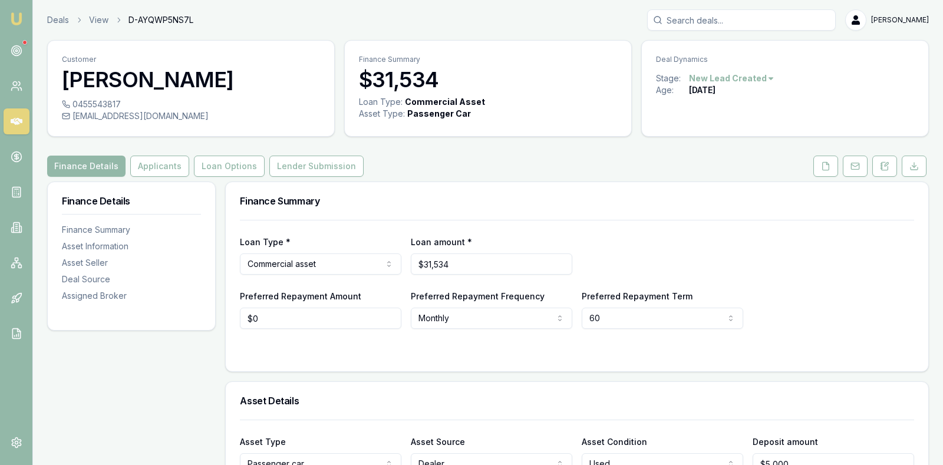
click at [643, 242] on div "Loan Type * Commercial asset Consumer loan Consumer asset Commercial loan Comme…" at bounding box center [577, 255] width 674 height 40
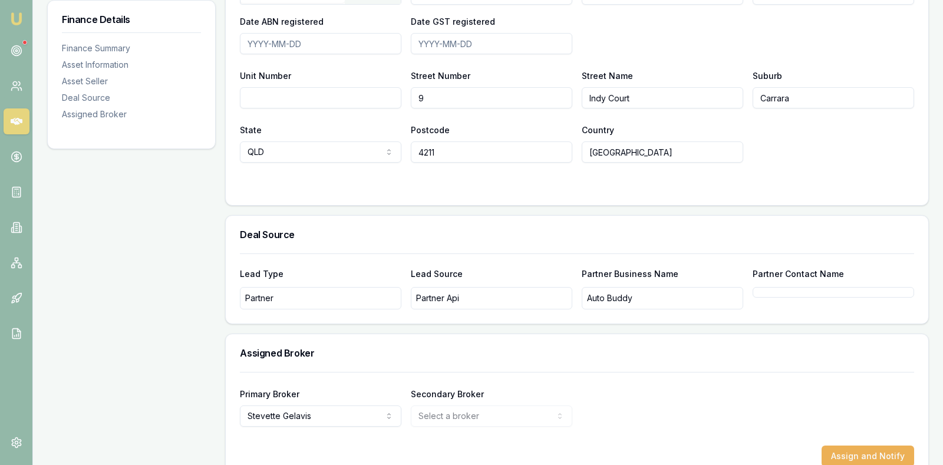
scroll to position [815, 0]
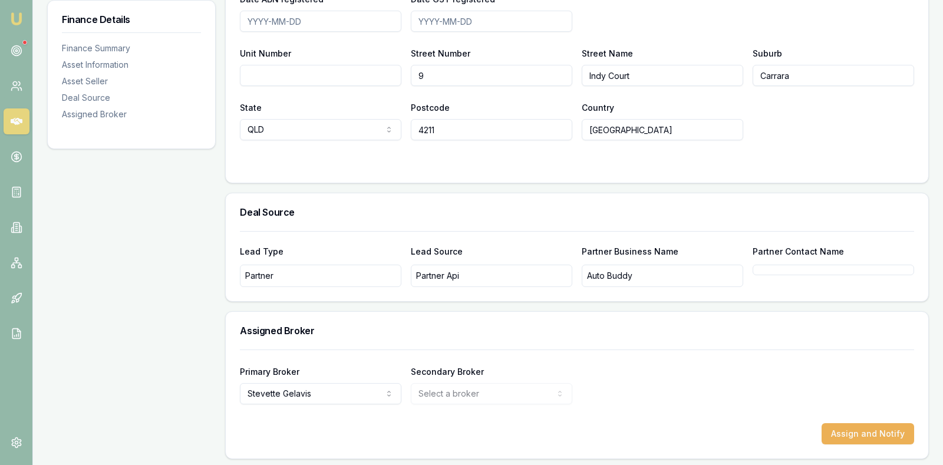
click at [284, 169] on div "First Name Last Name Email southportcarsales@hotmail.com Phone Business name So…" at bounding box center [577, 28] width 703 height 310
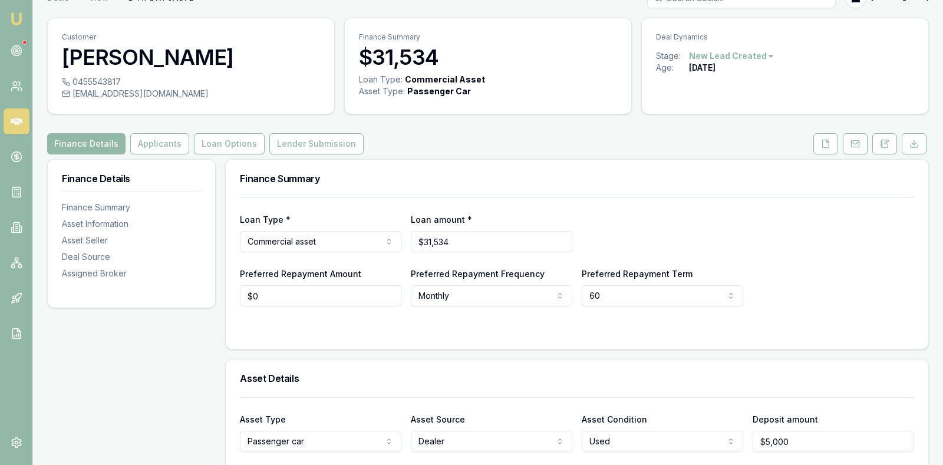
scroll to position [0, 0]
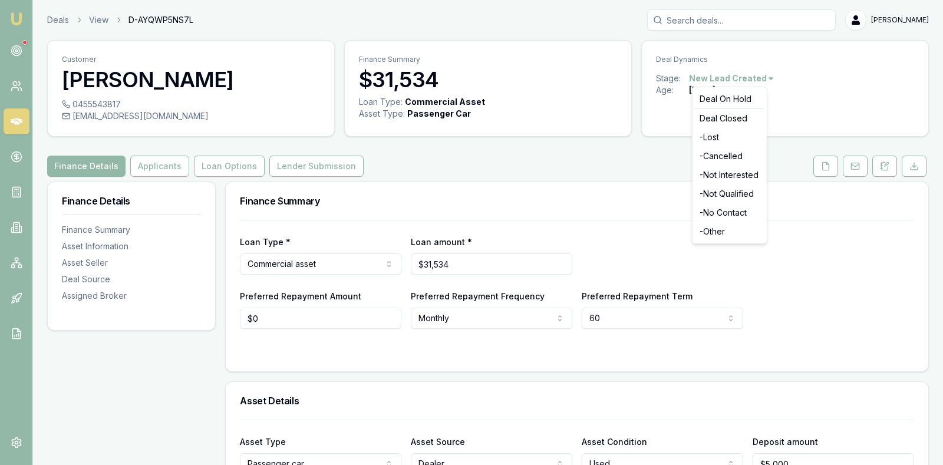
click at [767, 76] on html "Emu Broker Deals View D-AYQWP5NS7L Stevette Gelavis Toggle Menu Customer Corey …" at bounding box center [471, 232] width 943 height 465
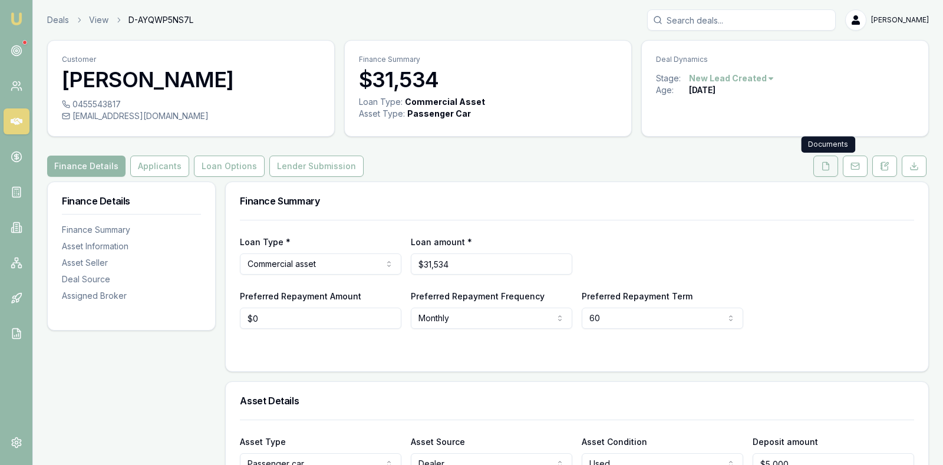
click at [826, 166] on icon at bounding box center [825, 166] width 9 height 9
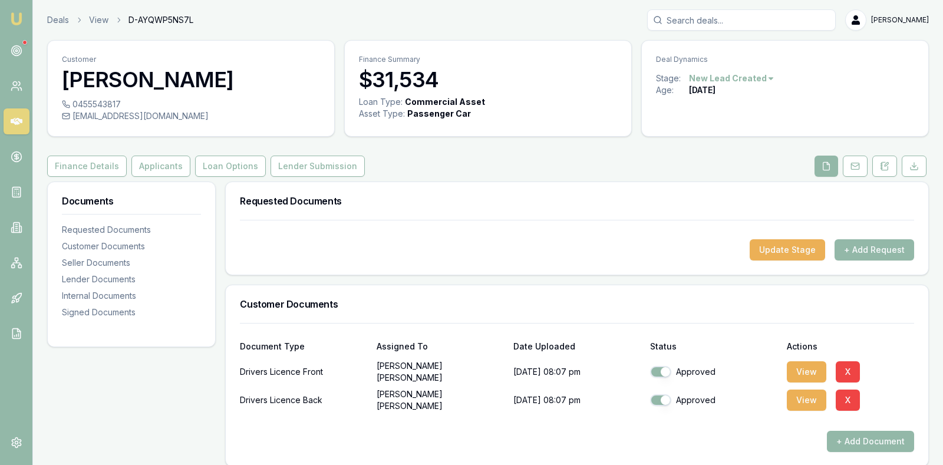
click at [826, 166] on icon at bounding box center [826, 166] width 9 height 9
click at [228, 167] on button "Loan Options" at bounding box center [230, 166] width 71 height 21
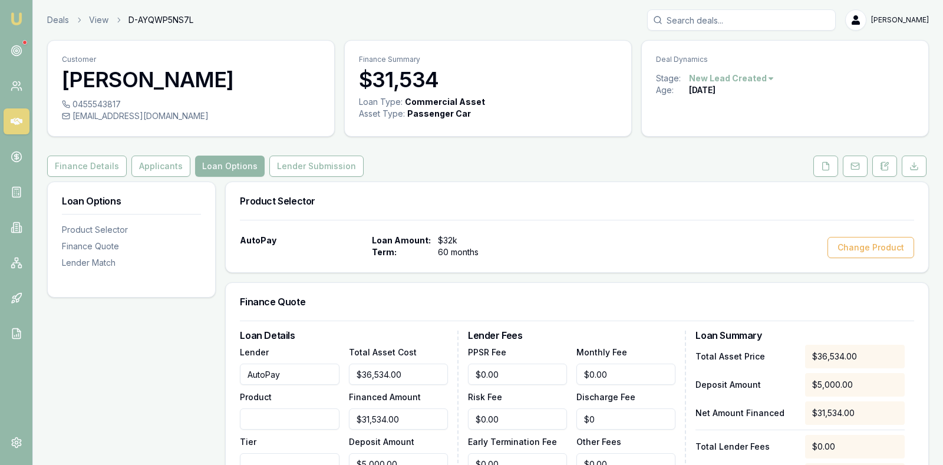
click at [555, 229] on div "AutoPay Loan Amount: $32k Term: 60 months Change Product" at bounding box center [577, 246] width 703 height 52
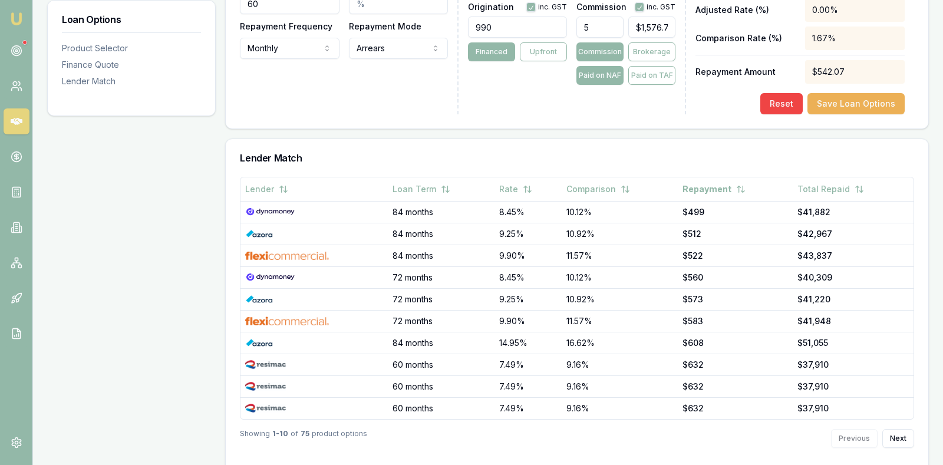
scroll to position [595, 0]
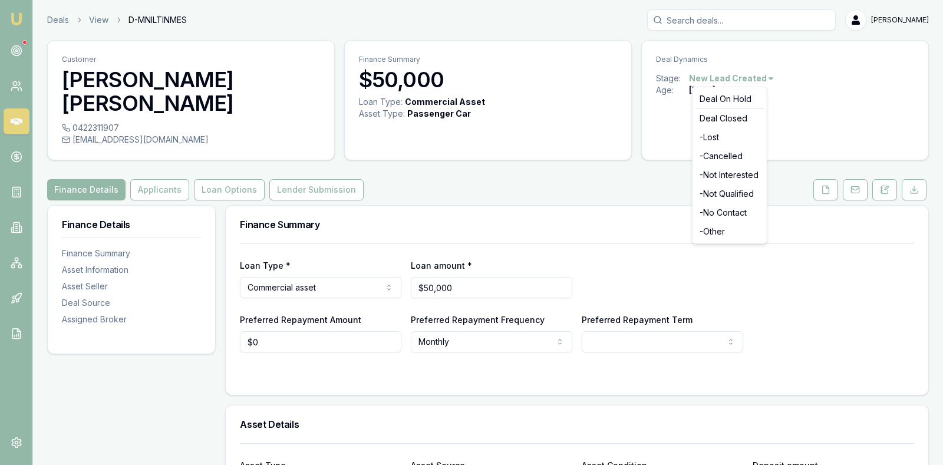
click at [768, 77] on html "Emu Broker Deals View D-MNILTINMES [PERSON_NAME] Toggle Menu Customer [PERSON_N…" at bounding box center [471, 232] width 943 height 465
click at [746, 175] on div "- Not Interested" at bounding box center [730, 175] width 70 height 19
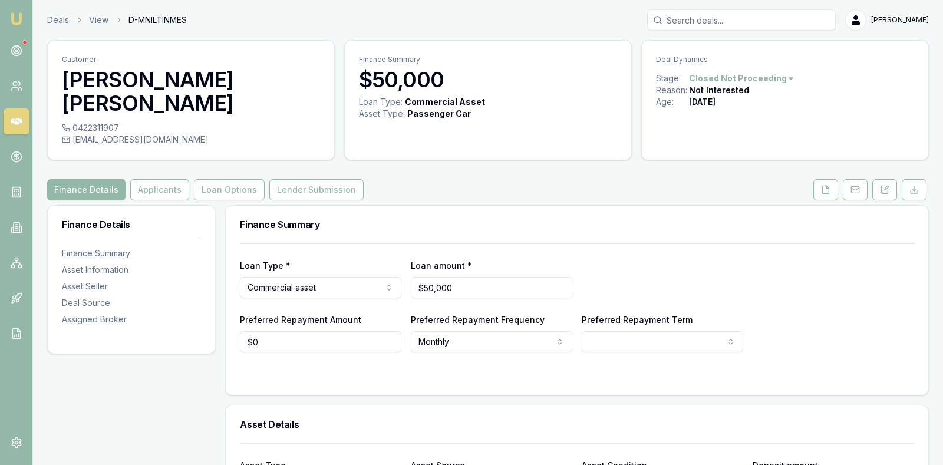
click at [17, 118] on icon at bounding box center [17, 121] width 12 height 7
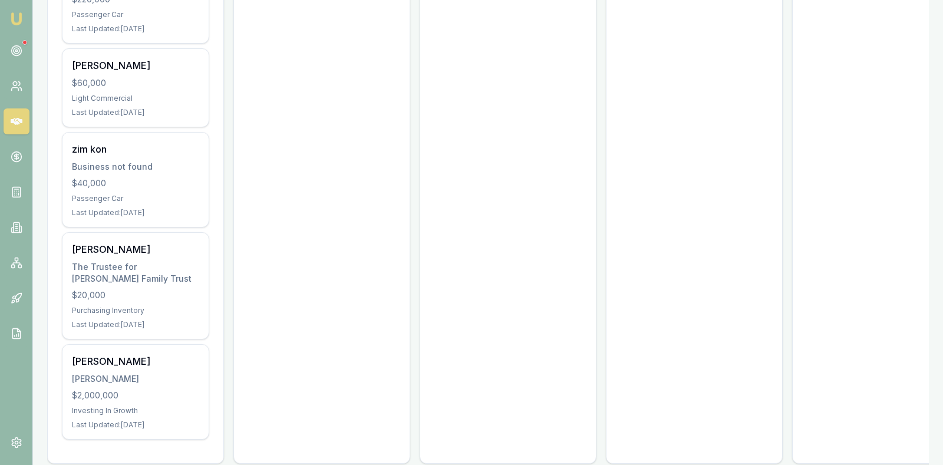
scroll to position [675, 0]
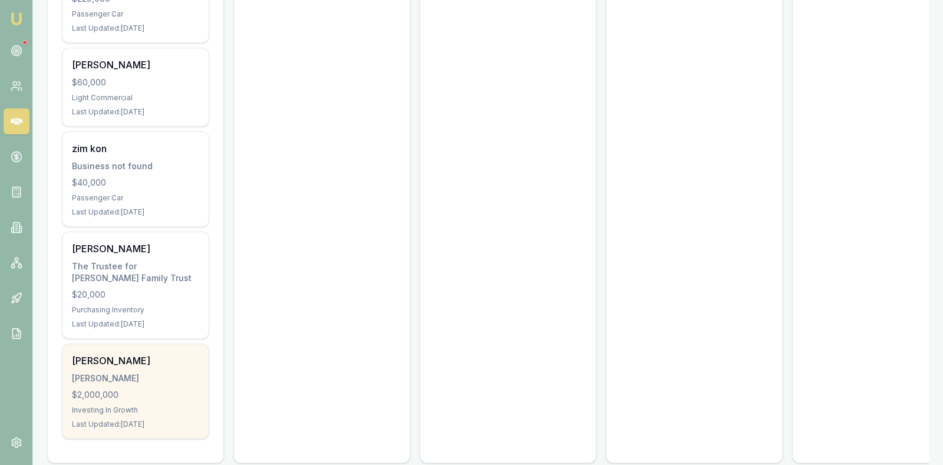
click at [115, 406] on div "Investing In Growth" at bounding box center [135, 410] width 127 height 9
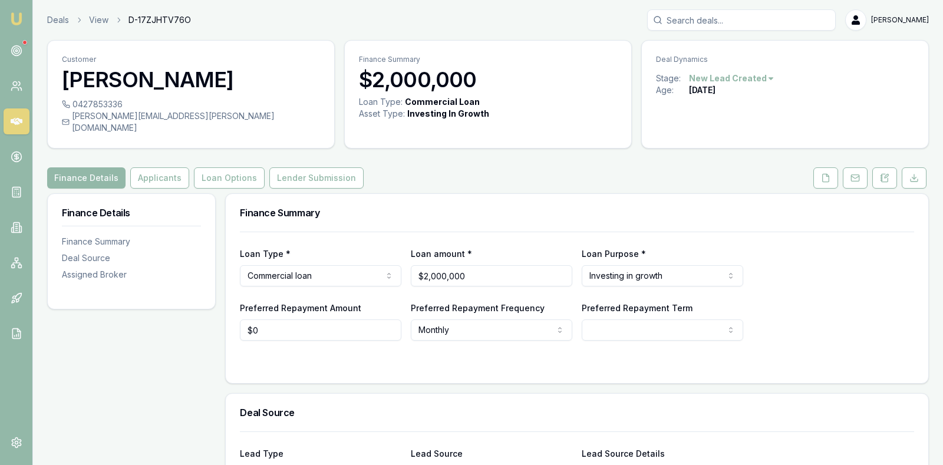
click at [762, 79] on html "Emu Broker Deals View D-17ZJHTV76O Stevette Gelavis Toggle Menu Customer Matthe…" at bounding box center [471, 232] width 943 height 465
click at [736, 116] on div "Deal Closed" at bounding box center [730, 118] width 70 height 19
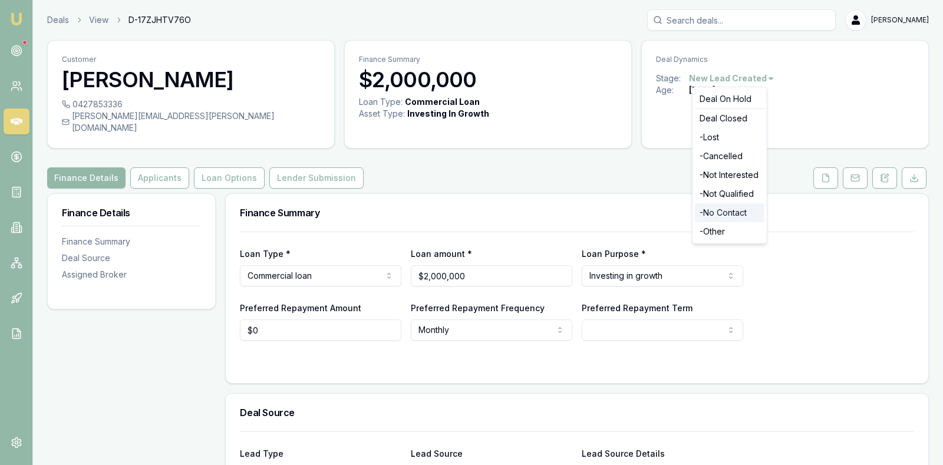
click at [744, 210] on div "- No Contact" at bounding box center [730, 212] width 70 height 19
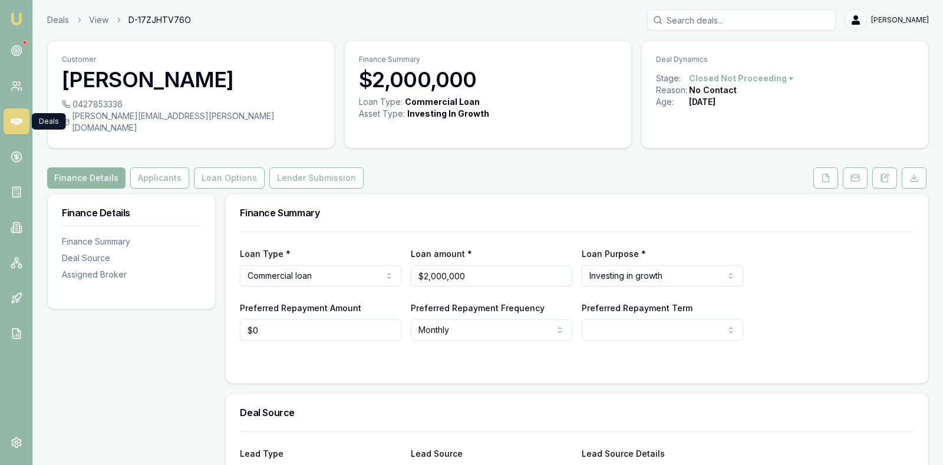
click at [19, 120] on icon at bounding box center [17, 121] width 12 height 7
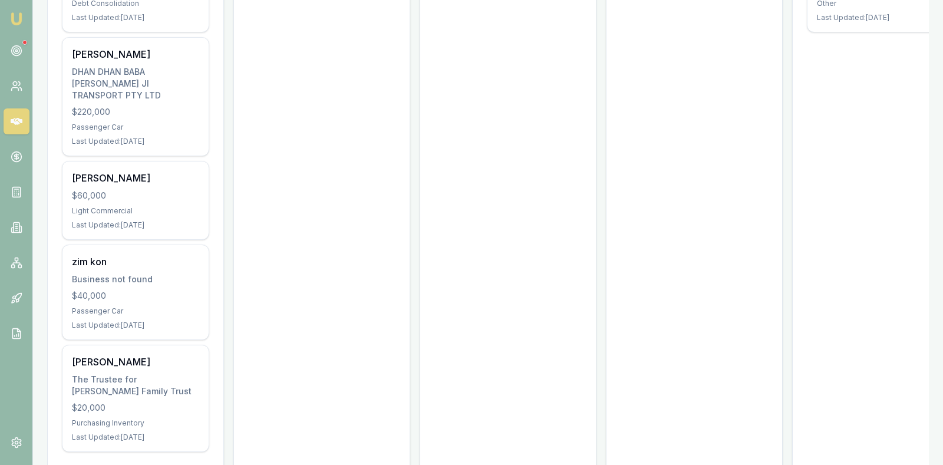
scroll to position [575, 0]
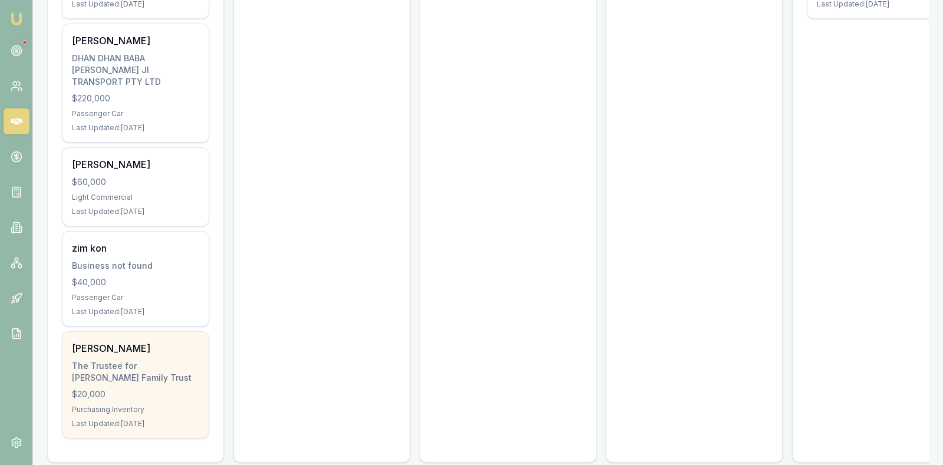
click at [143, 405] on div "Purchasing Inventory" at bounding box center [135, 409] width 127 height 9
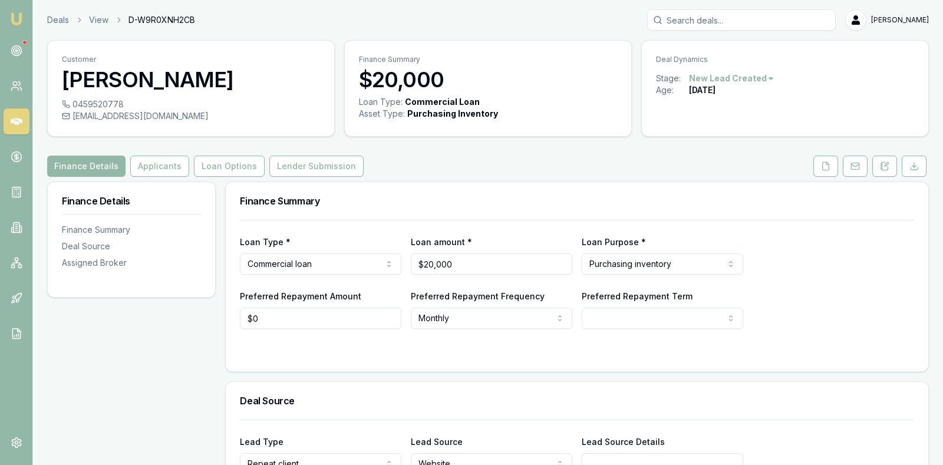
click at [765, 77] on html "Emu Broker Deals View D-W9R0XNH2CB Stevette Gelavis Toggle Menu Customer Johann…" at bounding box center [471, 232] width 943 height 465
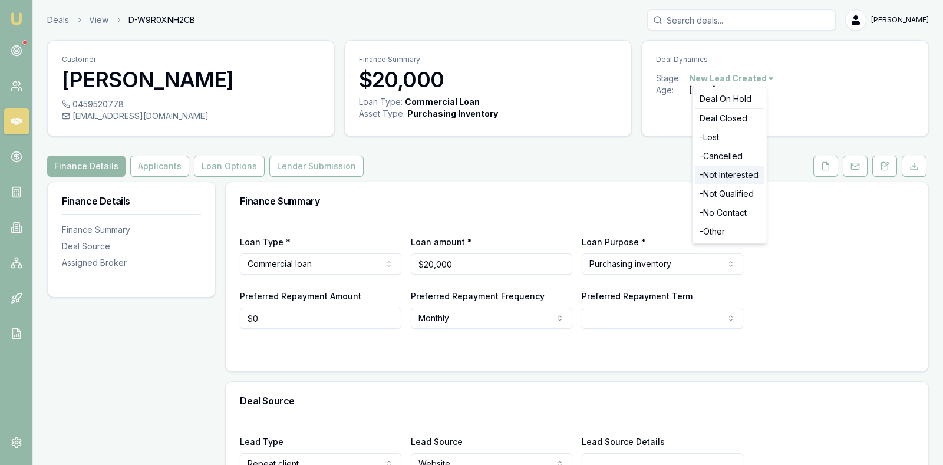
click at [740, 173] on div "- Not Interested" at bounding box center [730, 175] width 70 height 19
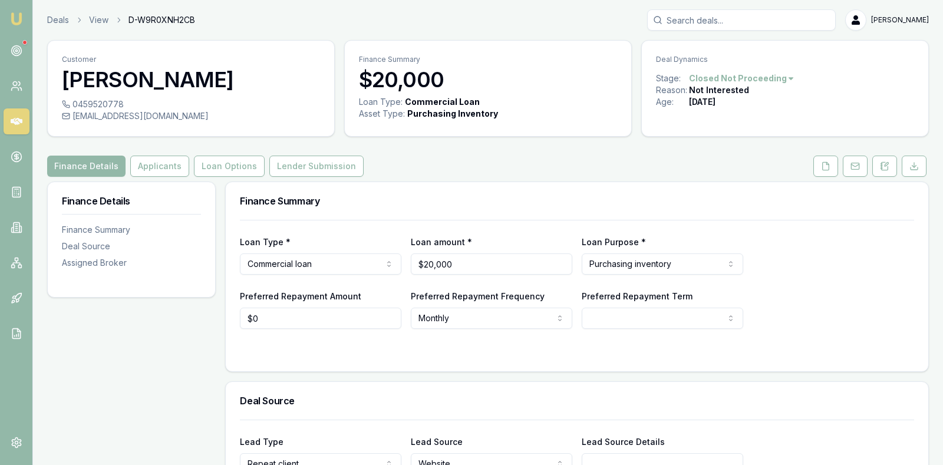
click at [19, 121] on icon at bounding box center [17, 121] width 12 height 7
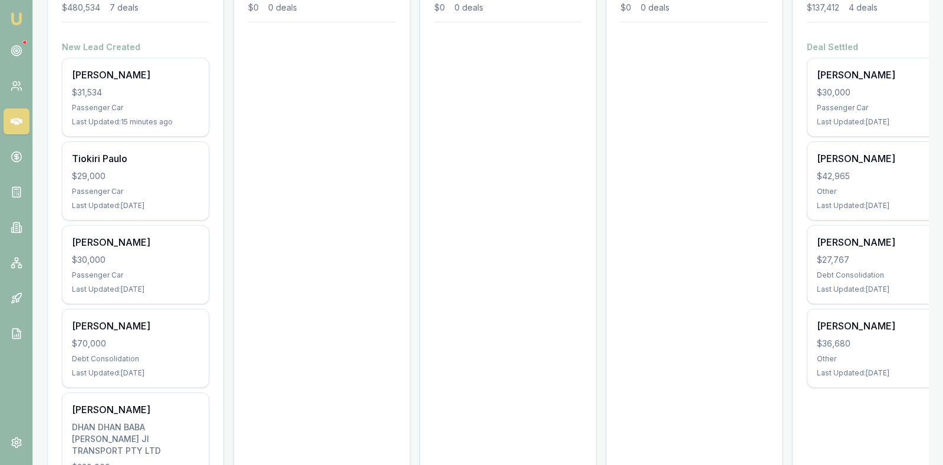
scroll to position [236, 0]
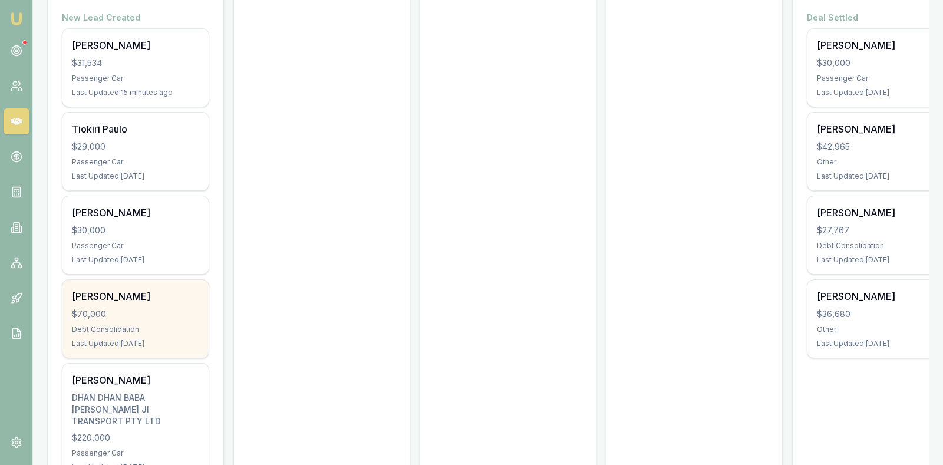
click at [162, 315] on div "$70,000" at bounding box center [135, 314] width 127 height 12
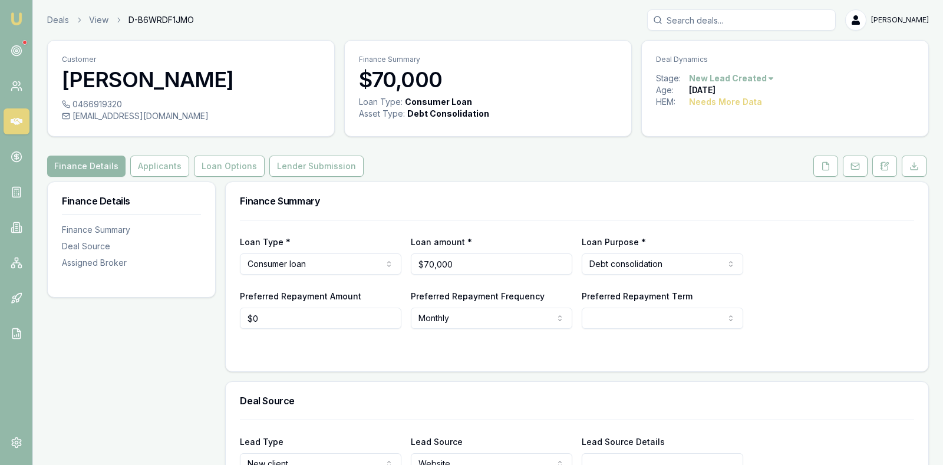
click at [765, 78] on html "Emu Broker Deals View D-B6WRDF1JMO [PERSON_NAME] Toggle Menu Customer [PERSON_N…" at bounding box center [471, 232] width 943 height 465
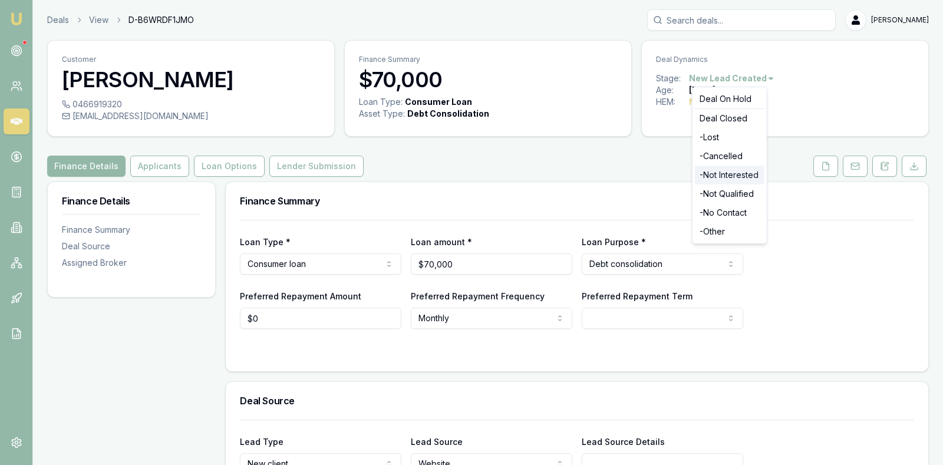
click at [733, 177] on div "- Not Interested" at bounding box center [730, 175] width 70 height 19
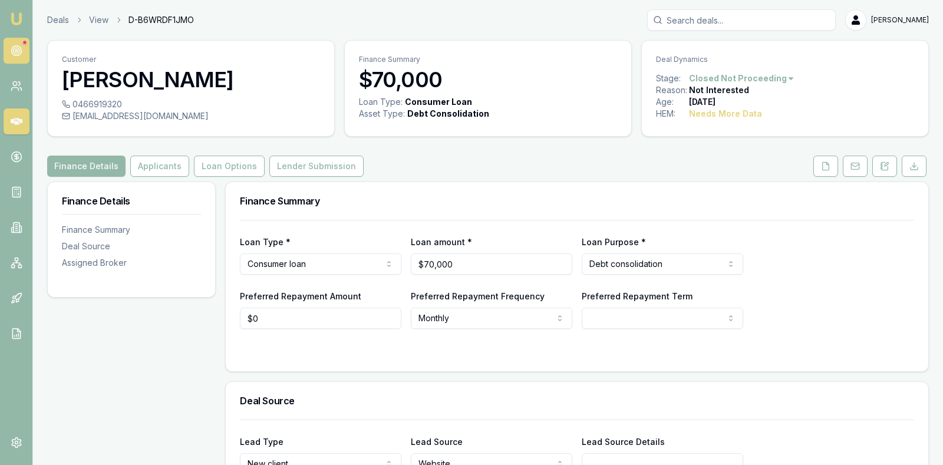
click at [19, 49] on icon at bounding box center [17, 51] width 12 height 12
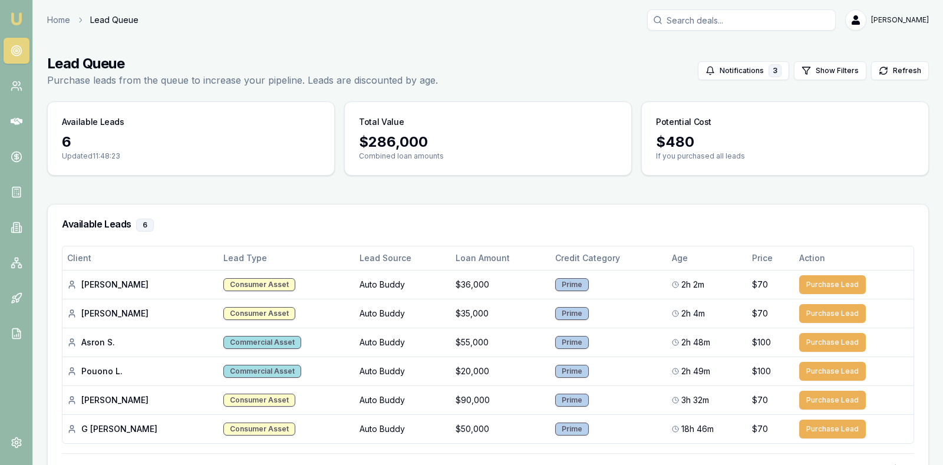
click at [118, 175] on main "Lead Queue Purchase leads from the queue to increase your pipeline. Leads are d…" at bounding box center [488, 284] width 910 height 488
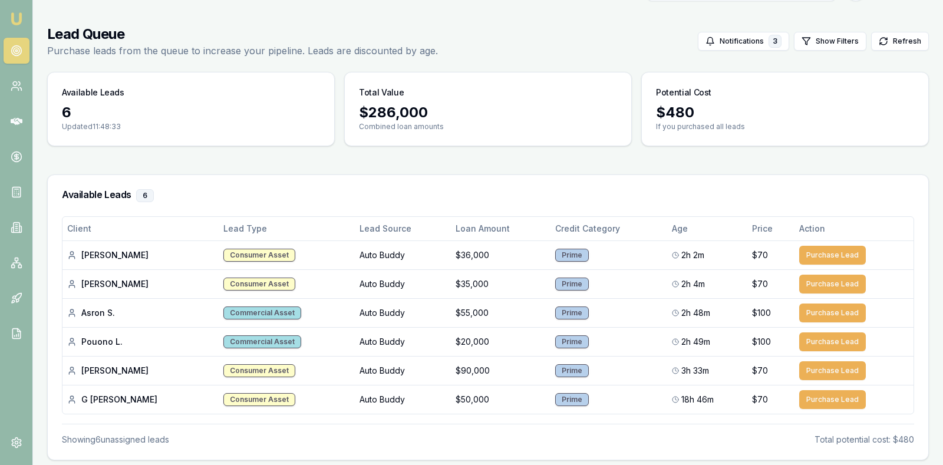
scroll to position [59, 0]
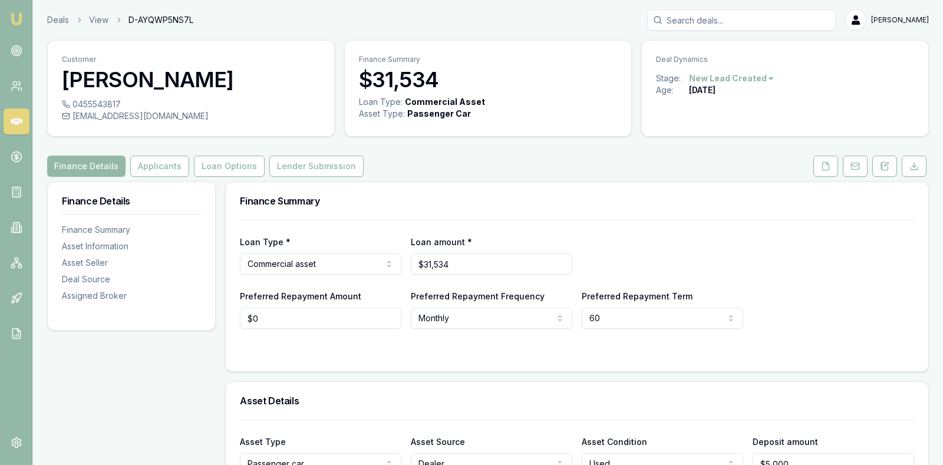
click at [827, 277] on div "Loan Type * Commercial asset Consumer loan Consumer asset Commercial loan Comme…" at bounding box center [577, 274] width 674 height 109
click at [207, 160] on button "Loan Options" at bounding box center [229, 166] width 71 height 21
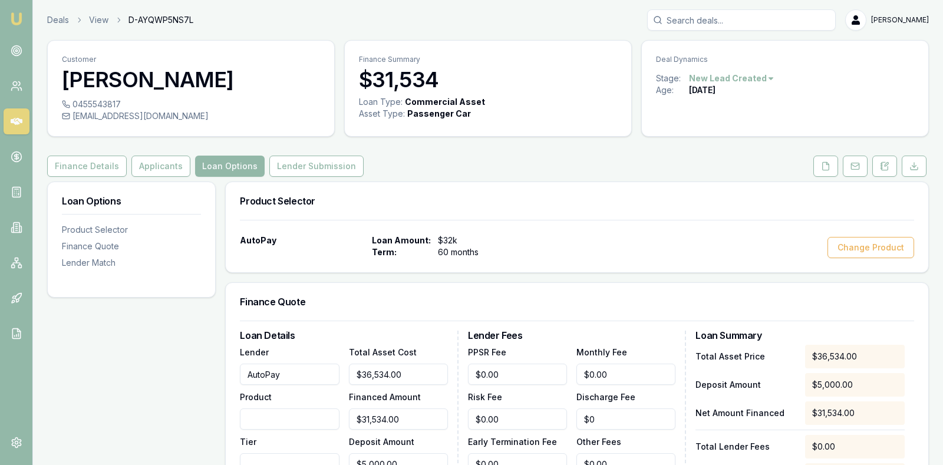
click at [601, 232] on div "AutoPay Loan Amount: $32k Term: 60 months Change Product" at bounding box center [577, 246] width 703 height 52
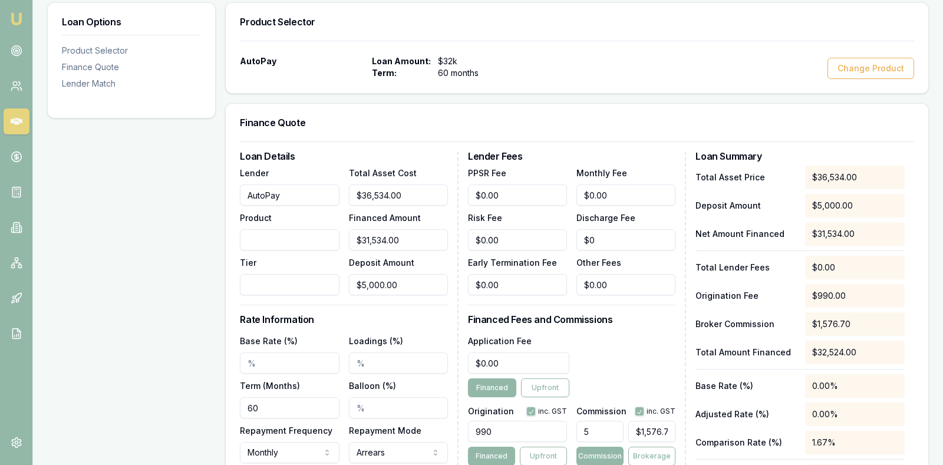
scroll to position [177, 0]
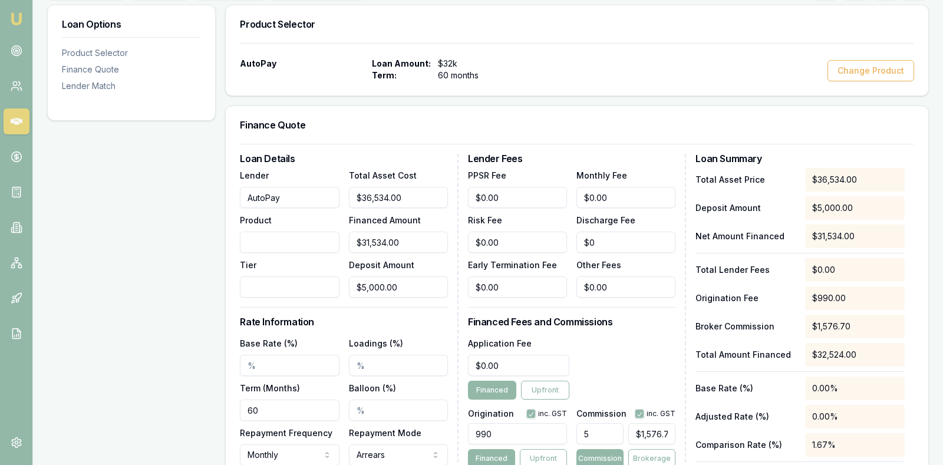
click at [292, 360] on input "Base Rate (%)" at bounding box center [289, 365] width 99 height 21
type input "9.95%"
click at [376, 368] on input "Loadings (%)" at bounding box center [398, 365] width 99 height 21
type input "5"
type input "2.00%"
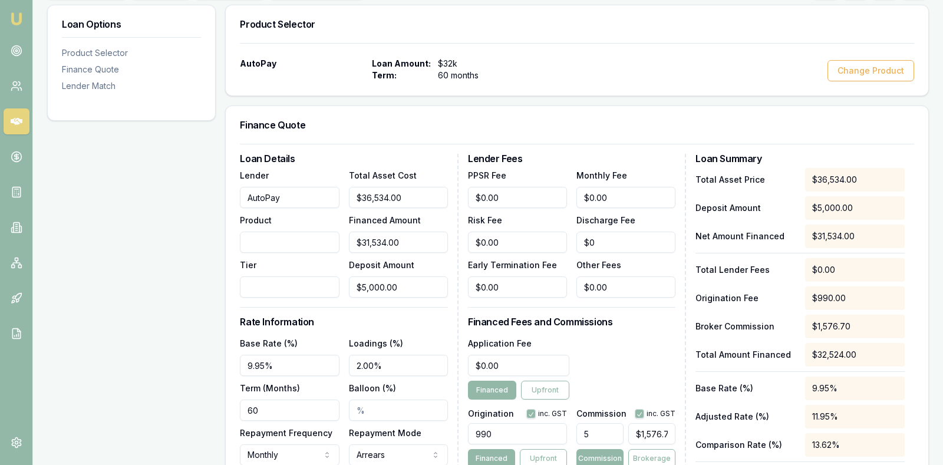
click at [430, 330] on div "Loan Details Lender AutoPay Product Tier Total Asset Cost $36,534.00 Financed A…" at bounding box center [349, 337] width 219 height 367
click at [430, 317] on h3 "Rate Information" at bounding box center [344, 321] width 208 height 9
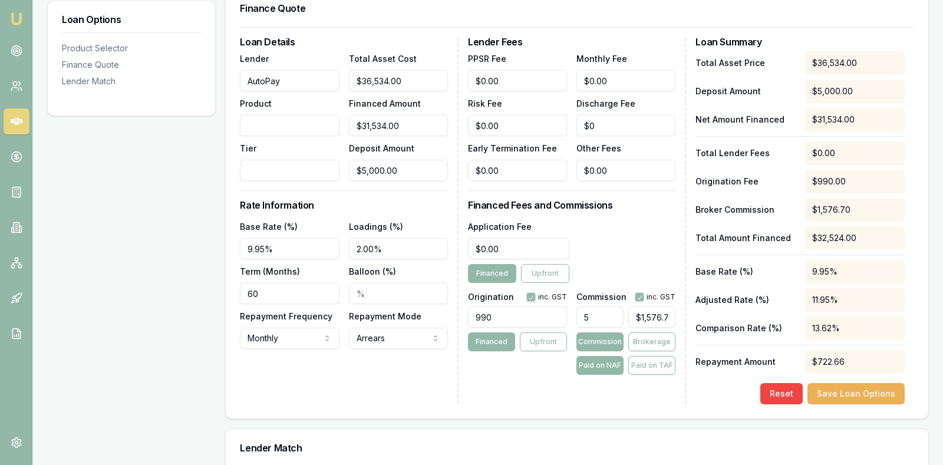
scroll to position [295, 0]
click at [872, 389] on button "Save Loan Options" at bounding box center [856, 392] width 97 height 21
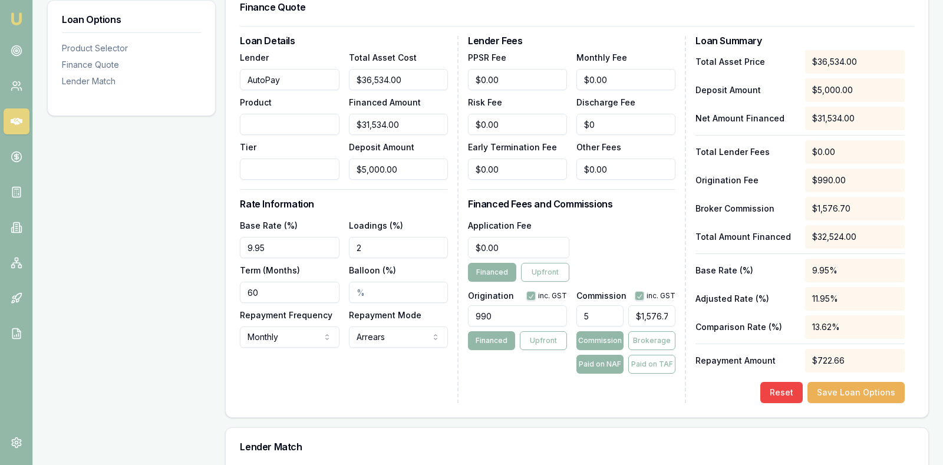
click at [795, 11] on div "Finance Quote" at bounding box center [577, 7] width 703 height 38
click at [156, 294] on div "Loan Options Product Selector Finance Quote Lender Match" at bounding box center [131, 324] width 169 height 874
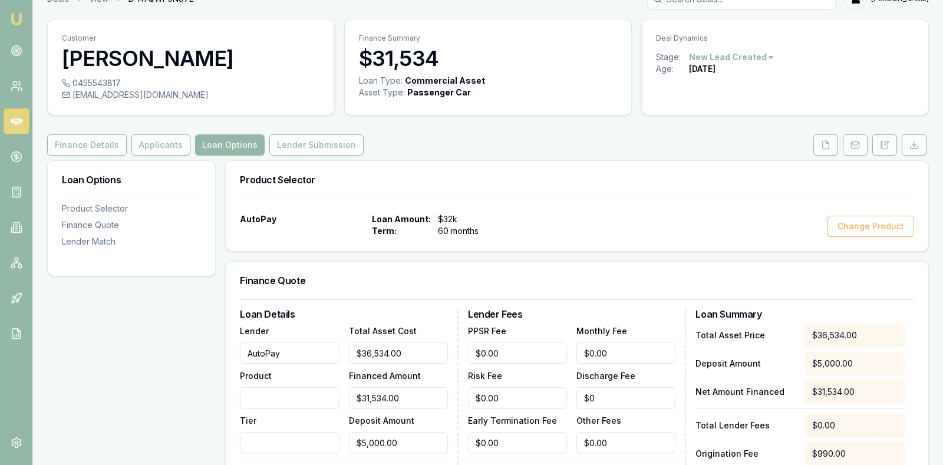
scroll to position [0, 0]
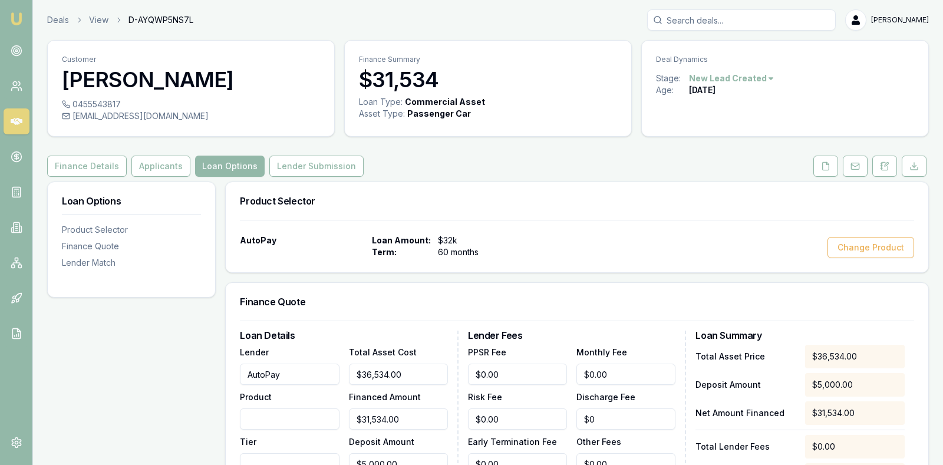
click at [751, 237] on div "AutoPay Loan Amount: $32k Term: 60 months Change Product" at bounding box center [577, 247] width 674 height 24
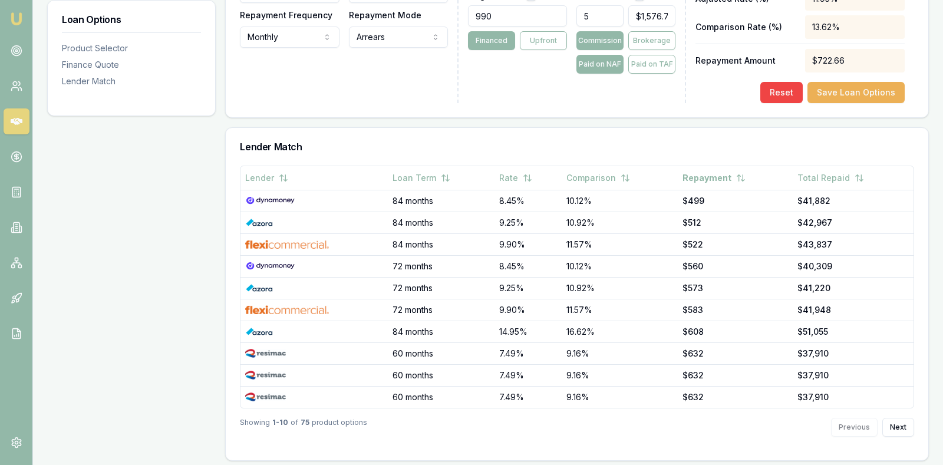
scroll to position [595, 0]
click at [901, 423] on button "Next" at bounding box center [899, 426] width 32 height 19
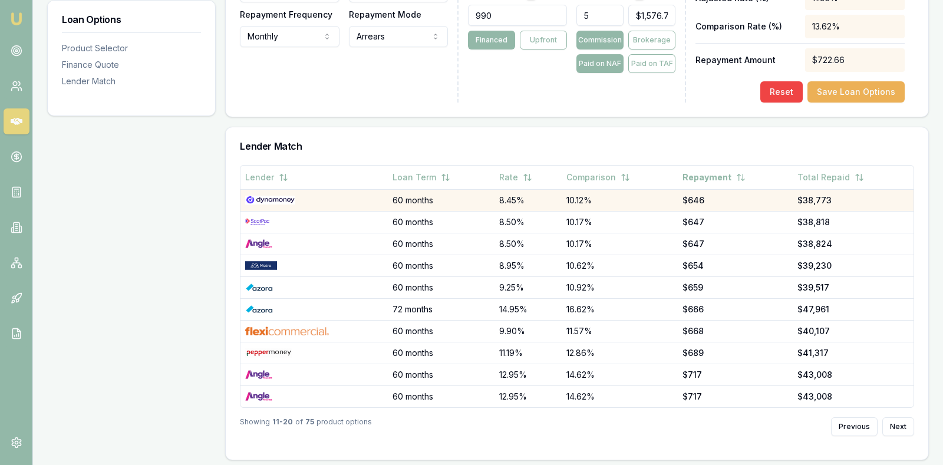
click at [267, 197] on img at bounding box center [270, 200] width 50 height 9
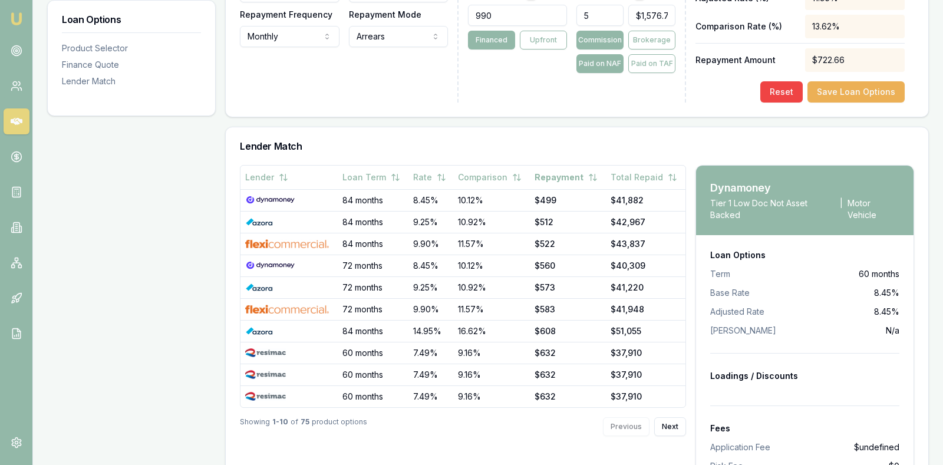
click at [658, 142] on h3 "Lender Match" at bounding box center [577, 146] width 674 height 9
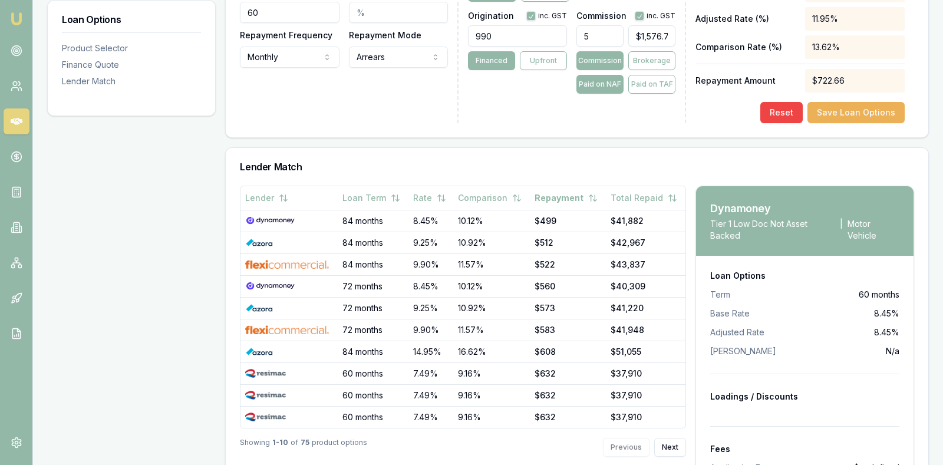
scroll to position [573, 0]
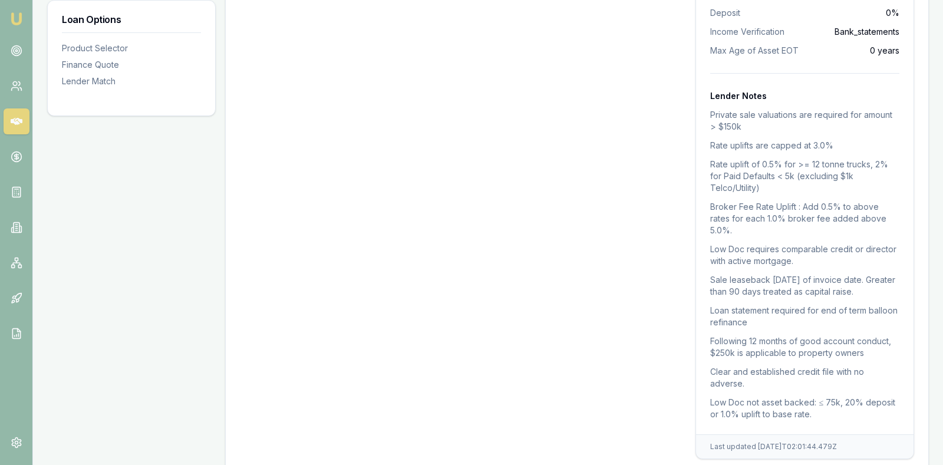
scroll to position [1192, 0]
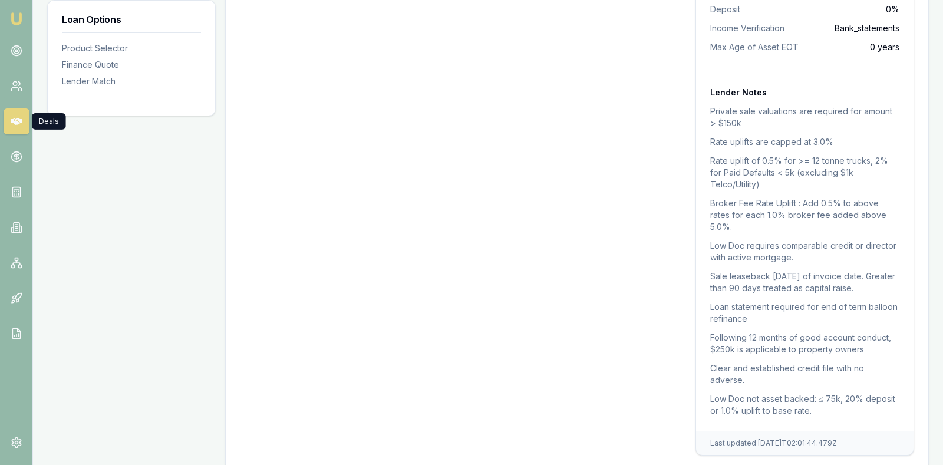
click at [13, 124] on icon at bounding box center [17, 122] width 12 height 12
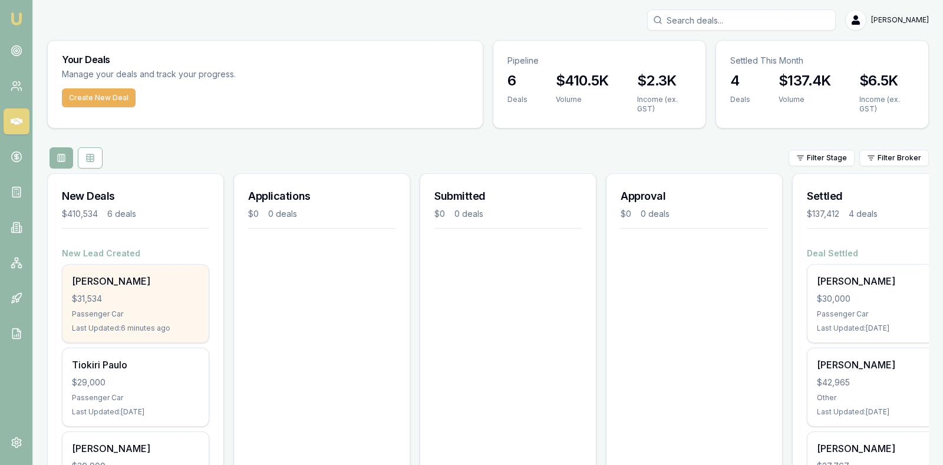
click at [94, 285] on div "[PERSON_NAME]" at bounding box center [135, 281] width 127 height 14
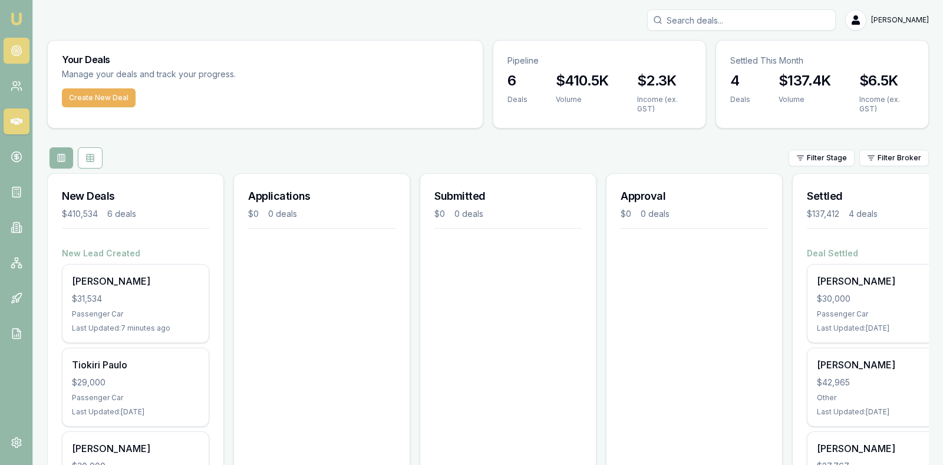
click at [11, 47] on icon at bounding box center [17, 51] width 12 height 12
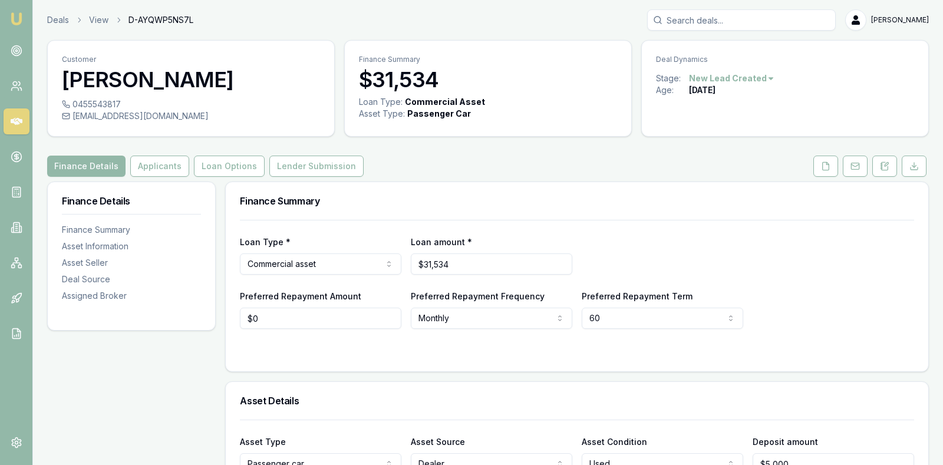
click at [409, 206] on div "Finance Summary" at bounding box center [577, 201] width 703 height 38
click at [151, 164] on button "Applicants" at bounding box center [159, 166] width 59 height 21
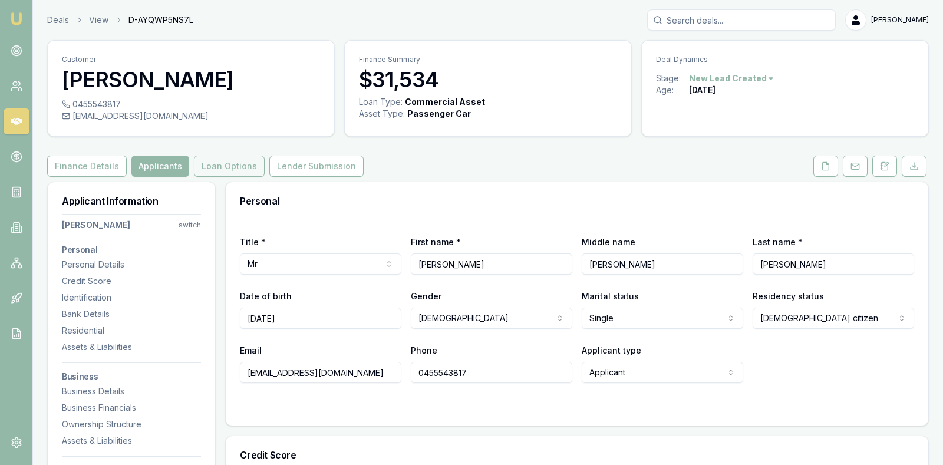
click at [208, 159] on button "Loan Options" at bounding box center [229, 166] width 71 height 21
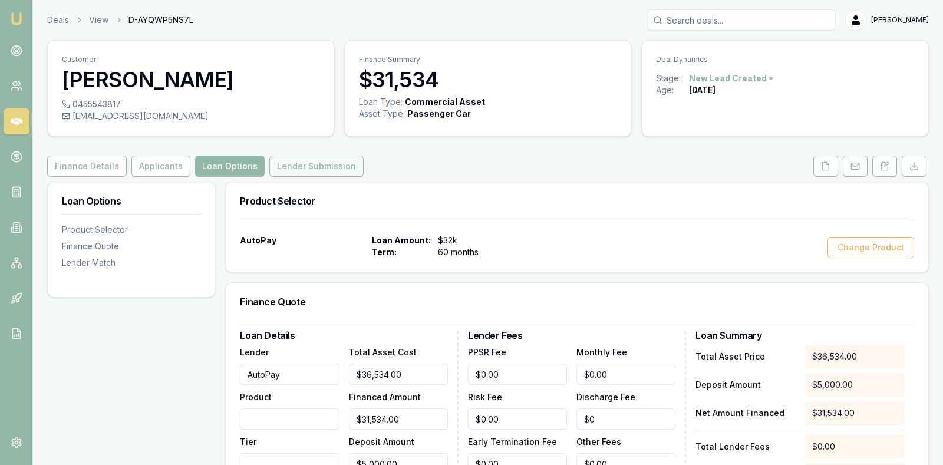
click at [295, 159] on button "Lender Submission" at bounding box center [316, 166] width 94 height 21
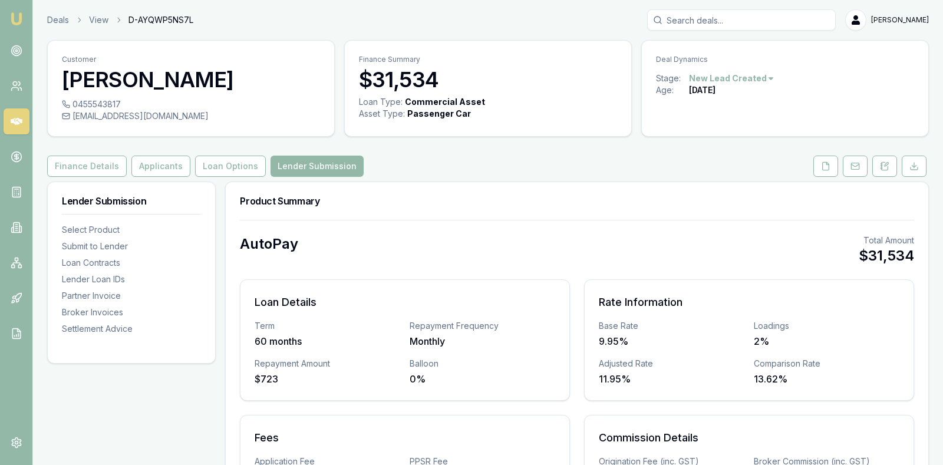
click at [440, 156] on div "Finance Details Applicants Loan Options Lender Submission" at bounding box center [488, 166] width 882 height 21
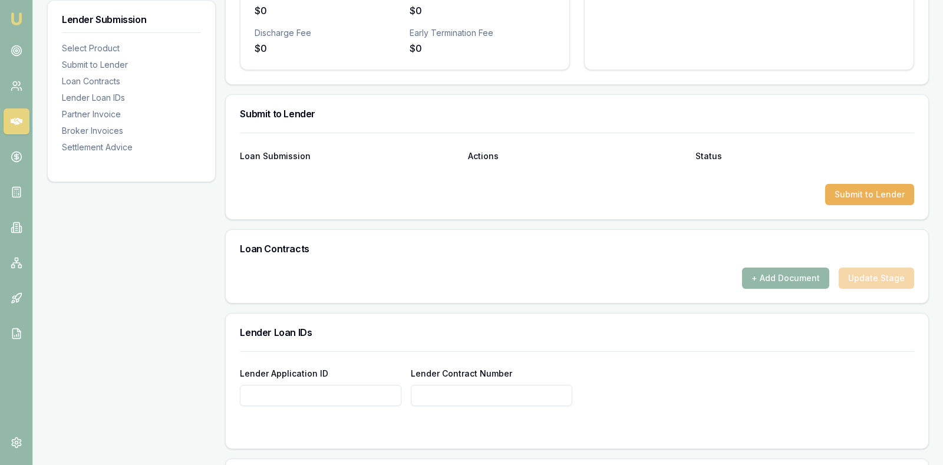
scroll to position [501, 0]
